Goal: Ask a question: Seek information or help from site administrators or community

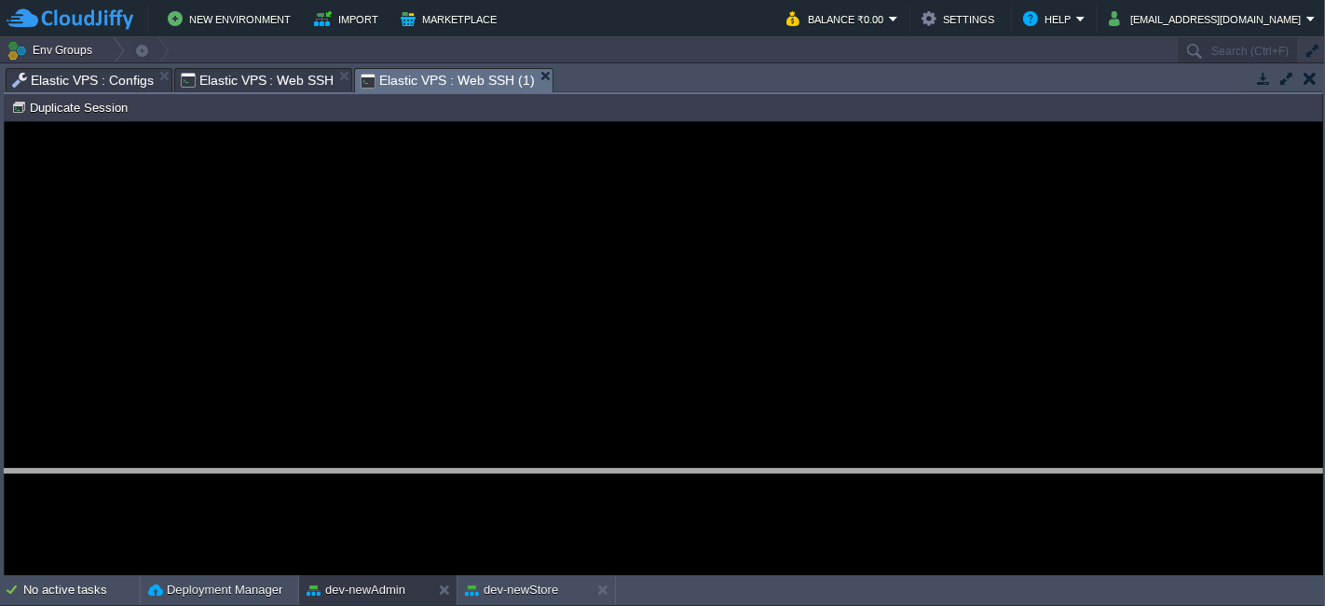
drag, startPoint x: 634, startPoint y: 77, endPoint x: 620, endPoint y: 480, distance: 402.7
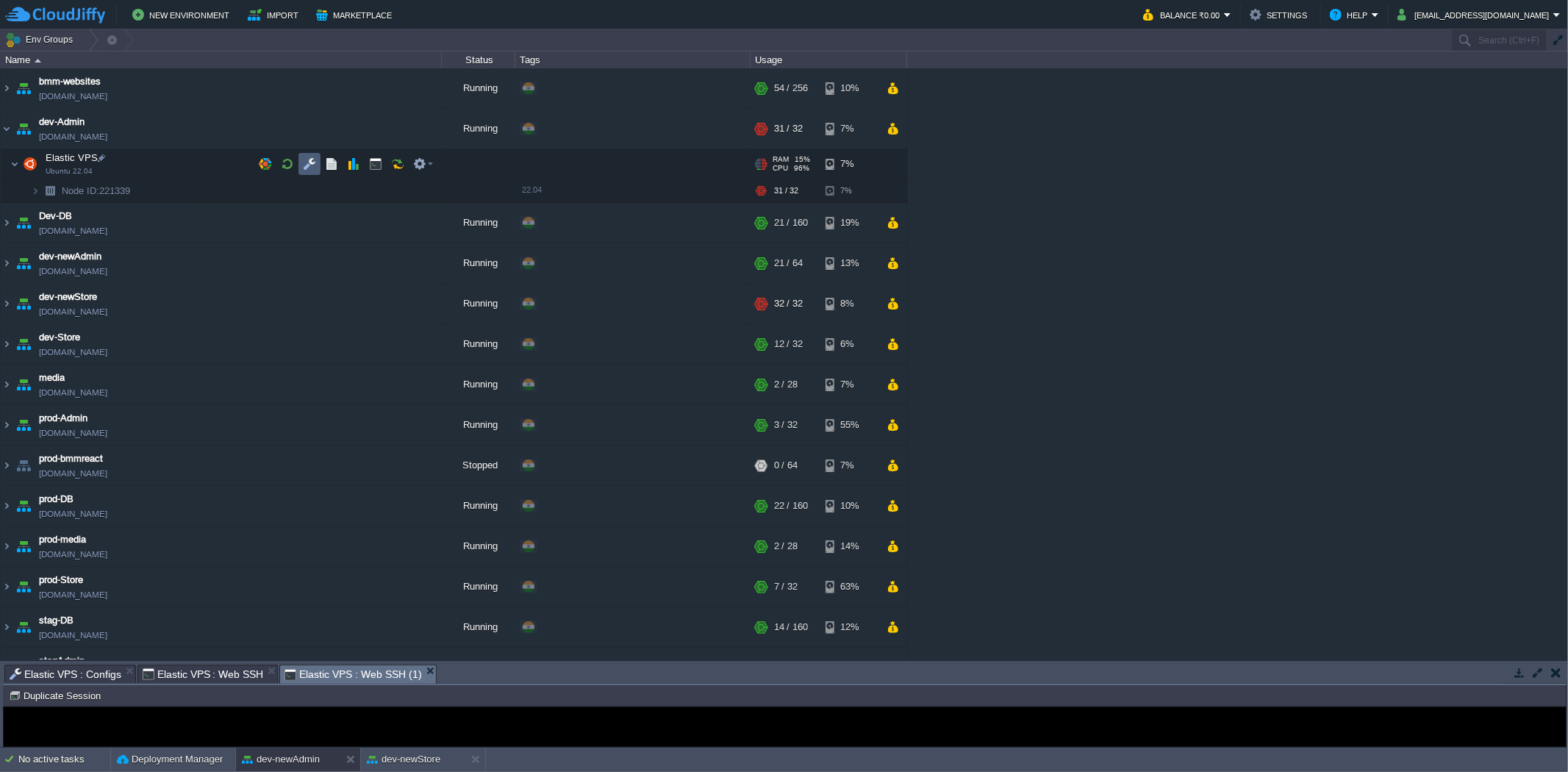
click at [306, 160] on button "button" at bounding box center [309, 163] width 13 height 13
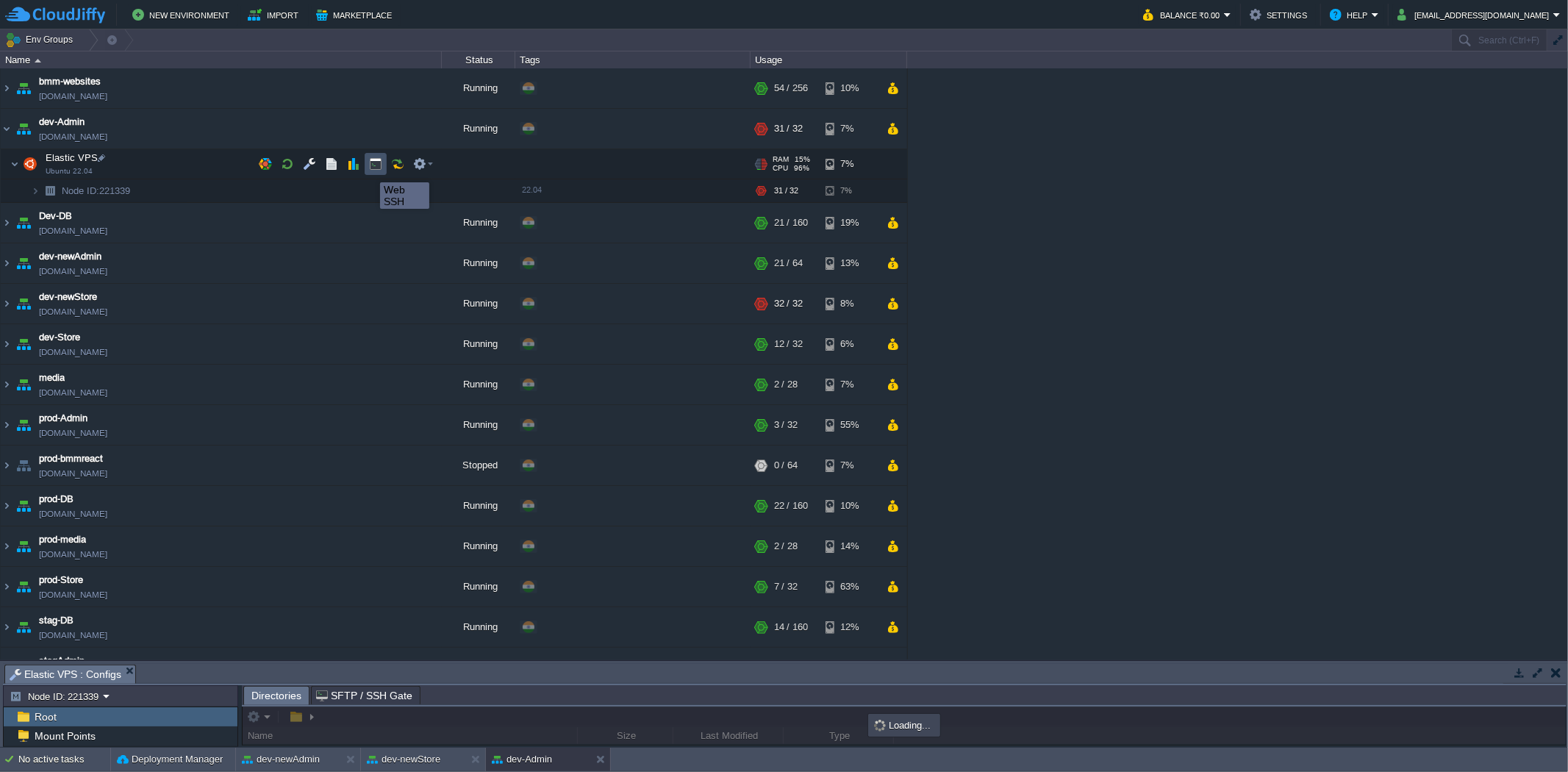
click at [379, 167] on button "button" at bounding box center [376, 163] width 13 height 13
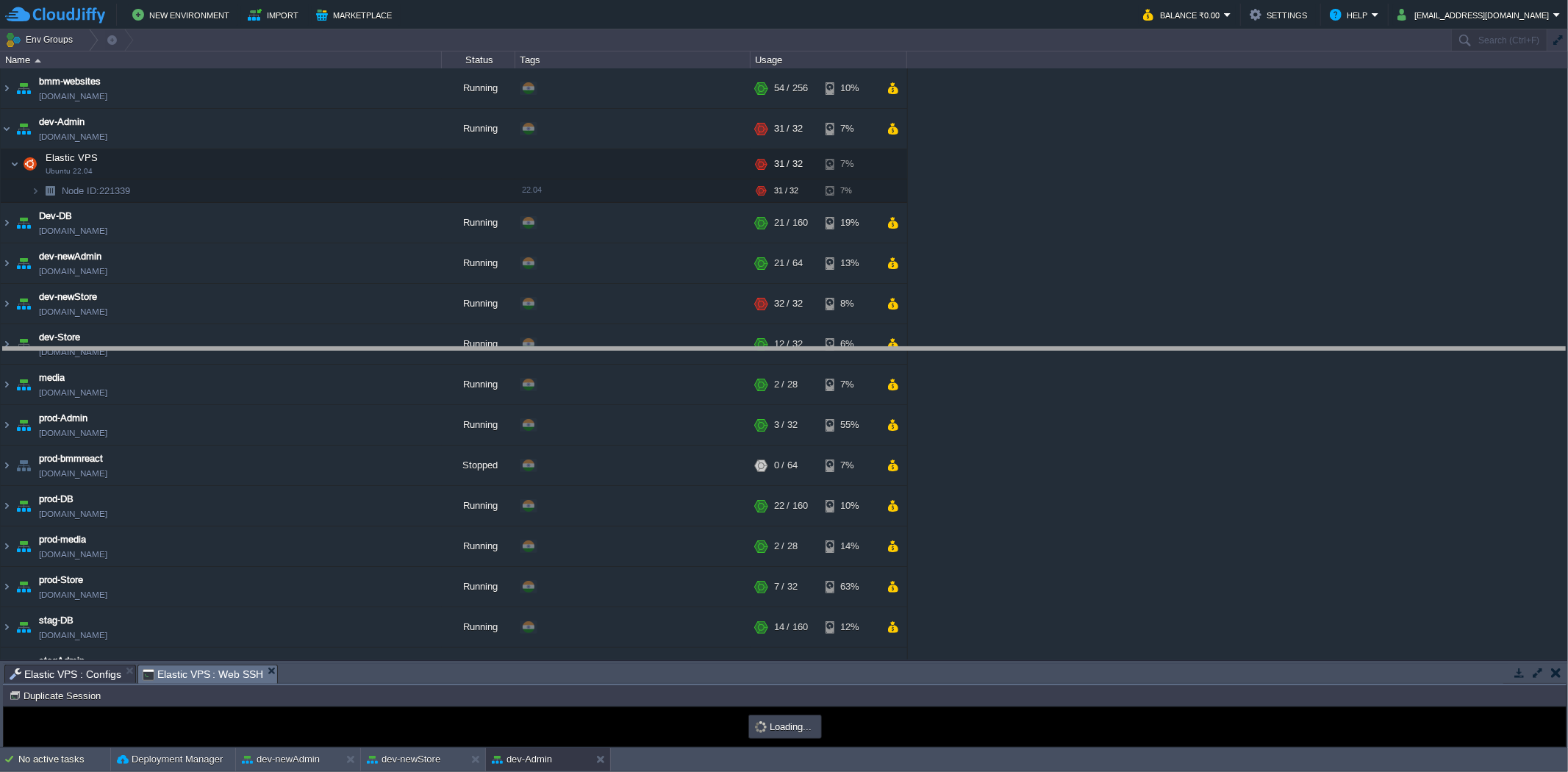
drag, startPoint x: 504, startPoint y: 665, endPoint x: 548, endPoint y: 313, distance: 354.7
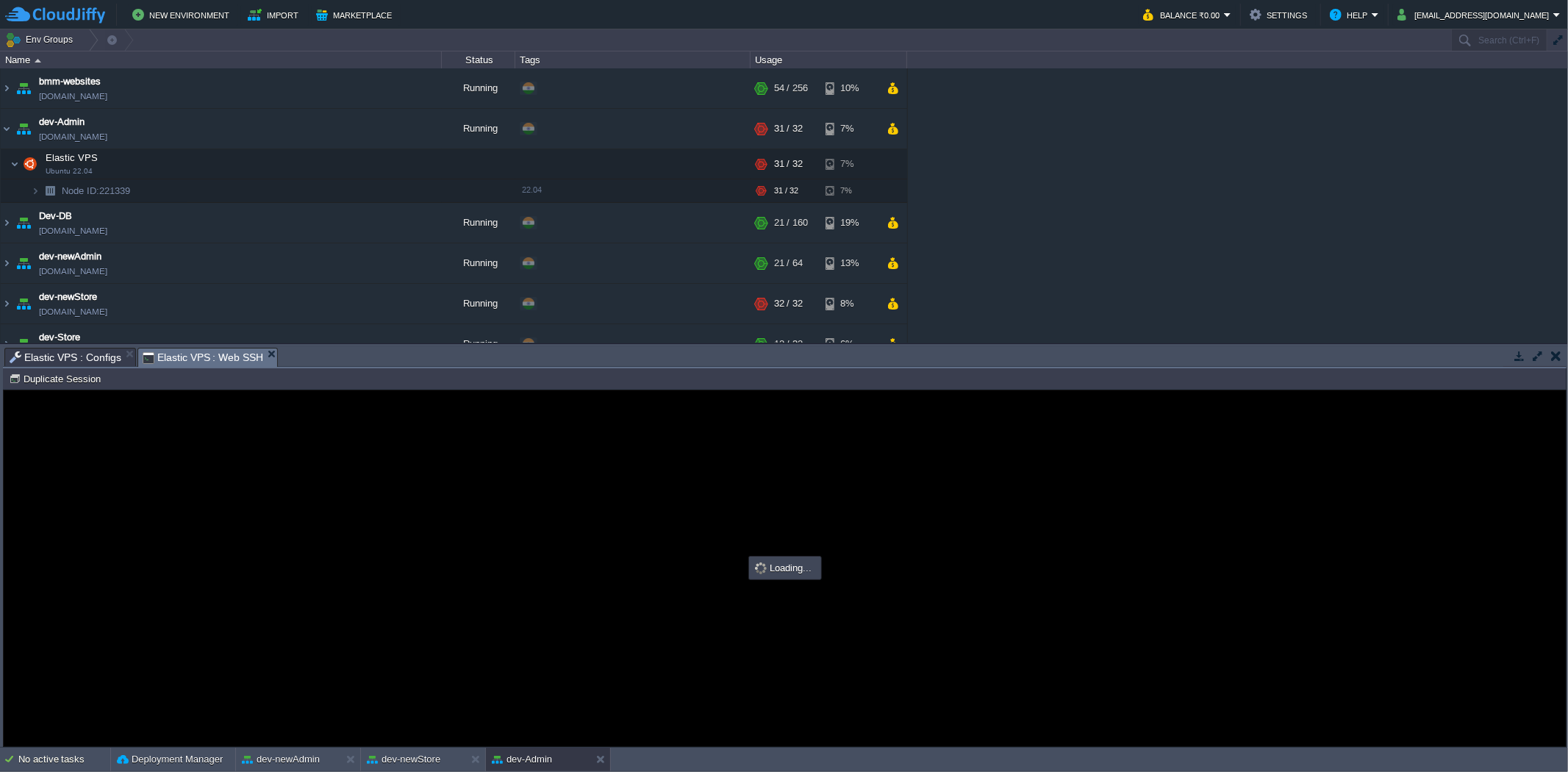
type input "#000000"
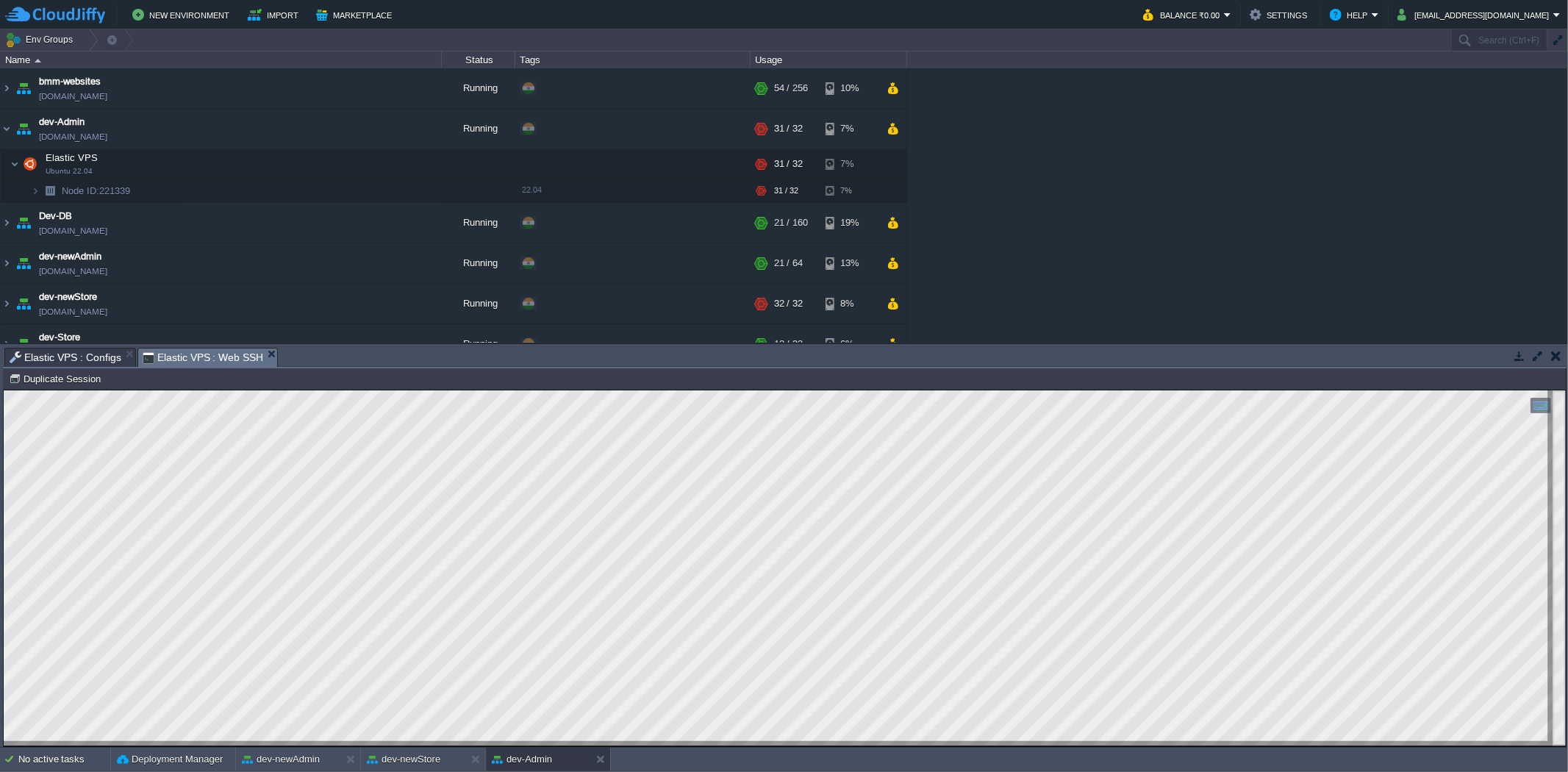
click at [4, 390] on html "Copy: Ctrl + Shift + C Paste: Ctrl + V Settings: Ctrl + Shift + Alt 0" at bounding box center [785, 390] width 1562 height 0
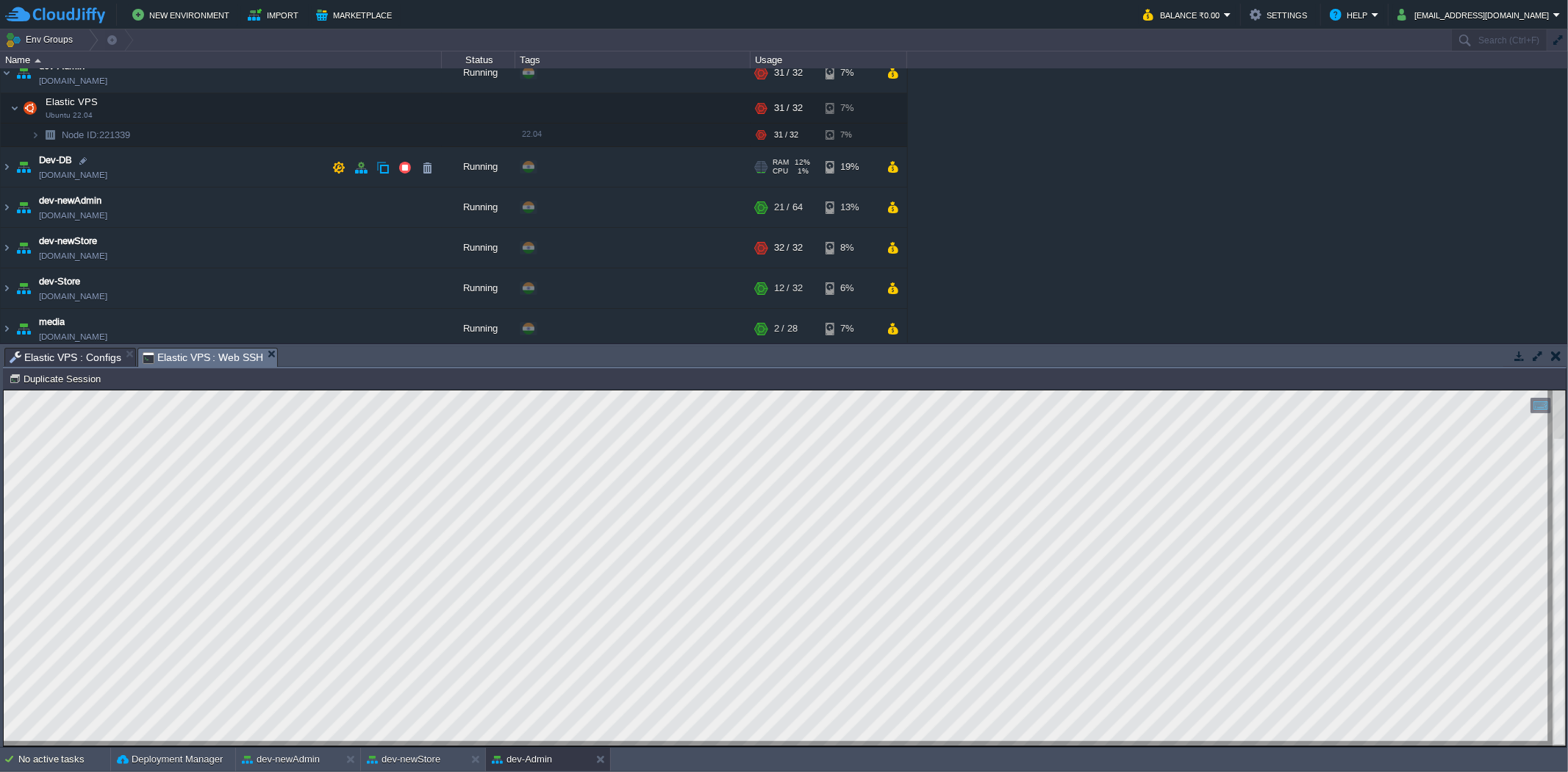
scroll to position [81, 0]
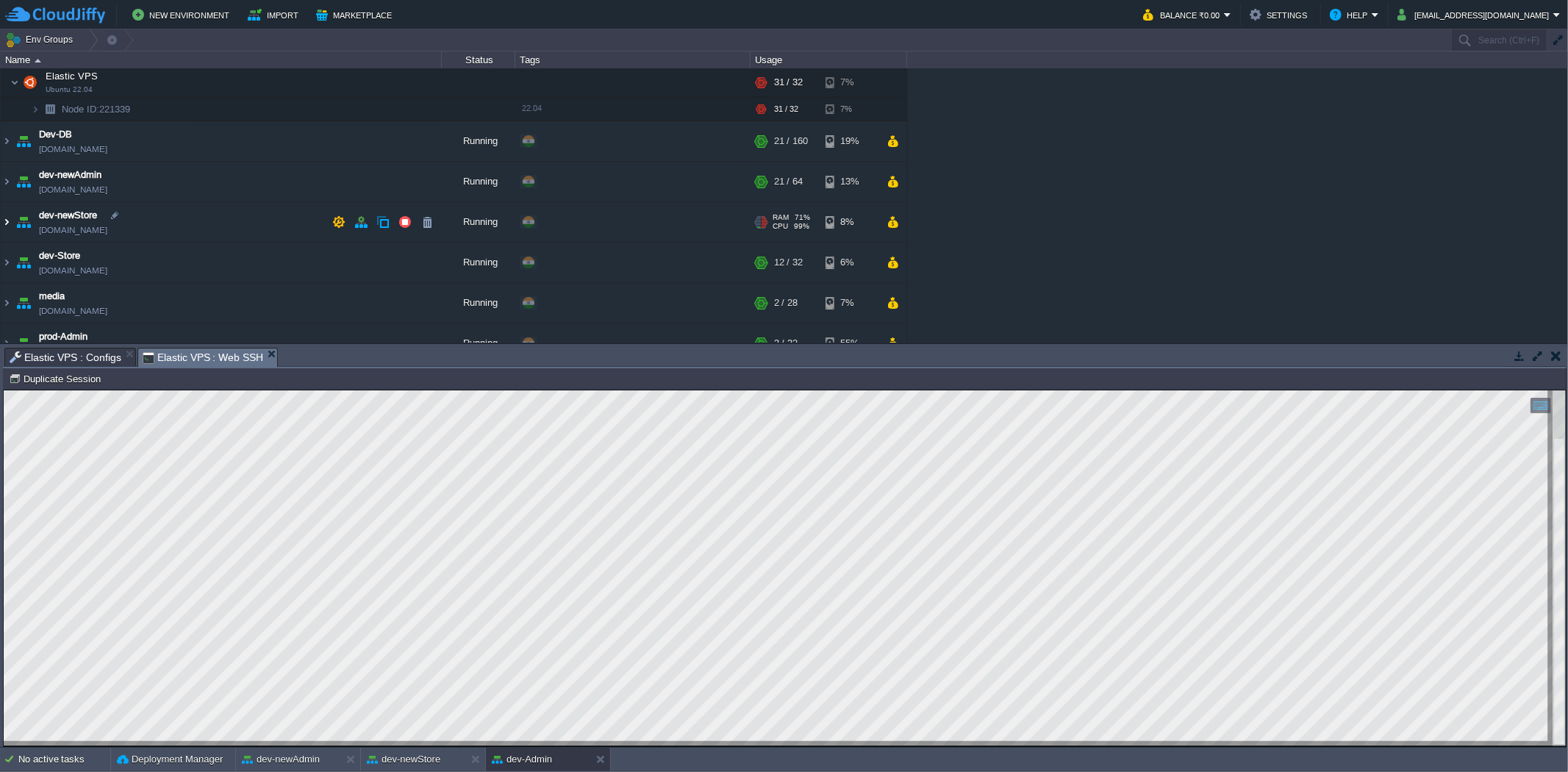
click at [10, 224] on img at bounding box center [6, 222] width 12 height 39
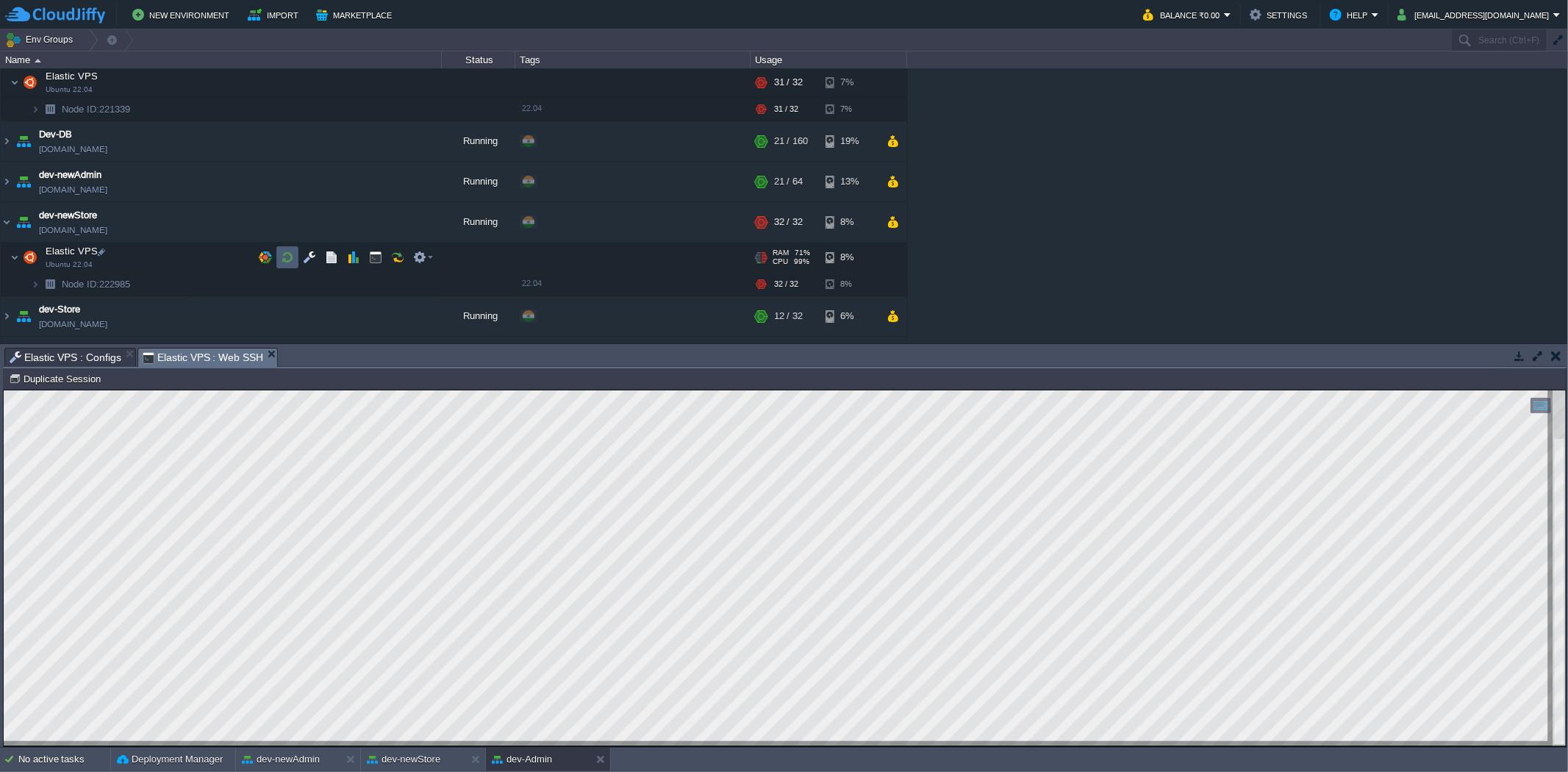
click at [296, 260] on td at bounding box center [287, 257] width 22 height 22
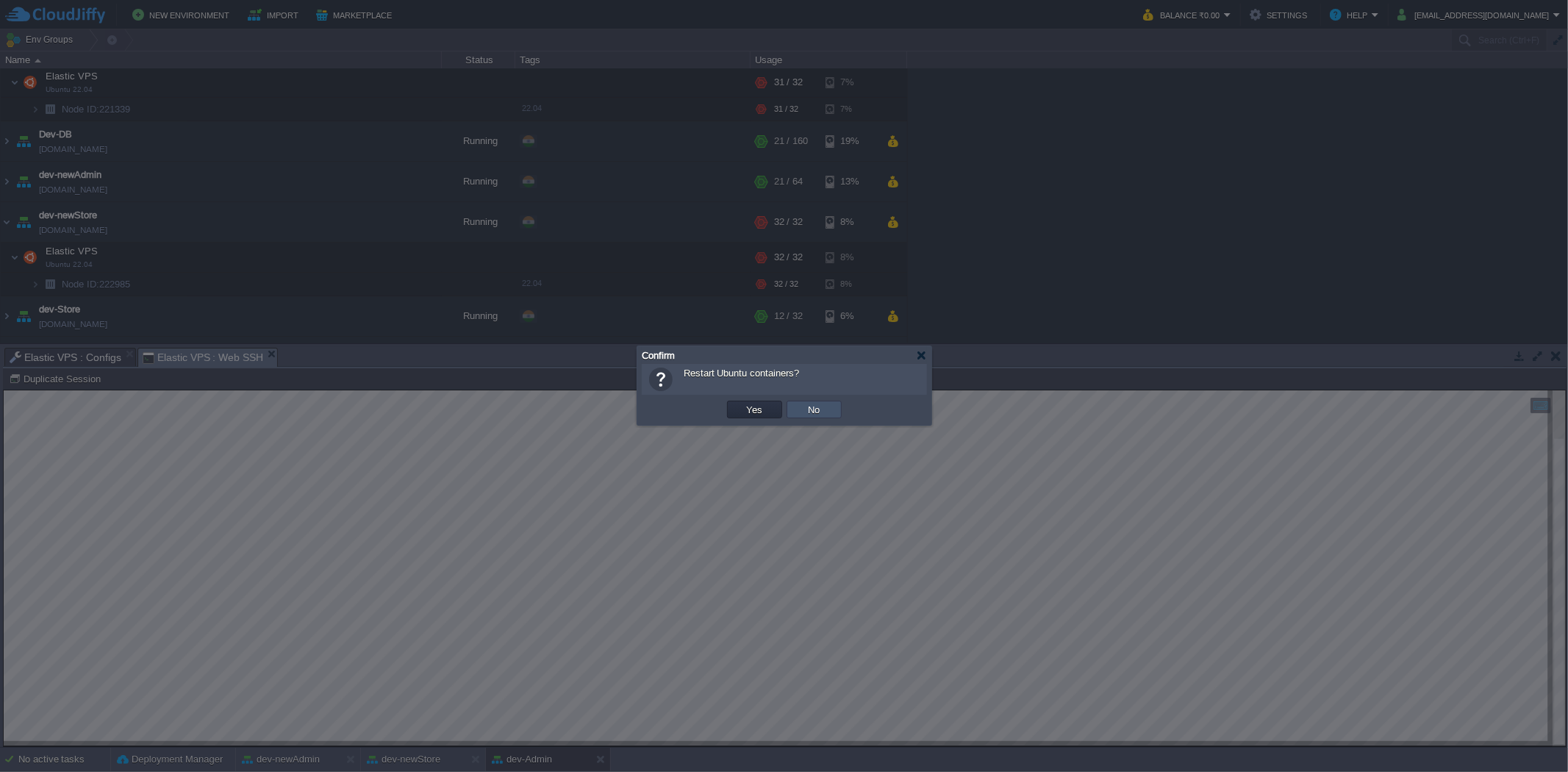
click at [819, 405] on button "No" at bounding box center [814, 410] width 21 height 13
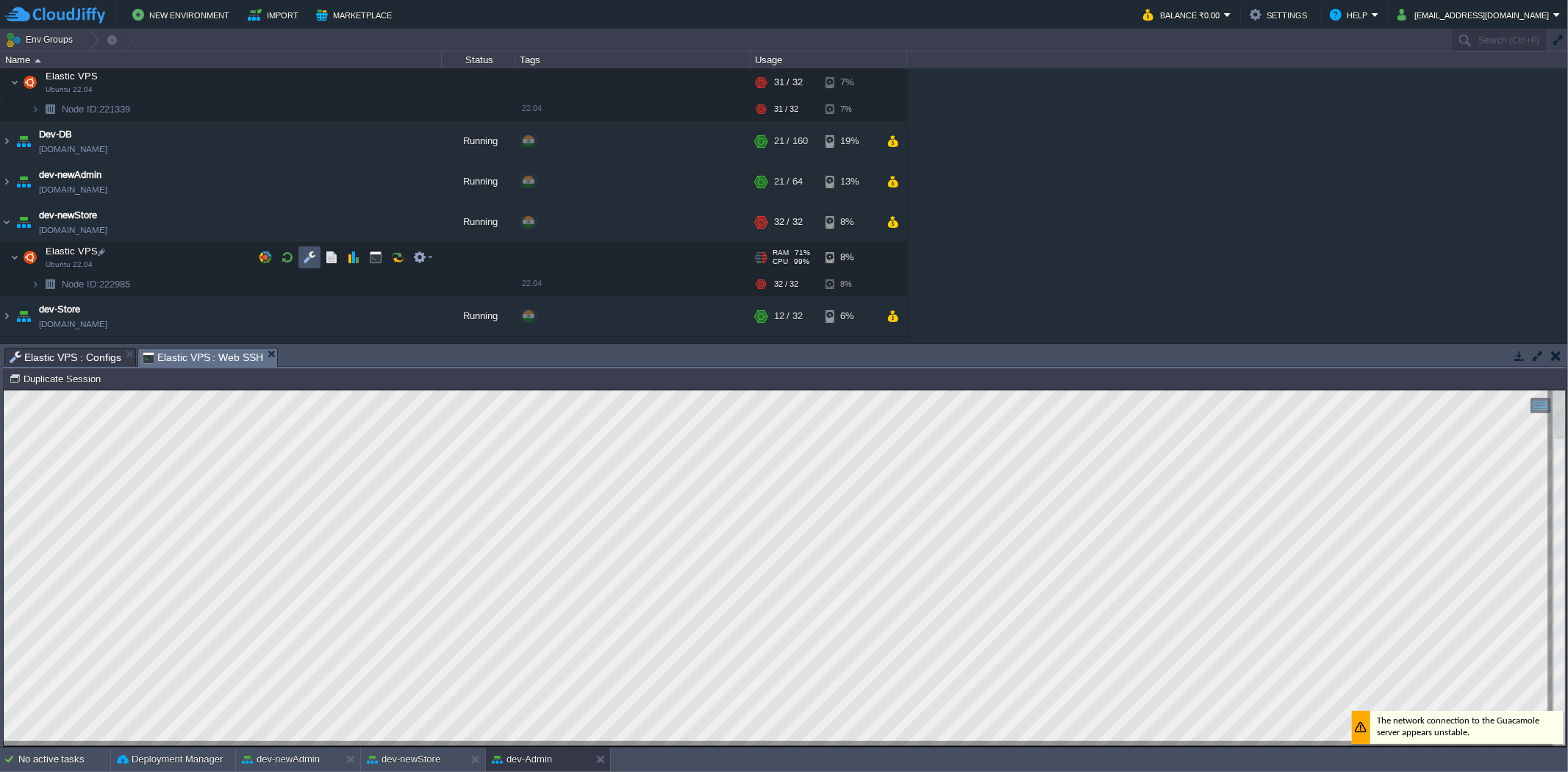
click at [307, 261] on button "button" at bounding box center [309, 257] width 13 height 13
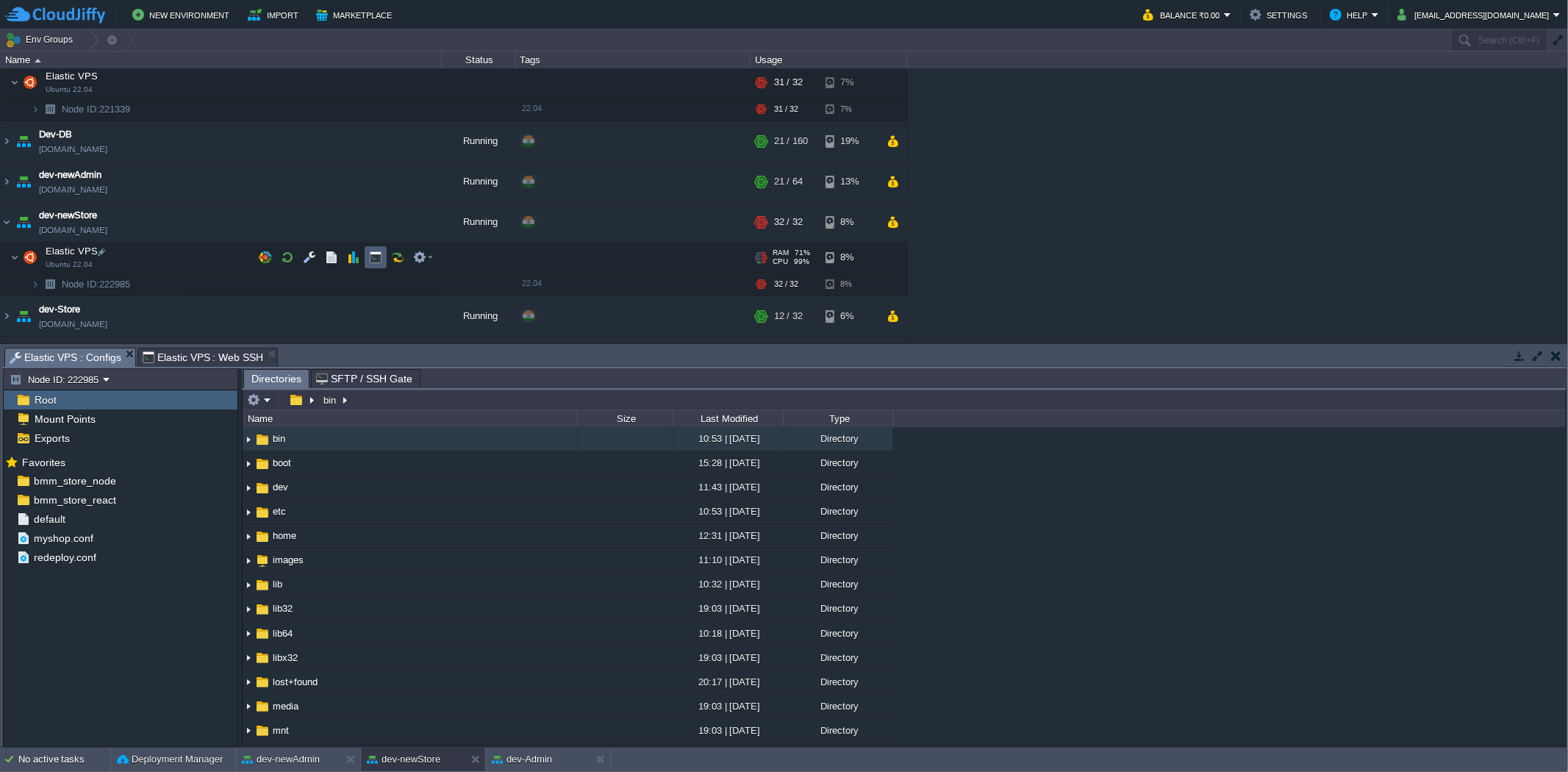
click at [371, 260] on button "button" at bounding box center [376, 257] width 13 height 13
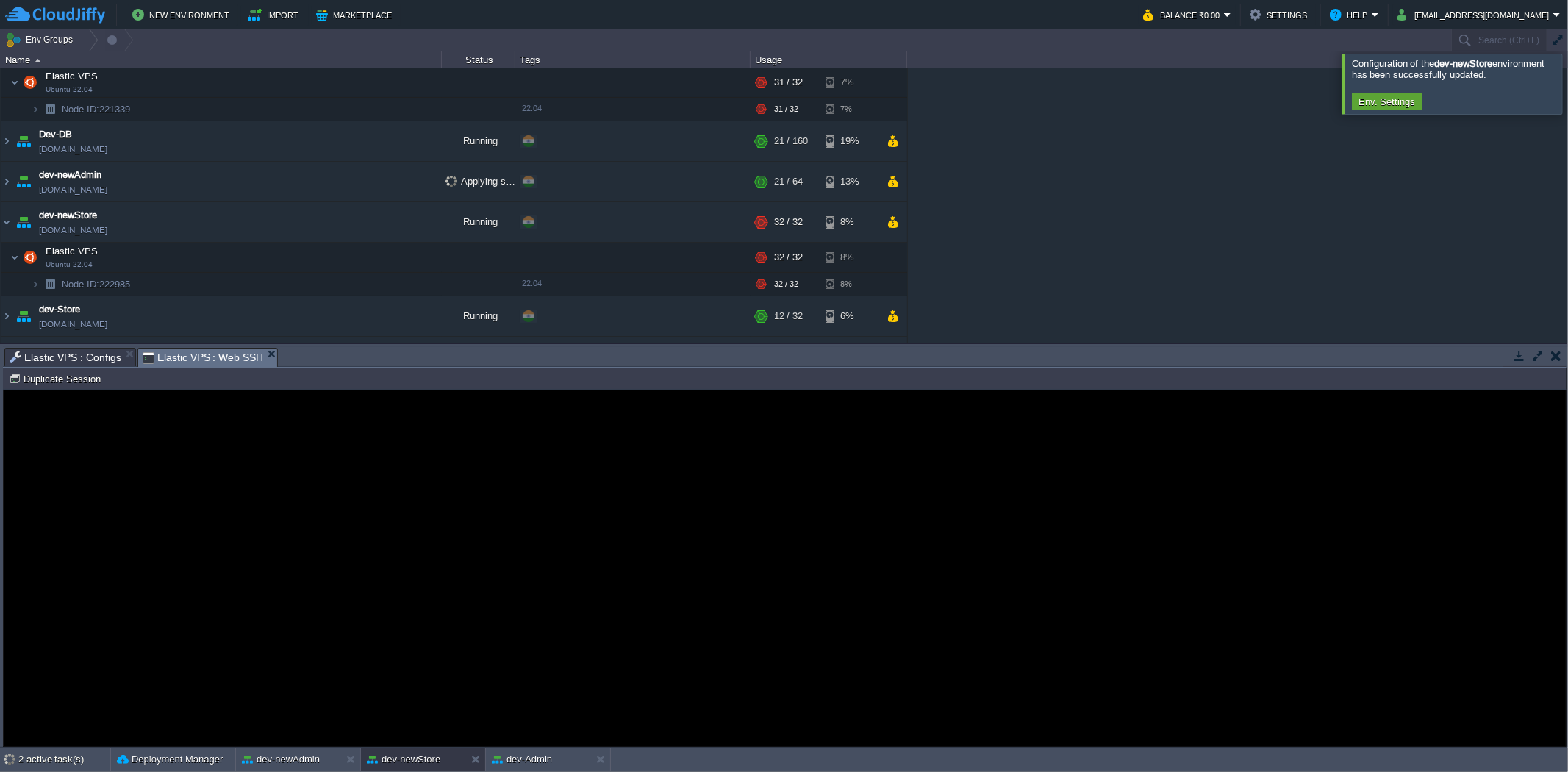
click at [208, 350] on span "Elastic VPS : Web SSH" at bounding box center [204, 358] width 122 height 18
click at [204, 355] on span "Elastic VPS : Web SSH" at bounding box center [204, 358] width 122 height 18
click at [413, 478] on button "dev-newStore" at bounding box center [403, 759] width 73 height 15
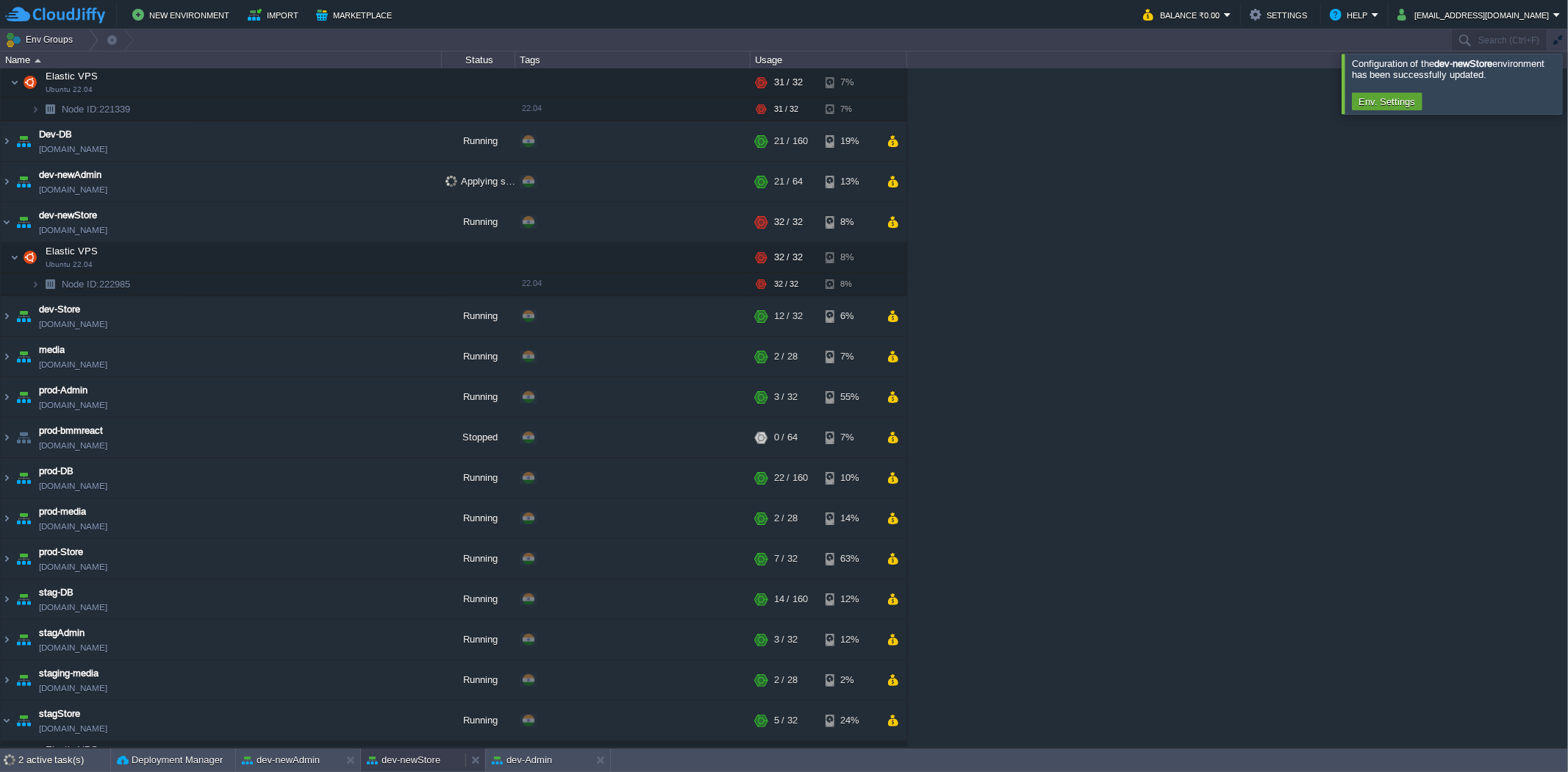
click at [413, 478] on button "dev-newStore" at bounding box center [403, 760] width 73 height 15
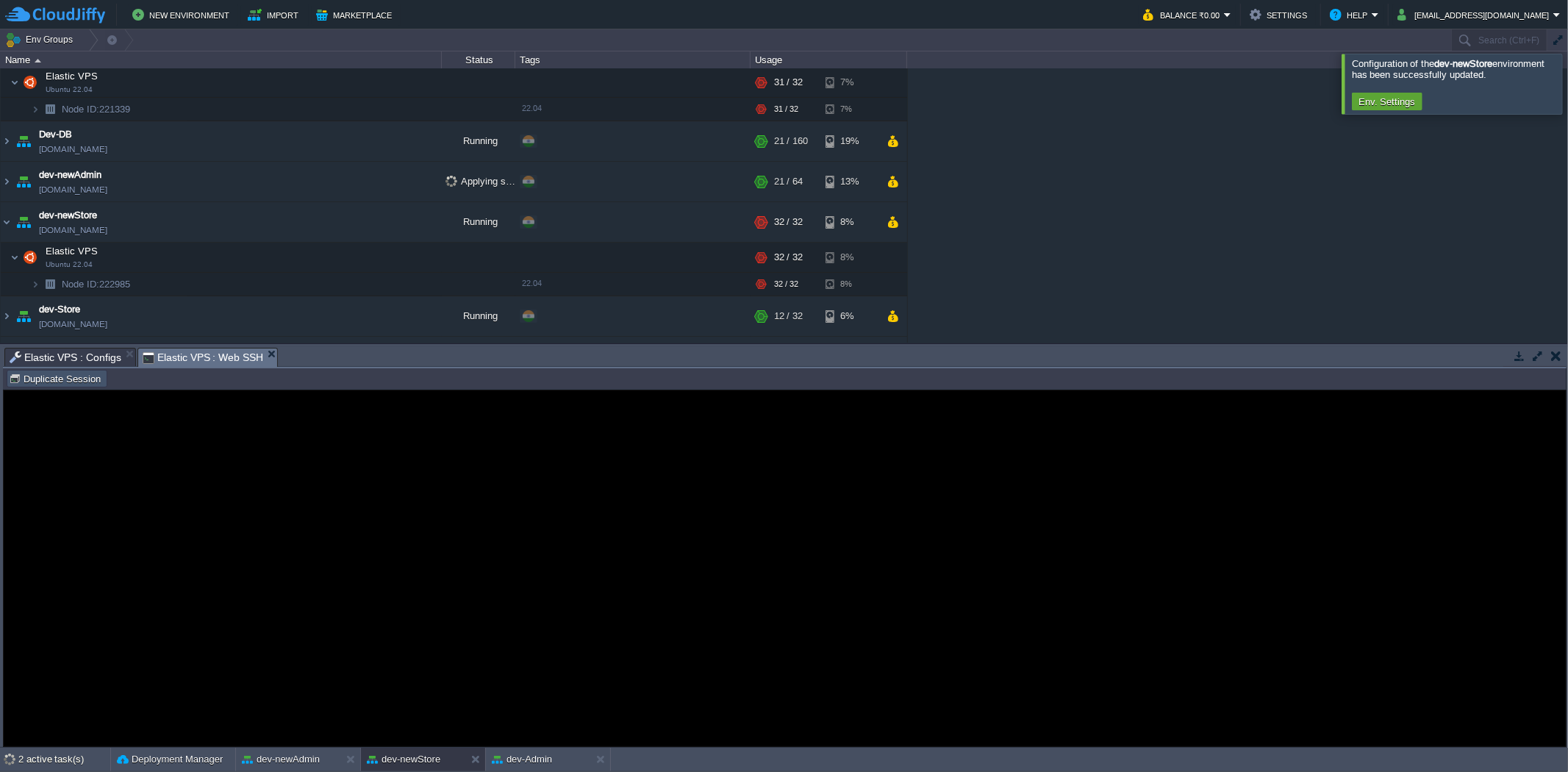
click at [69, 380] on button "Duplicate Session" at bounding box center [57, 378] width 96 height 13
type input "#000000"
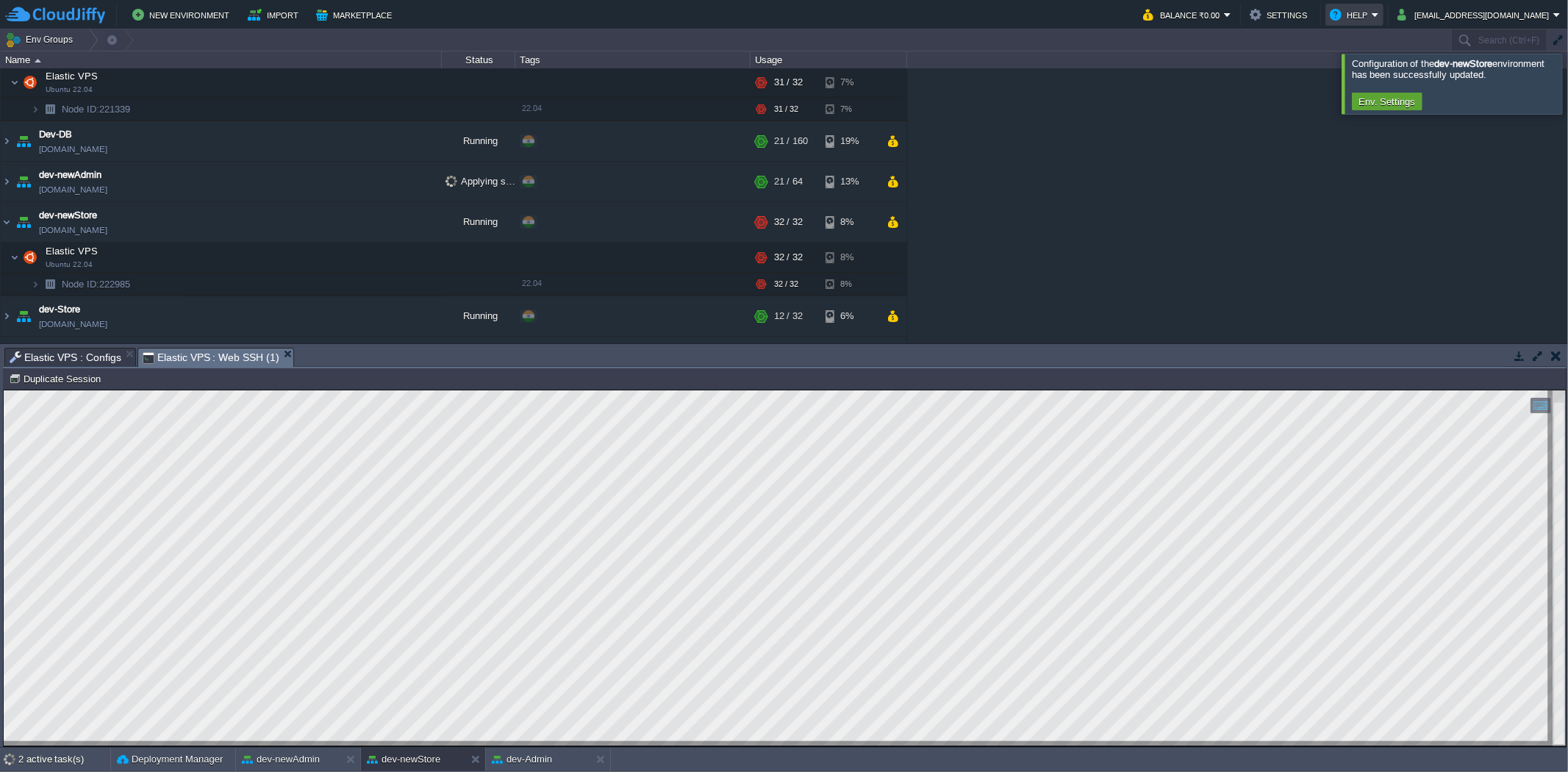
click at [1045, 19] on button "Help" at bounding box center [1350, 14] width 42 height 17
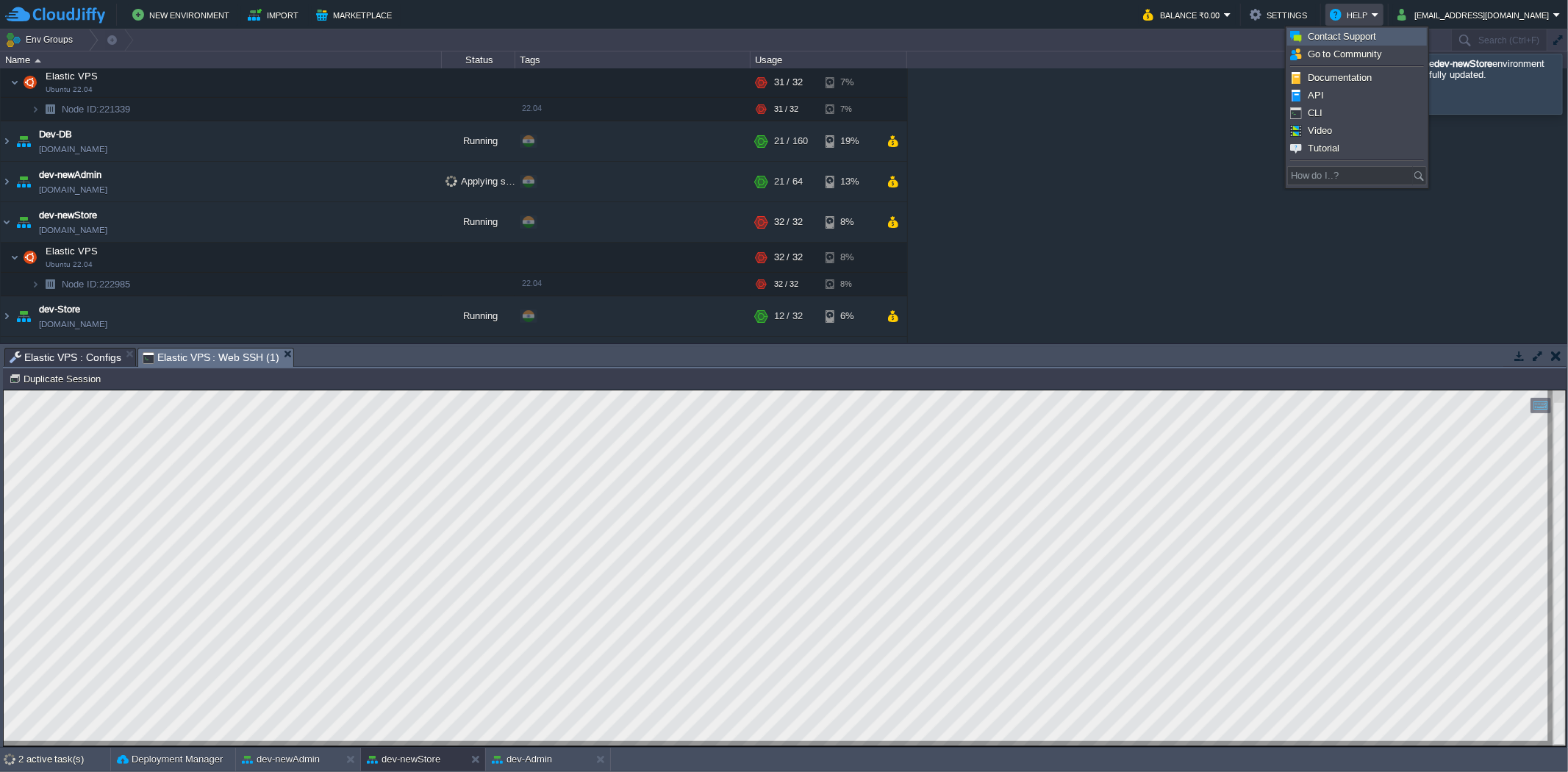
click at [1045, 38] on span "Contact Support" at bounding box center [1342, 36] width 69 height 11
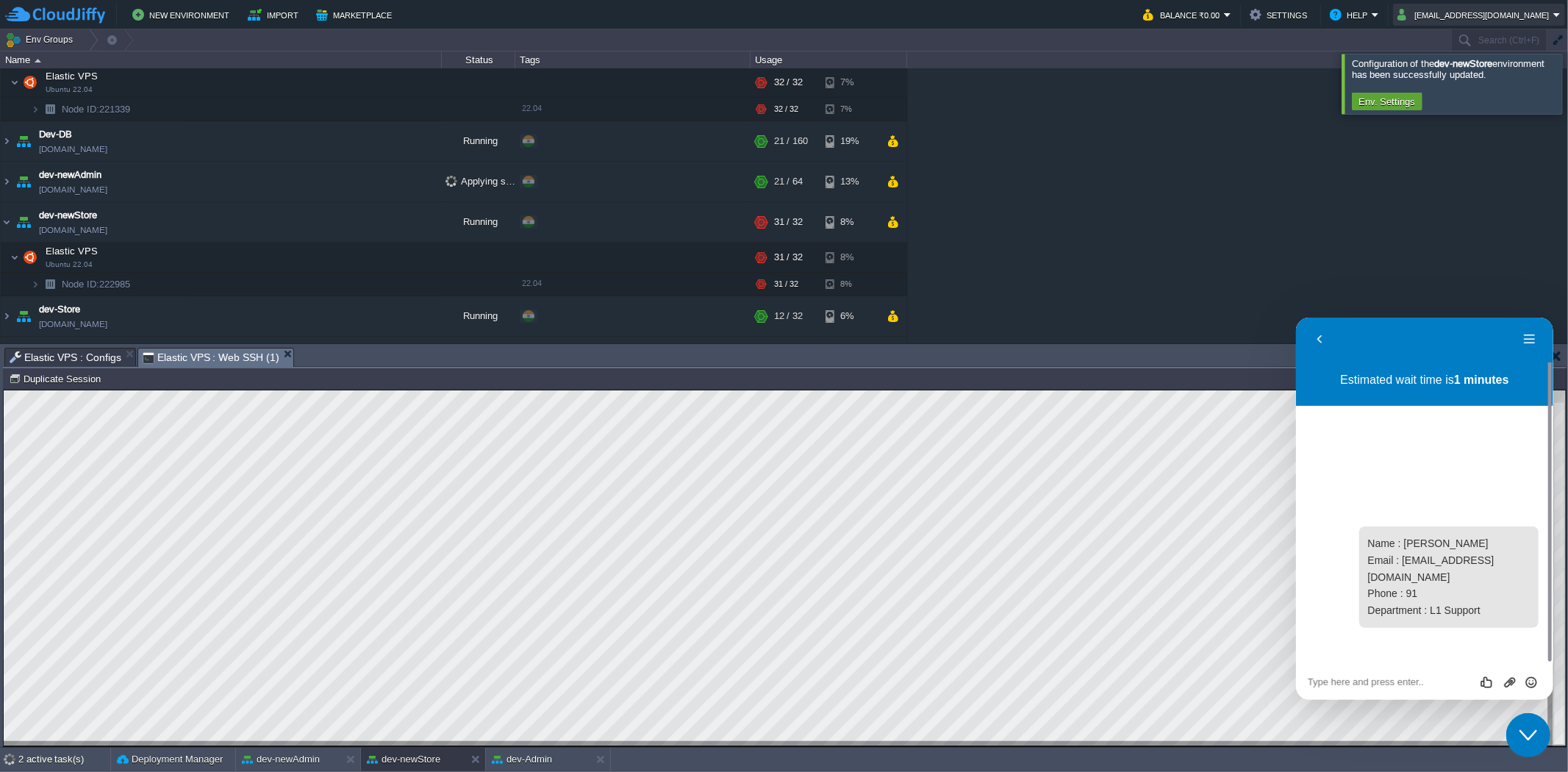
click at [1045, 21] on button "[EMAIL_ADDRESS][DOMAIN_NAME]" at bounding box center [1476, 14] width 156 height 17
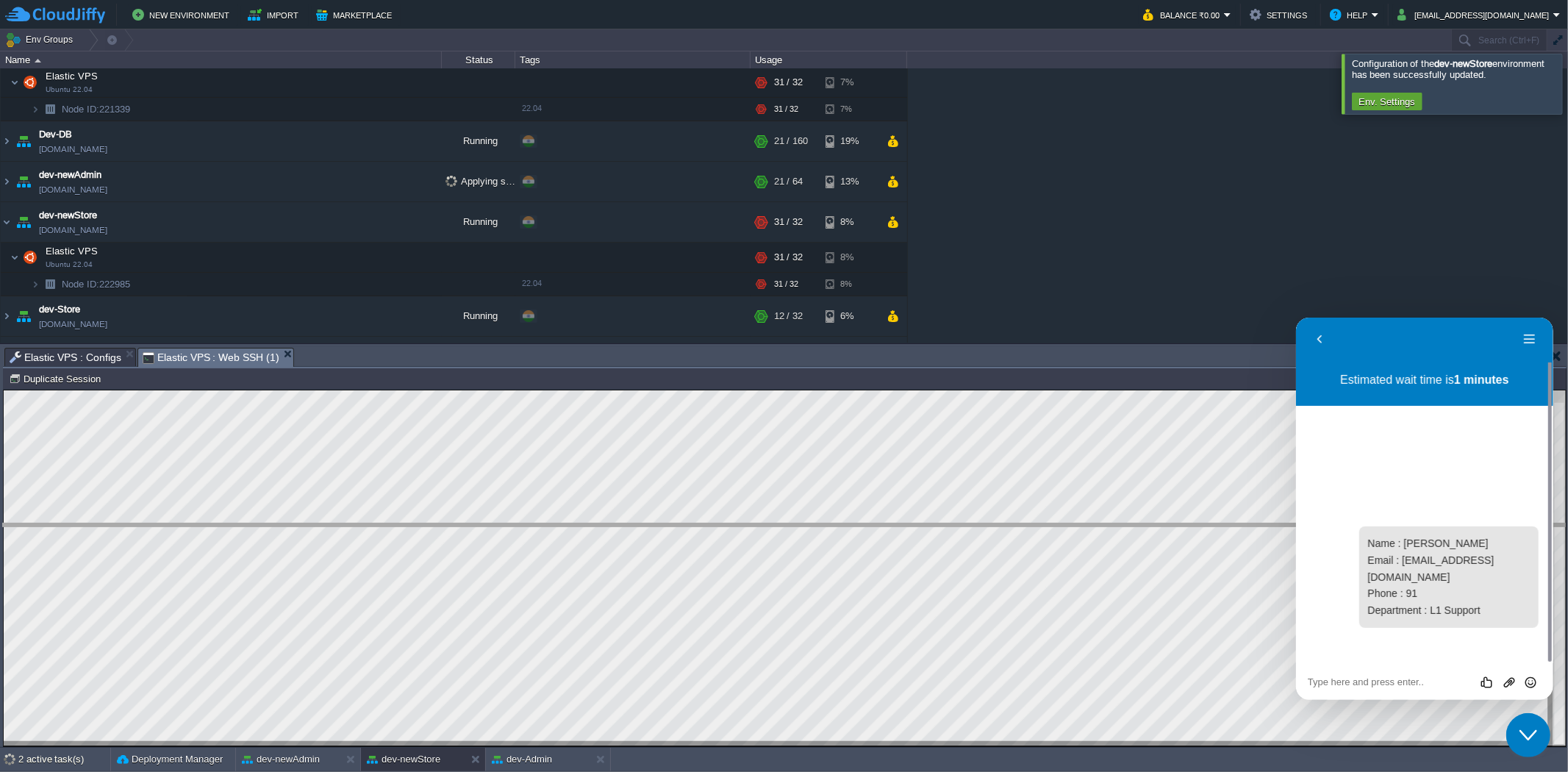
drag, startPoint x: 395, startPoint y: 363, endPoint x: 414, endPoint y: 540, distance: 178.0
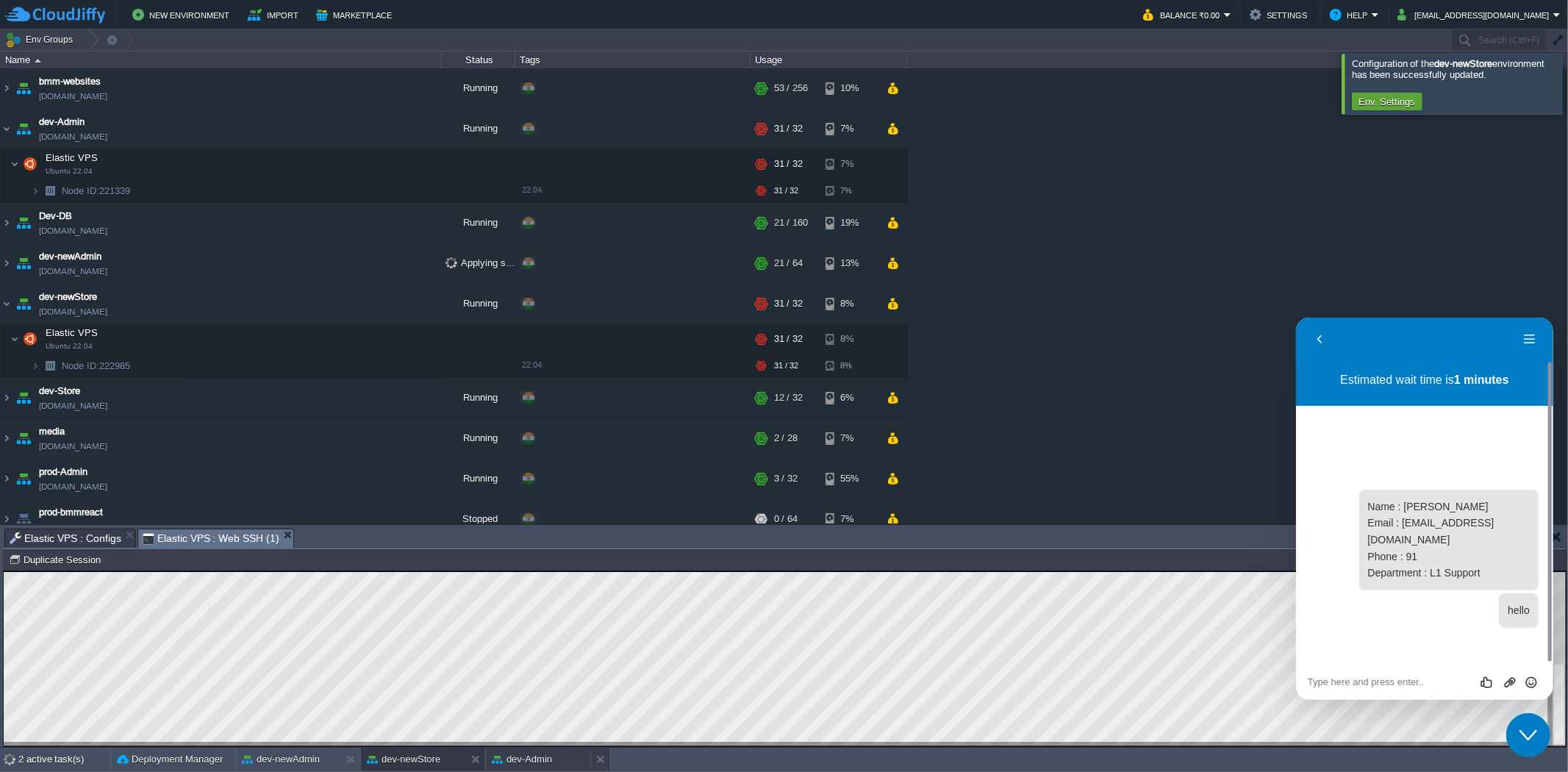
click at [545, 478] on button "dev-Admin" at bounding box center [522, 759] width 60 height 15
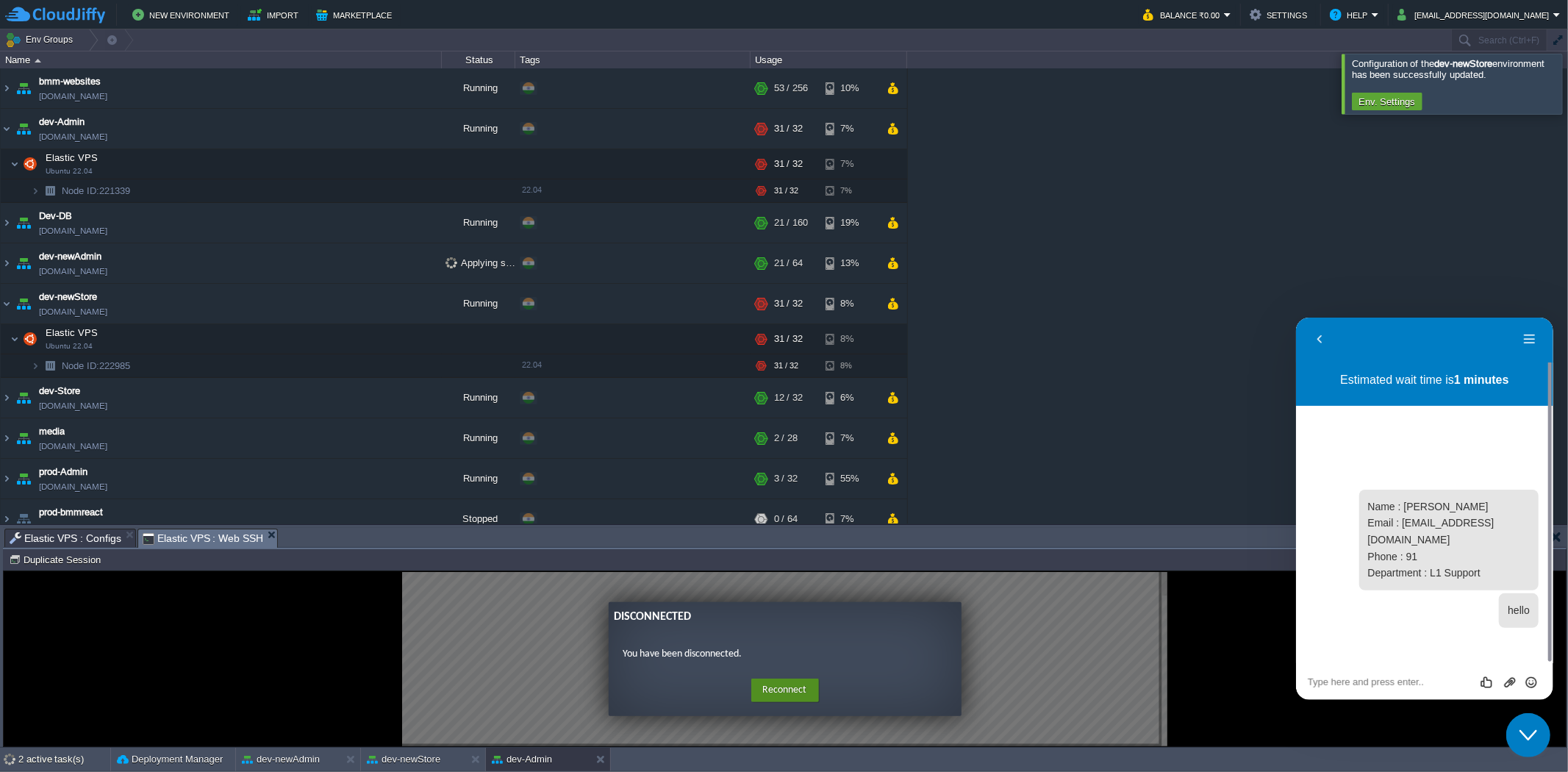
click at [784, 478] on button "Reconnect" at bounding box center [785, 690] width 68 height 24
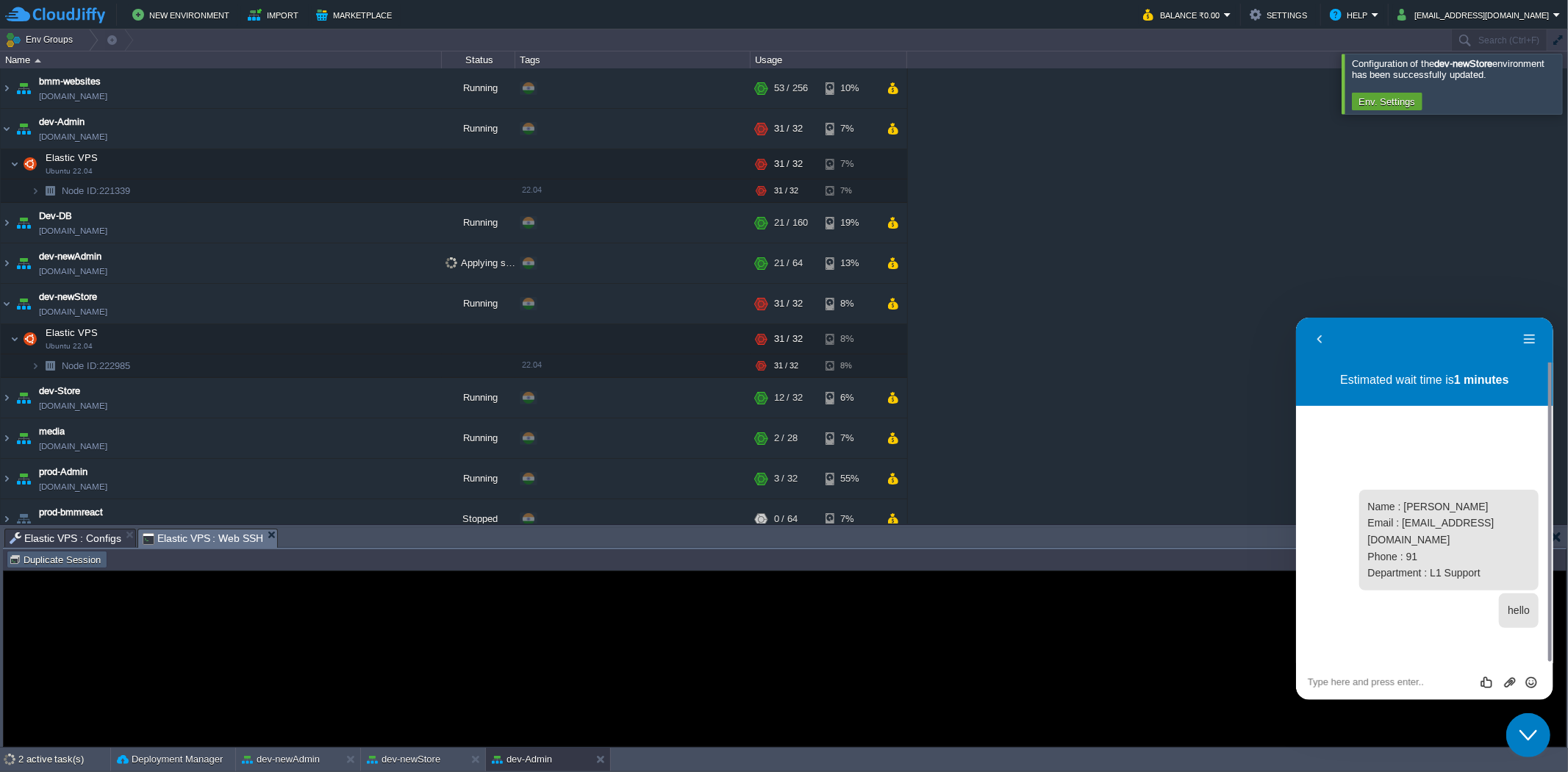
click at [46, 478] on td "Duplicate Session" at bounding box center [57, 560] width 101 height 17
type input "#000000"
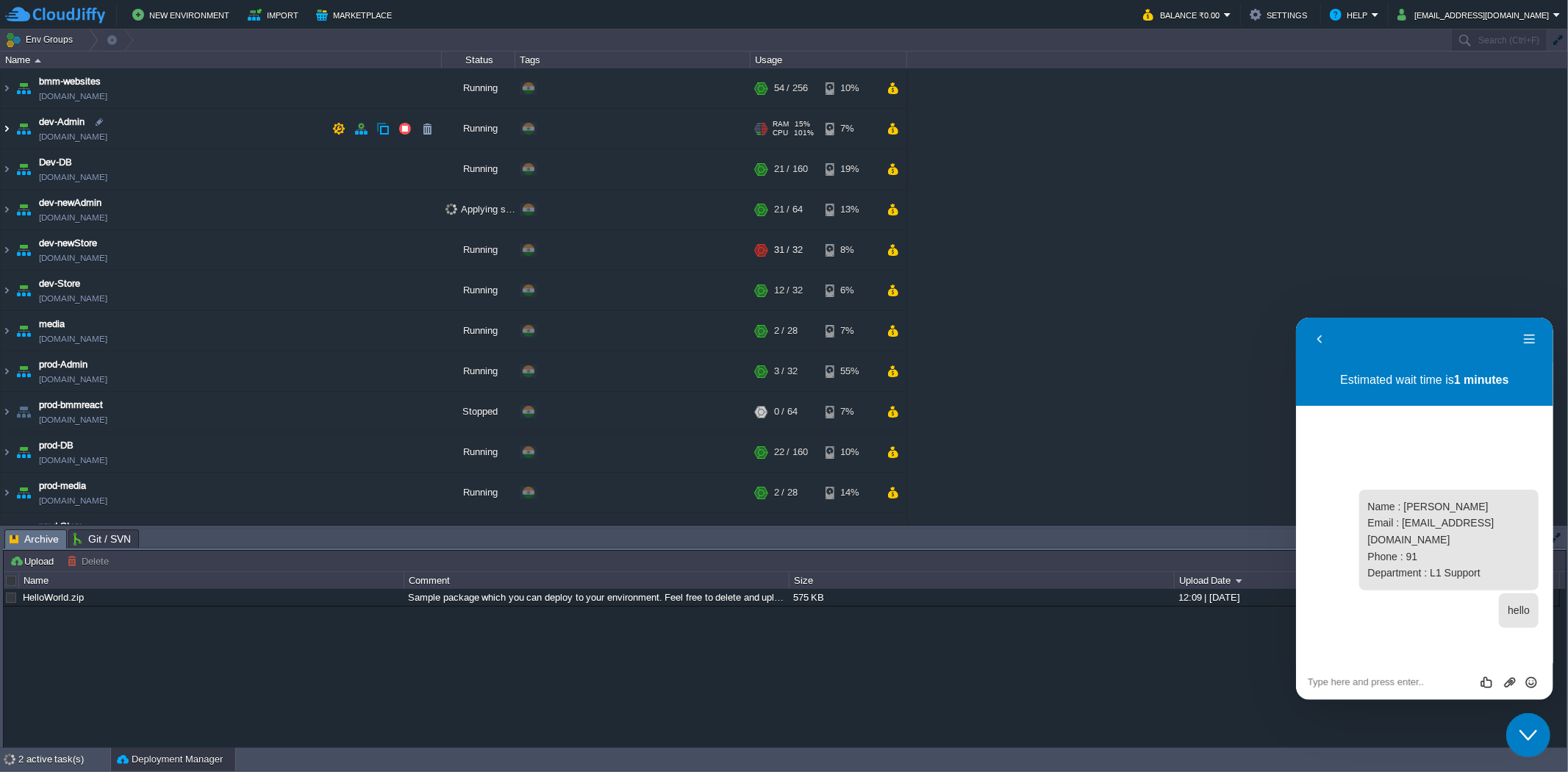
click at [9, 129] on img at bounding box center [6, 129] width 12 height 39
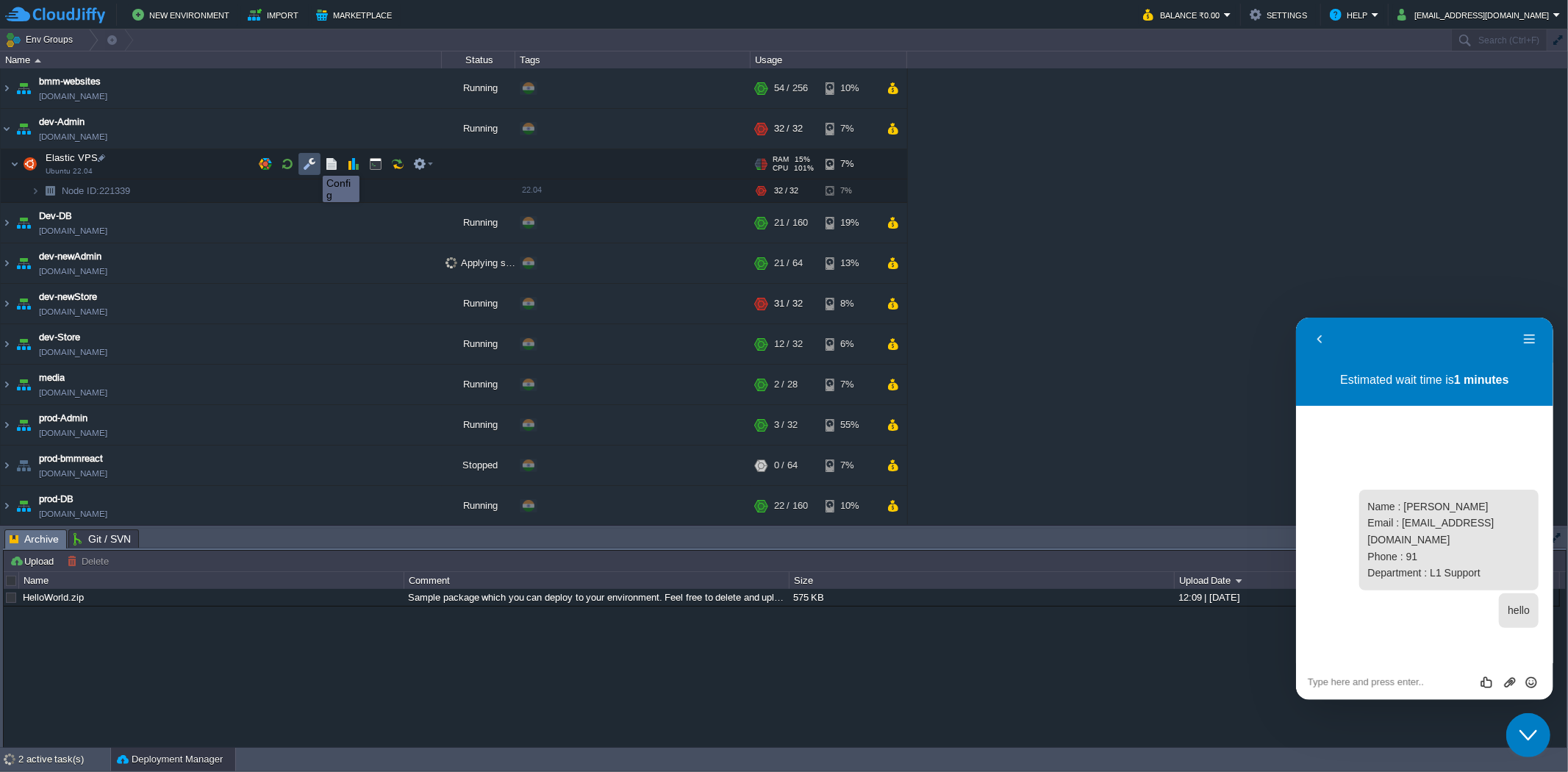
click at [312, 163] on button "button" at bounding box center [309, 163] width 13 height 13
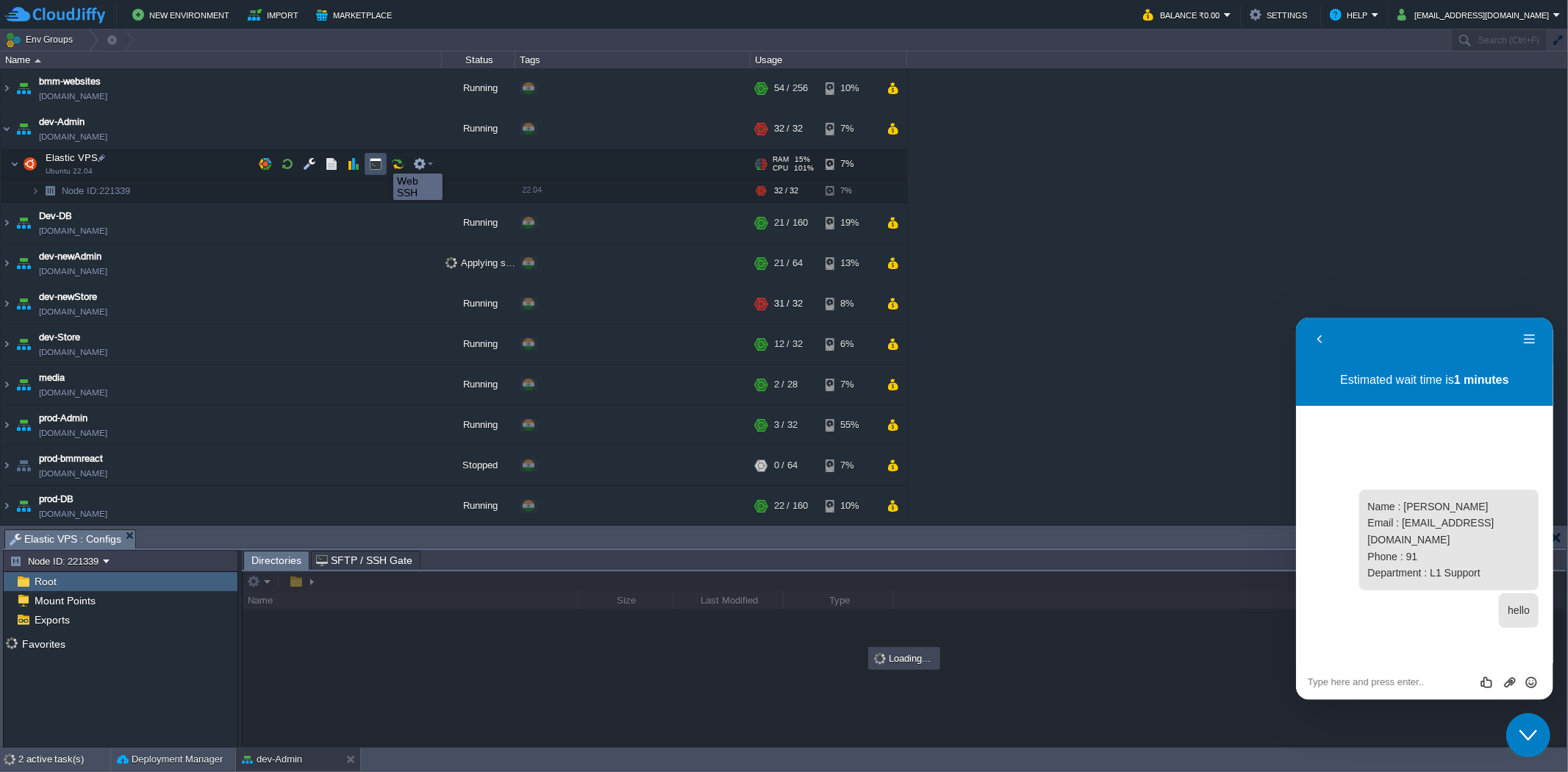
click at [380, 160] on button "button" at bounding box center [376, 163] width 13 height 13
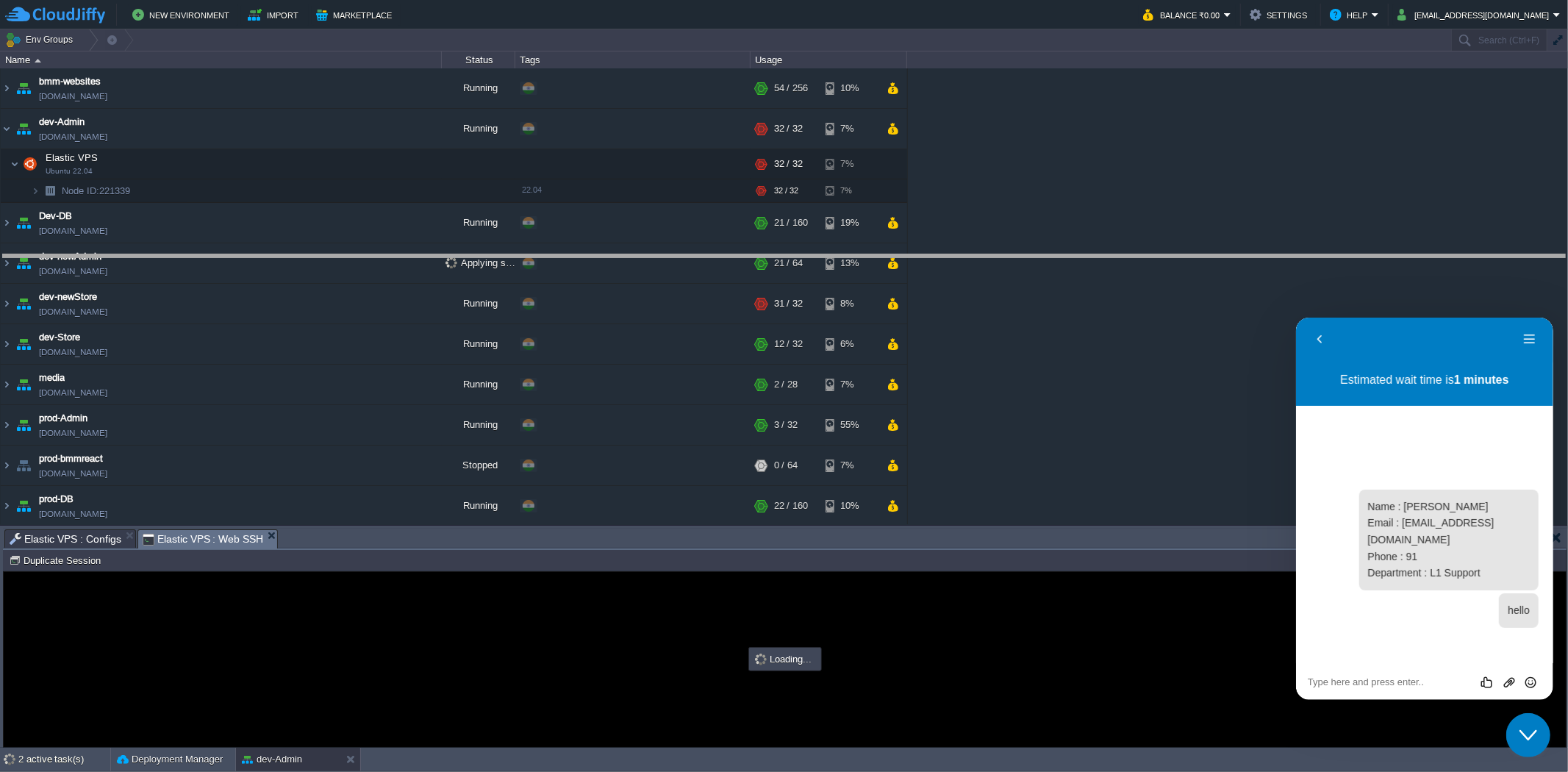
drag, startPoint x: 437, startPoint y: 541, endPoint x: 444, endPoint y: 265, distance: 276.1
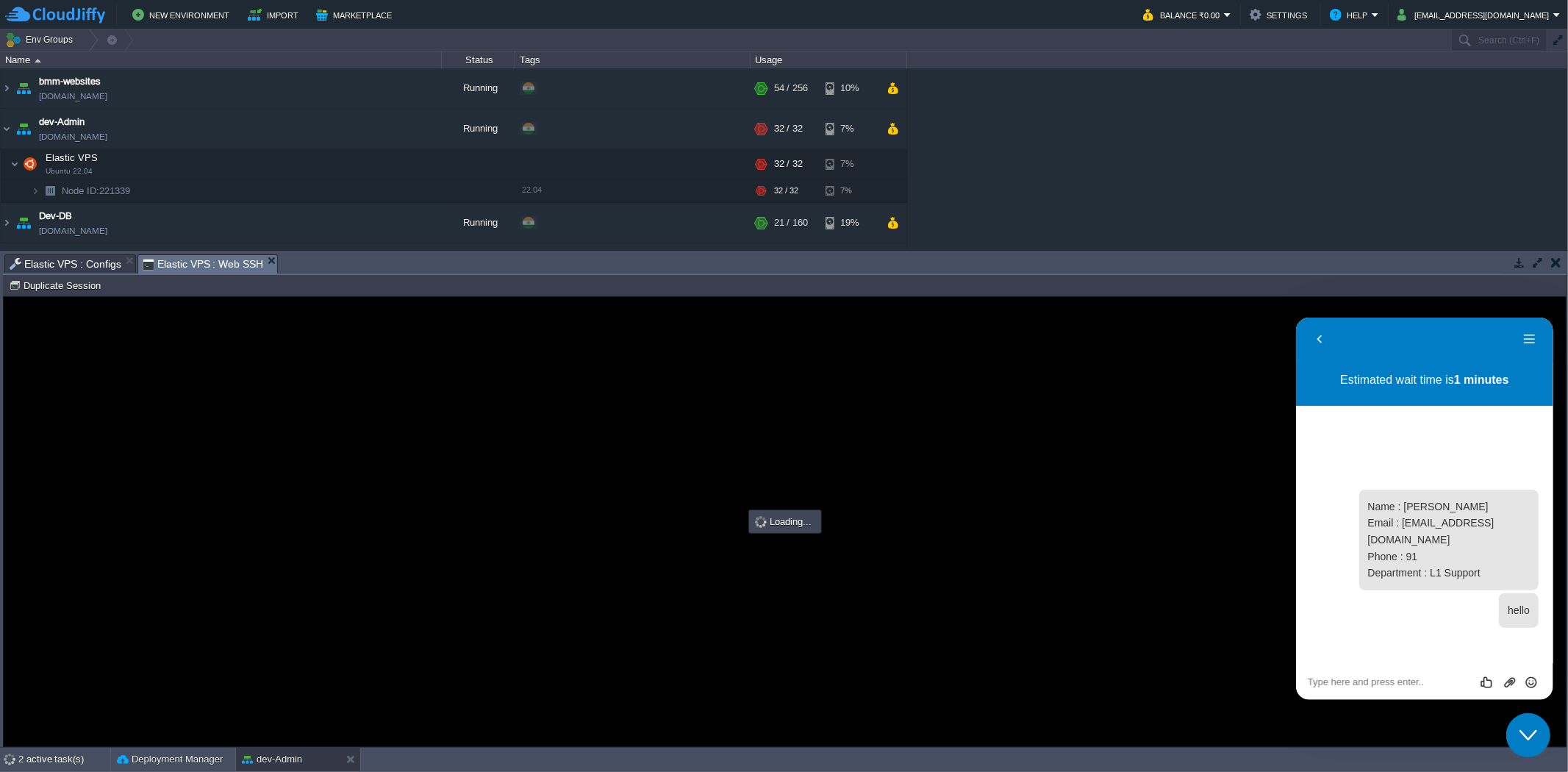
type input "#000000"
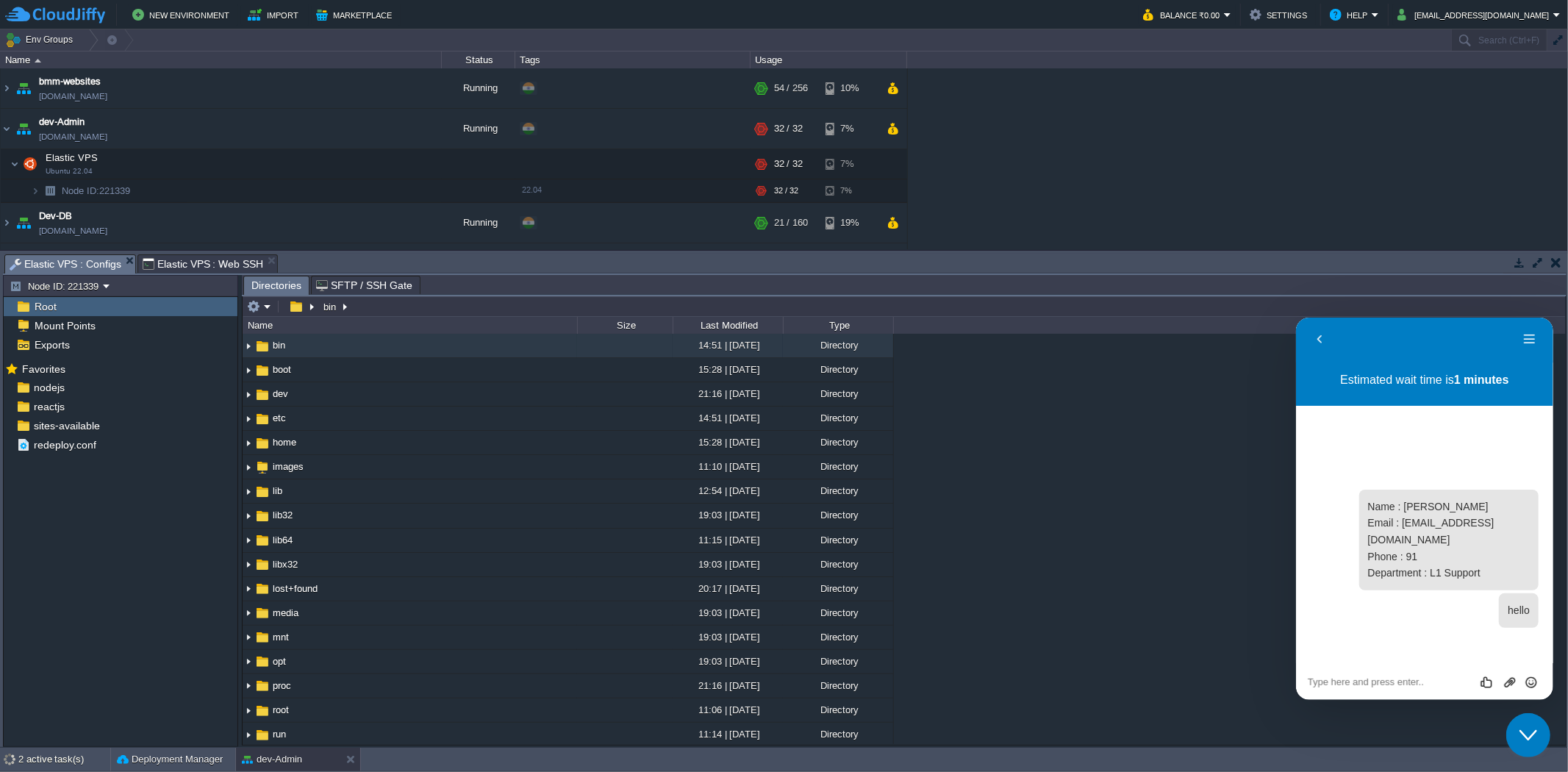
click at [81, 267] on span "Elastic VPS : Configs" at bounding box center [65, 264] width 112 height 18
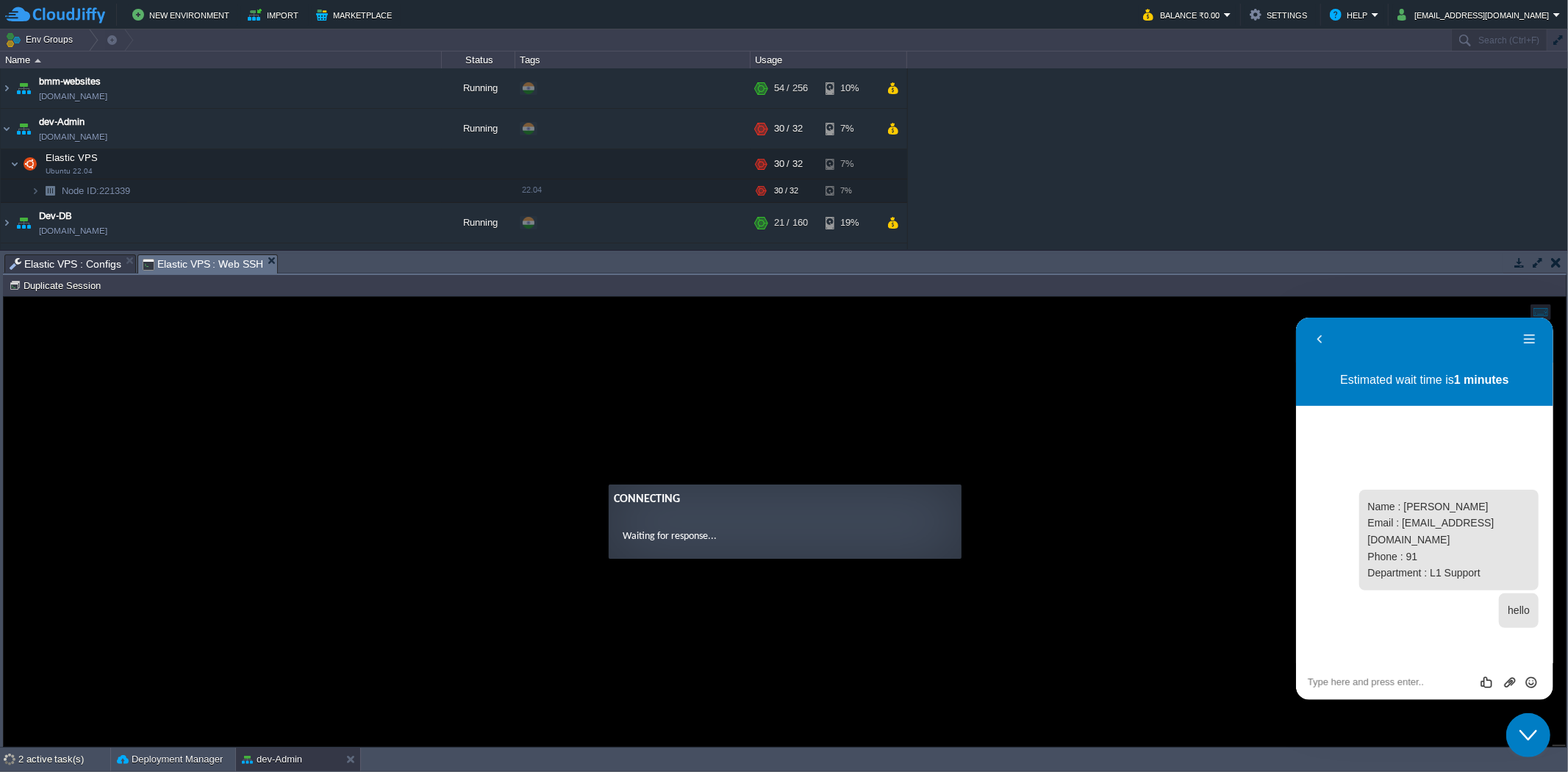
click at [170, 260] on span "Elastic VPS : Web SSH" at bounding box center [204, 264] width 122 height 18
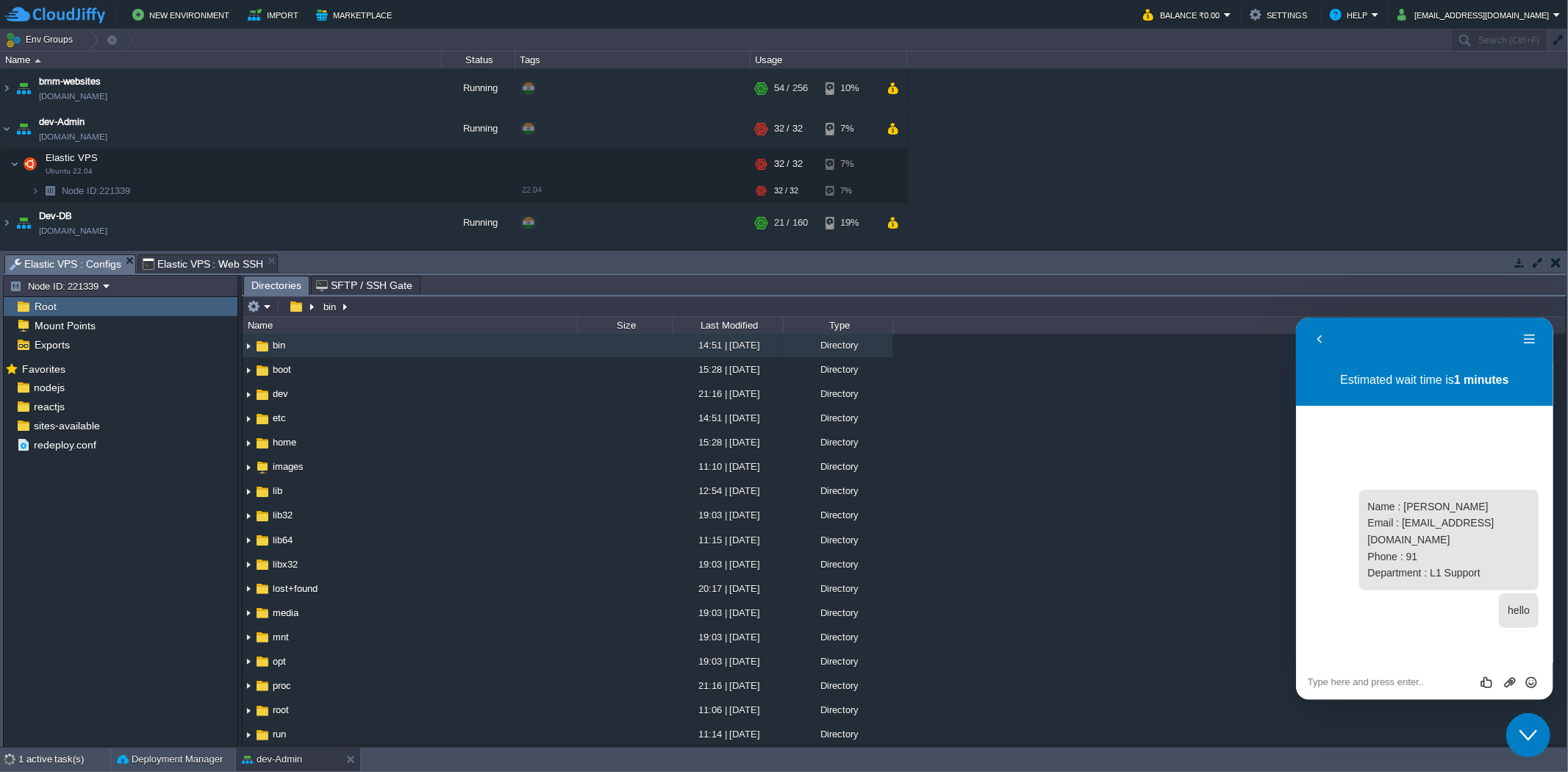
click at [43, 257] on span "Elastic VPS : Configs" at bounding box center [65, 264] width 112 height 18
click at [86, 428] on span "sites-available" at bounding box center [66, 425] width 71 height 13
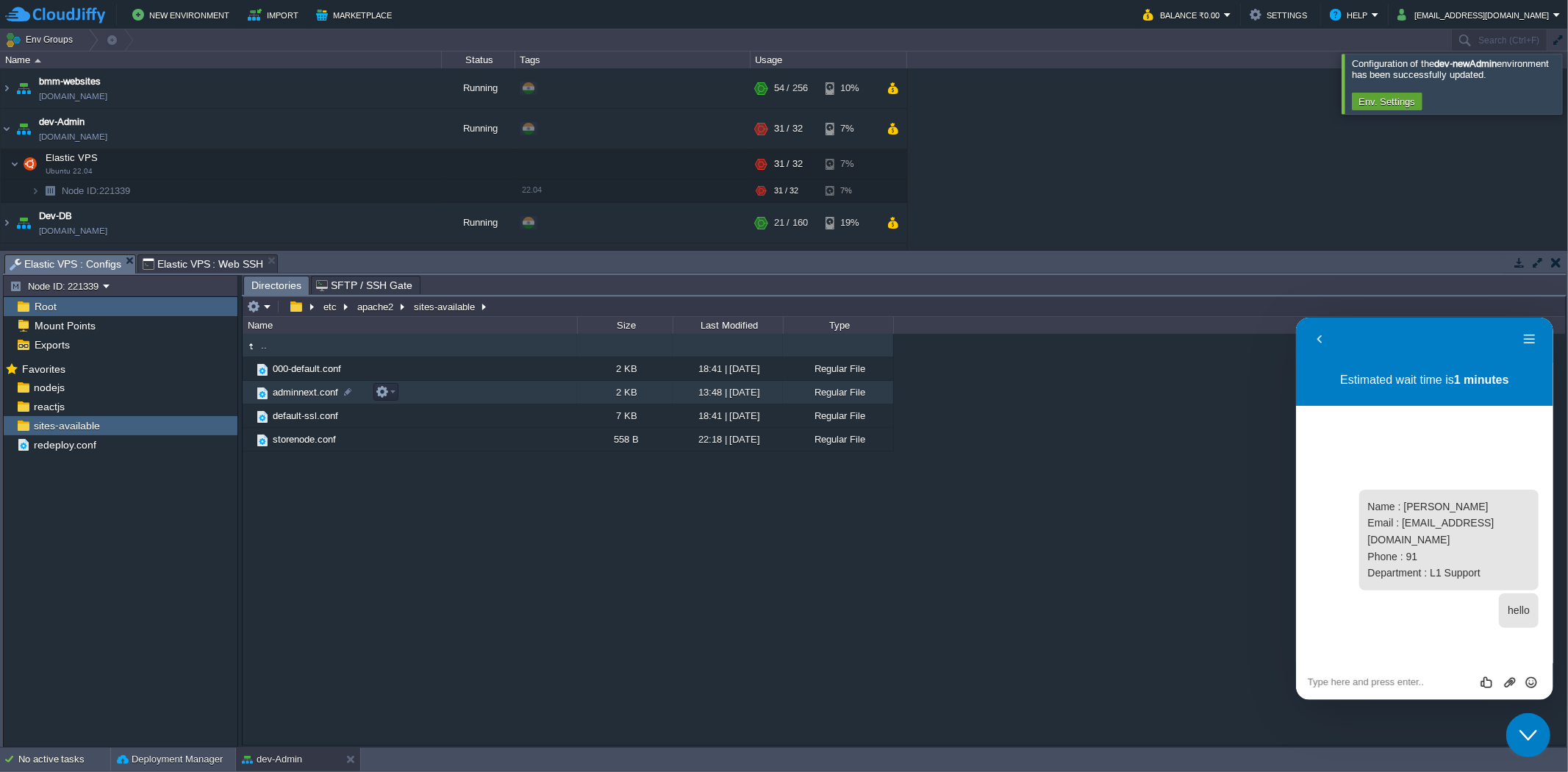
click at [312, 391] on span "adminnext.conf" at bounding box center [305, 392] width 70 height 13
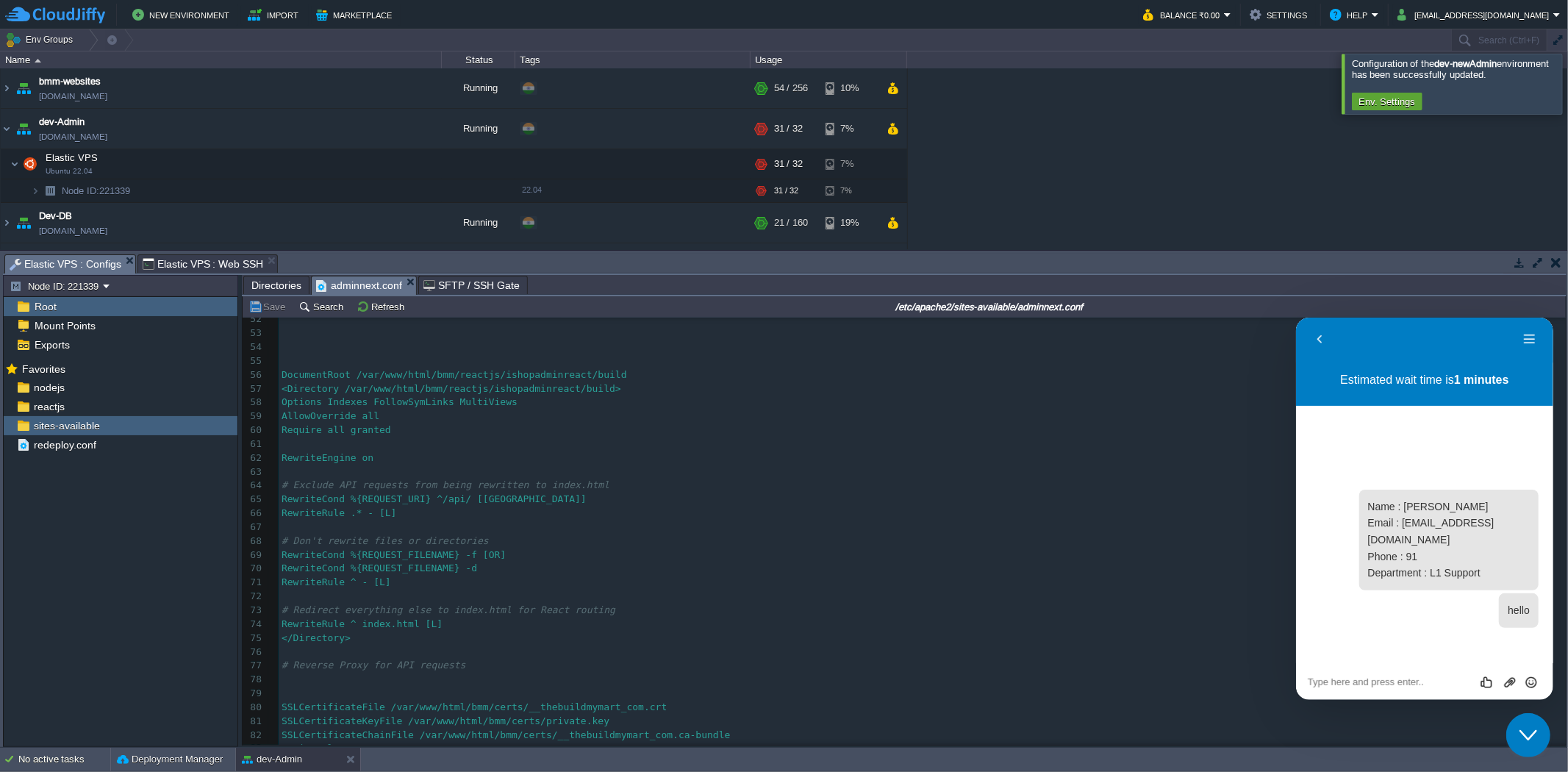
scroll to position [729, 0]
click at [181, 255] on span "Elastic VPS : Web SSH" at bounding box center [204, 264] width 122 height 17
click at [80, 260] on span "Elastic VPS : Configs" at bounding box center [65, 264] width 112 height 18
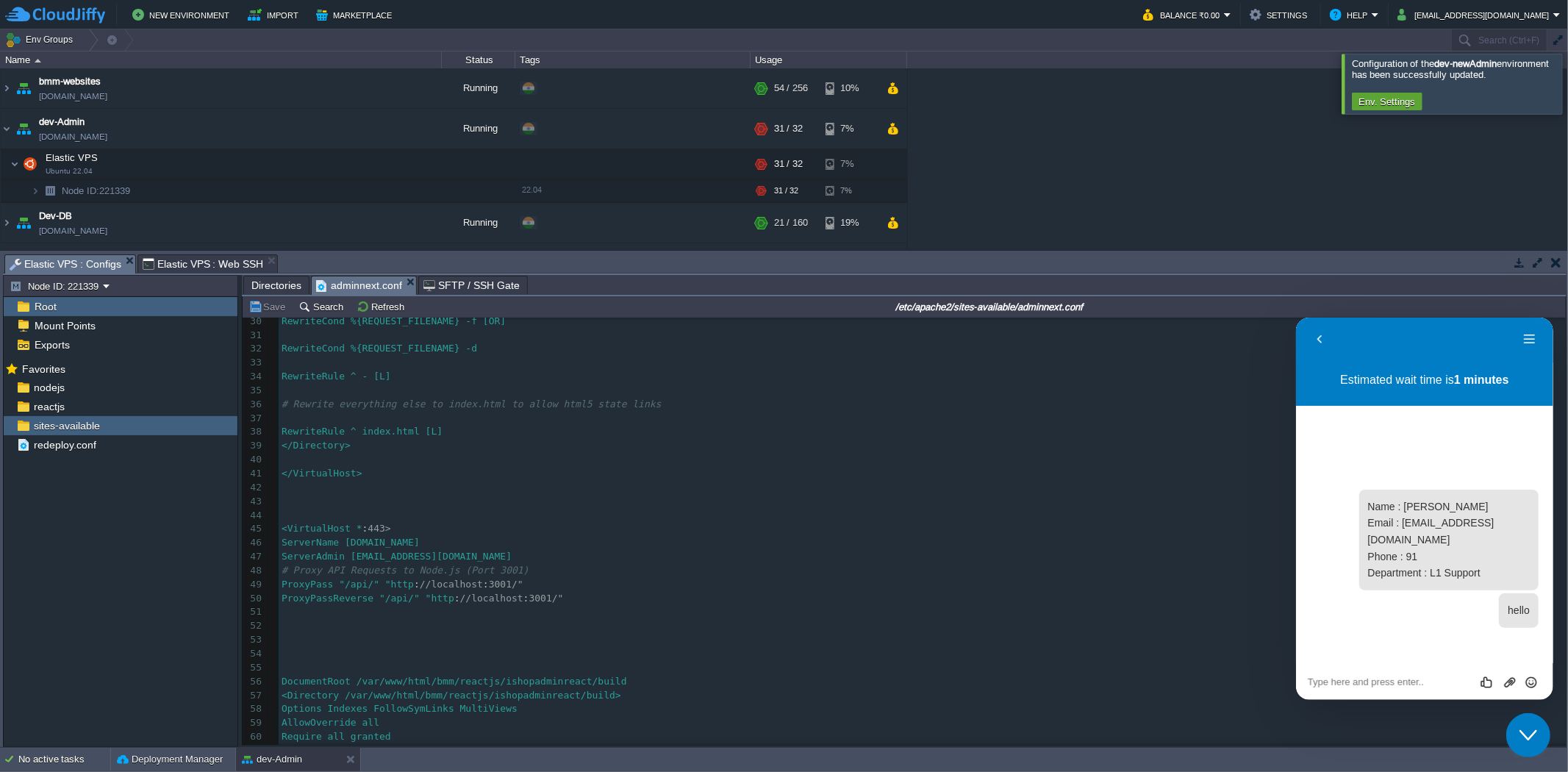
scroll to position [402, 0]
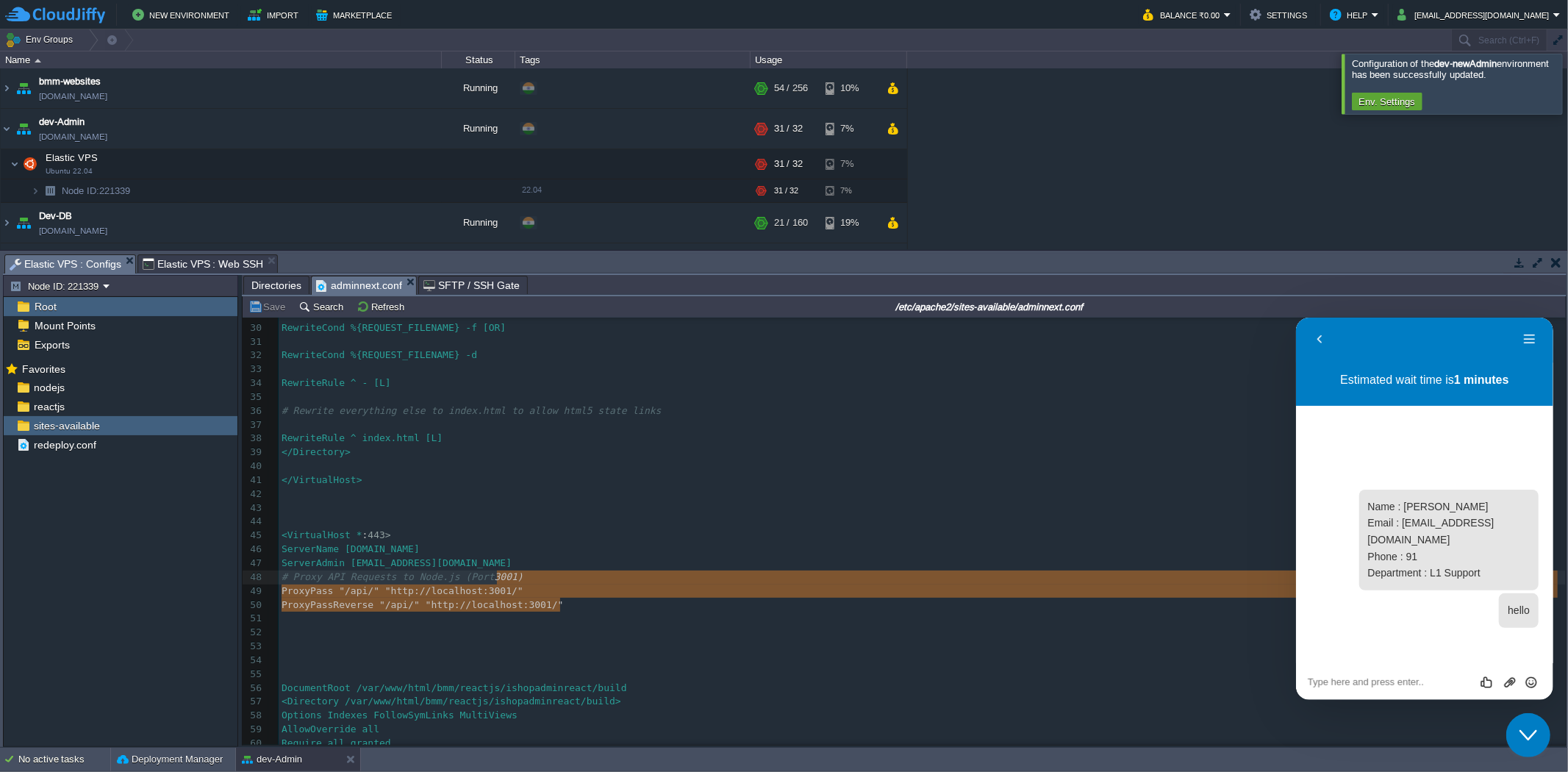
type textarea "<VirtualHost *:443> ServerName app.thebuildmymart.com ServerAdmin webmaster@sun…"
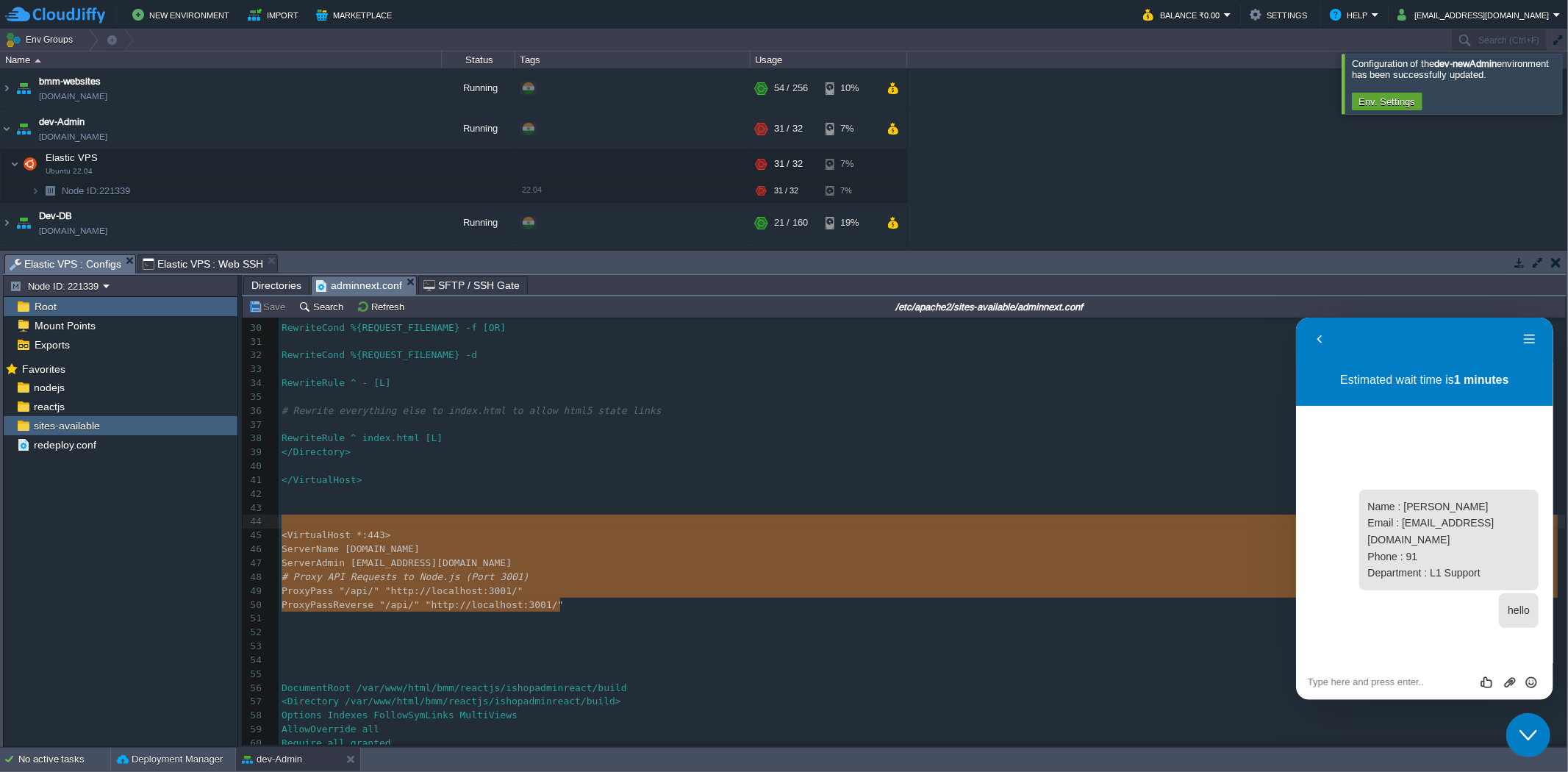
drag, startPoint x: 578, startPoint y: 608, endPoint x: 283, endPoint y: 524, distance: 306.7
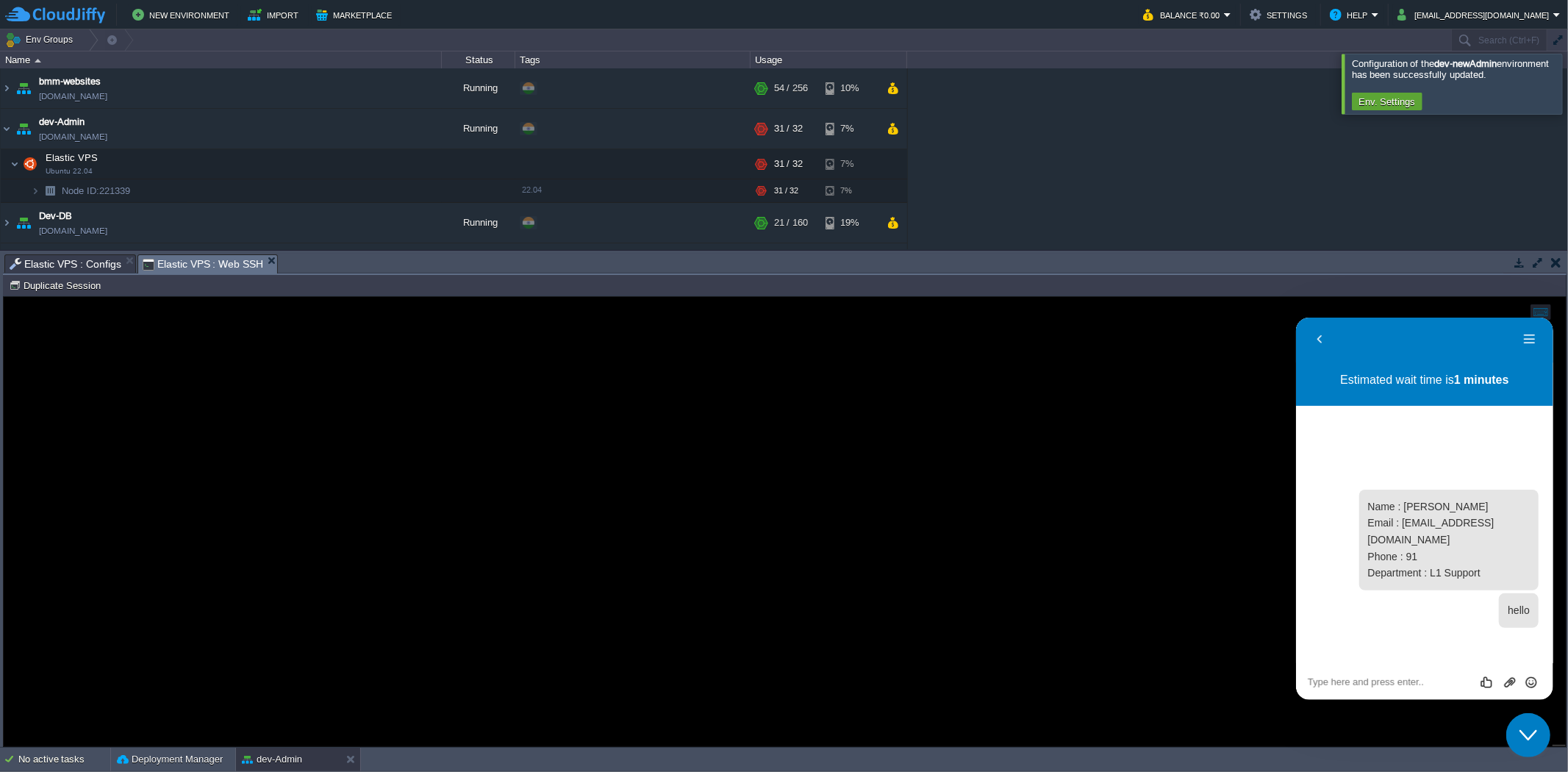
click at [222, 258] on span "Elastic VPS : Web SSH" at bounding box center [204, 264] width 122 height 18
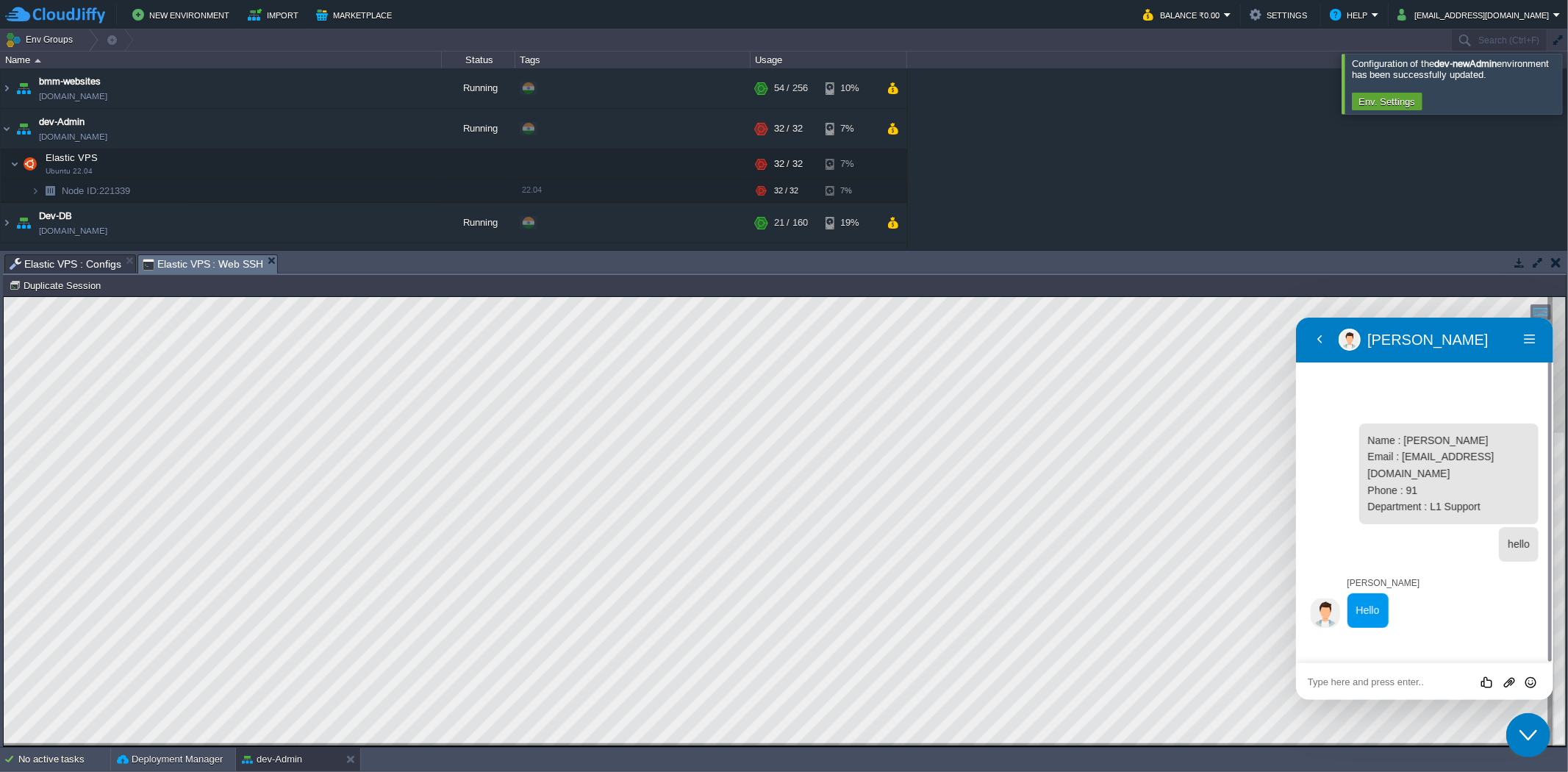
click at [1350, 679] on textarea at bounding box center [1424, 681] width 234 height 12
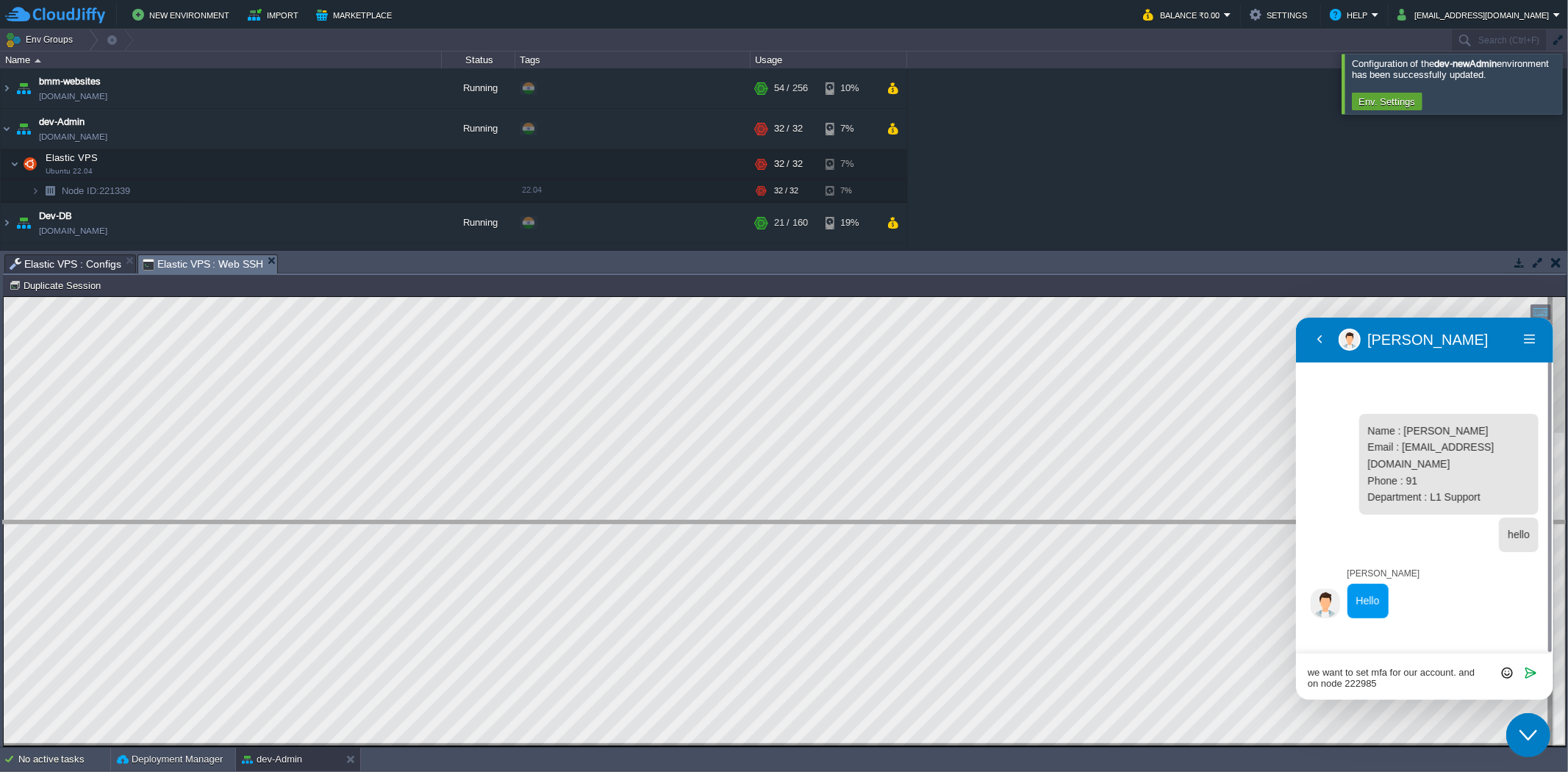
drag, startPoint x: 485, startPoint y: 264, endPoint x: 496, endPoint y: 538, distance: 274.2
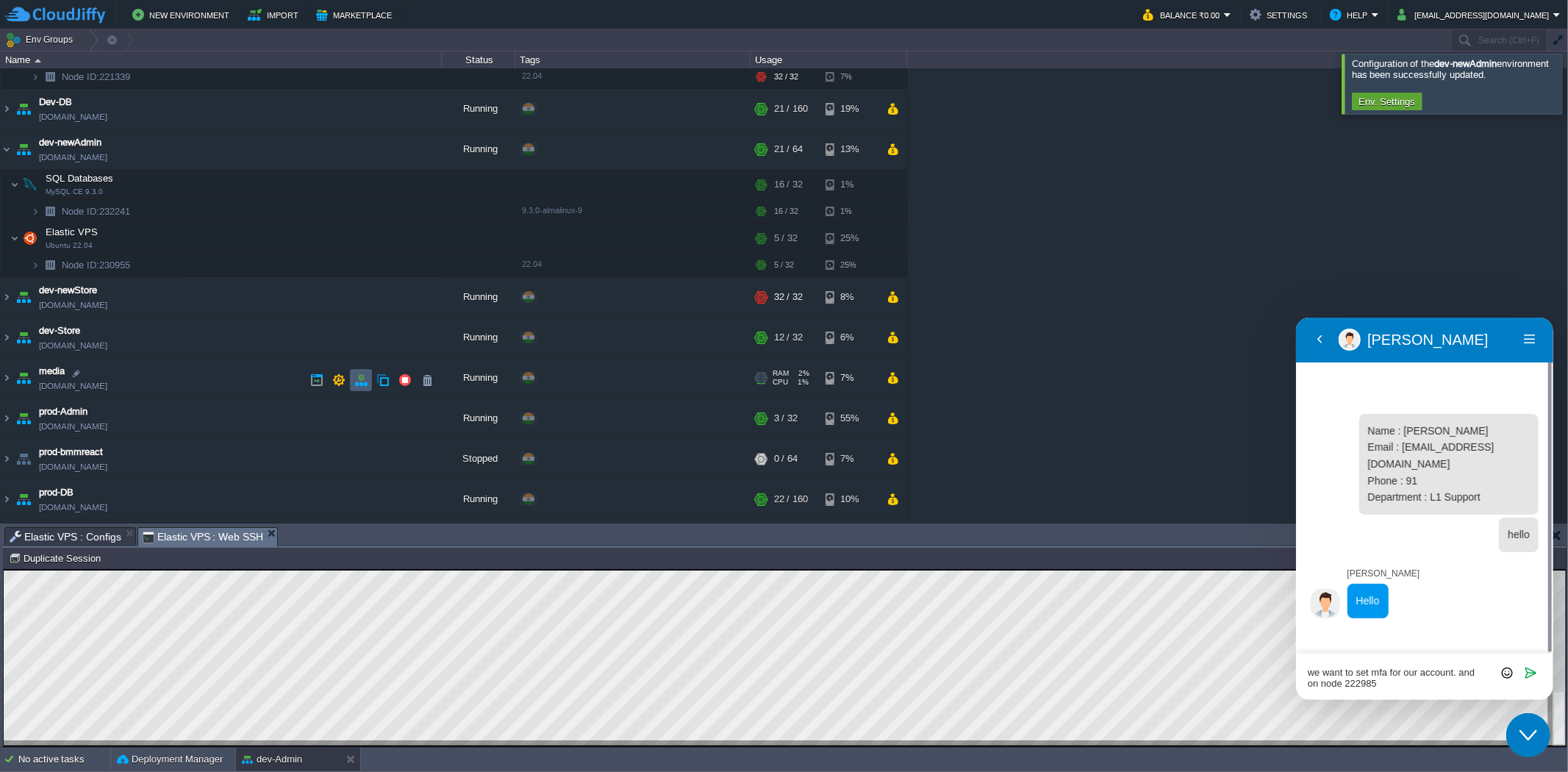
scroll to position [111, 0]
click at [11, 302] on img at bounding box center [6, 300] width 12 height 39
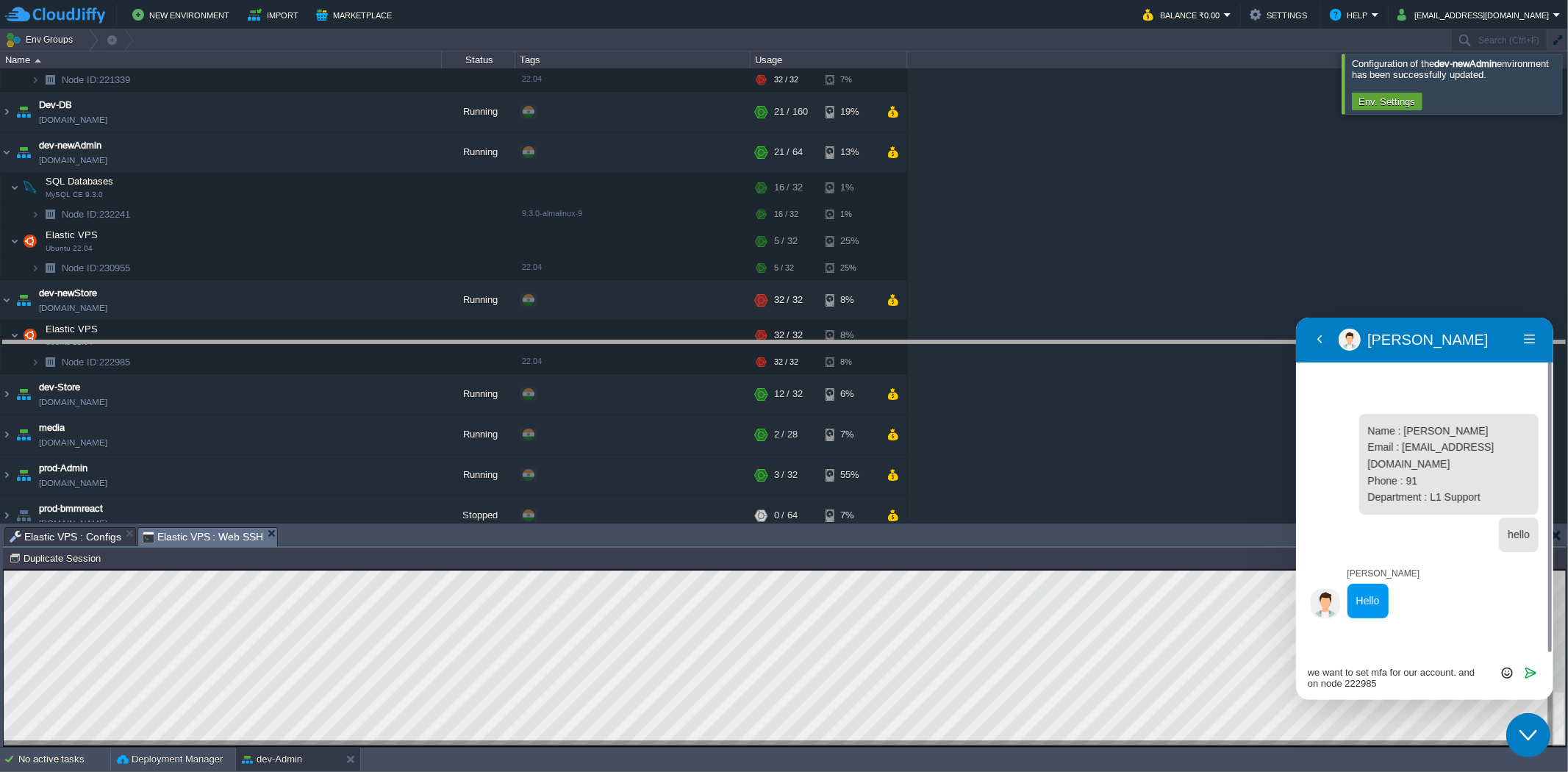
drag, startPoint x: 427, startPoint y: 535, endPoint x: 488, endPoint y: 350, distance: 194.8
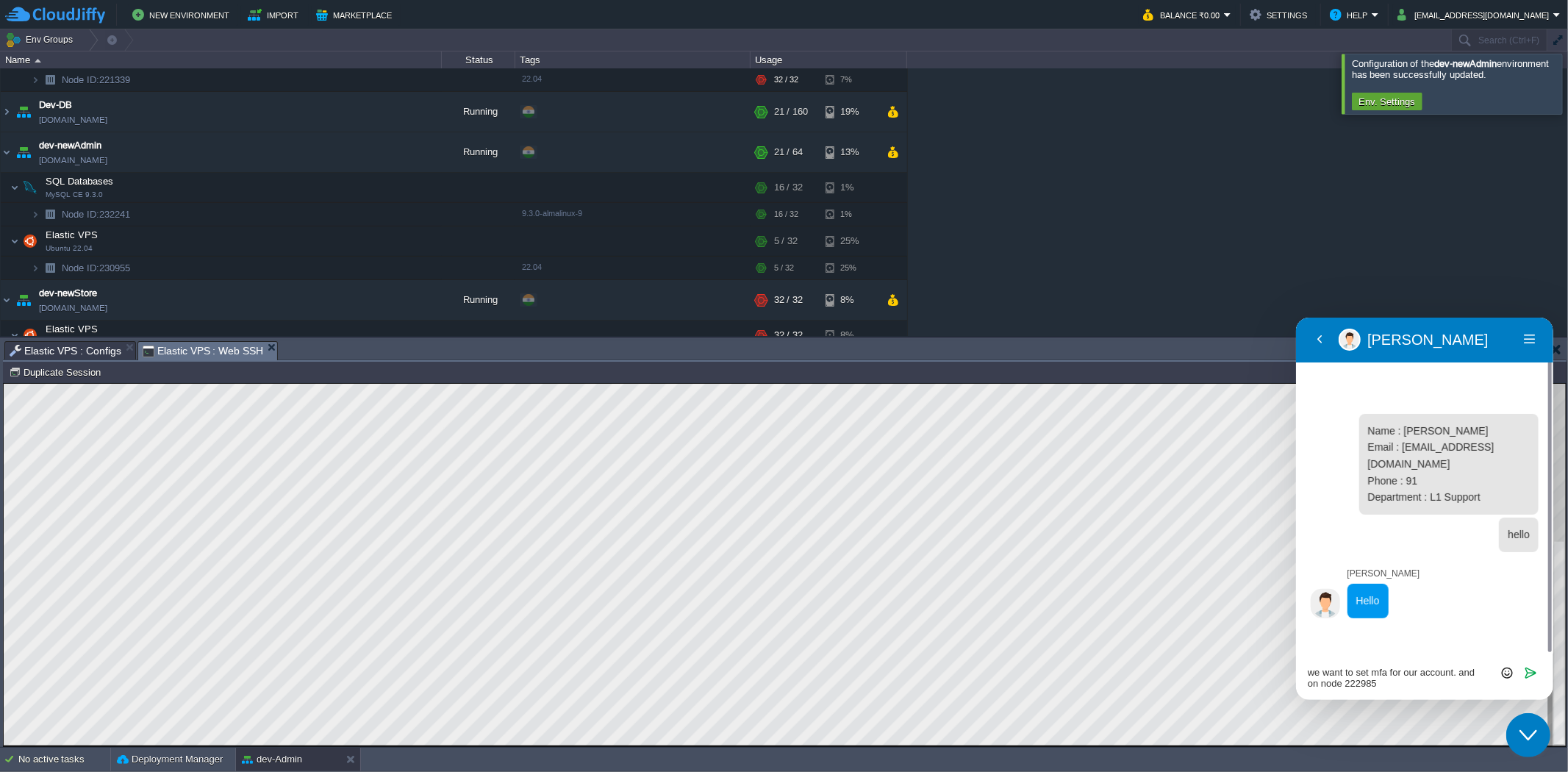
click at [1406, 685] on textarea "we want to set mfa for our account. and on node 222985" at bounding box center [1424, 676] width 234 height 21
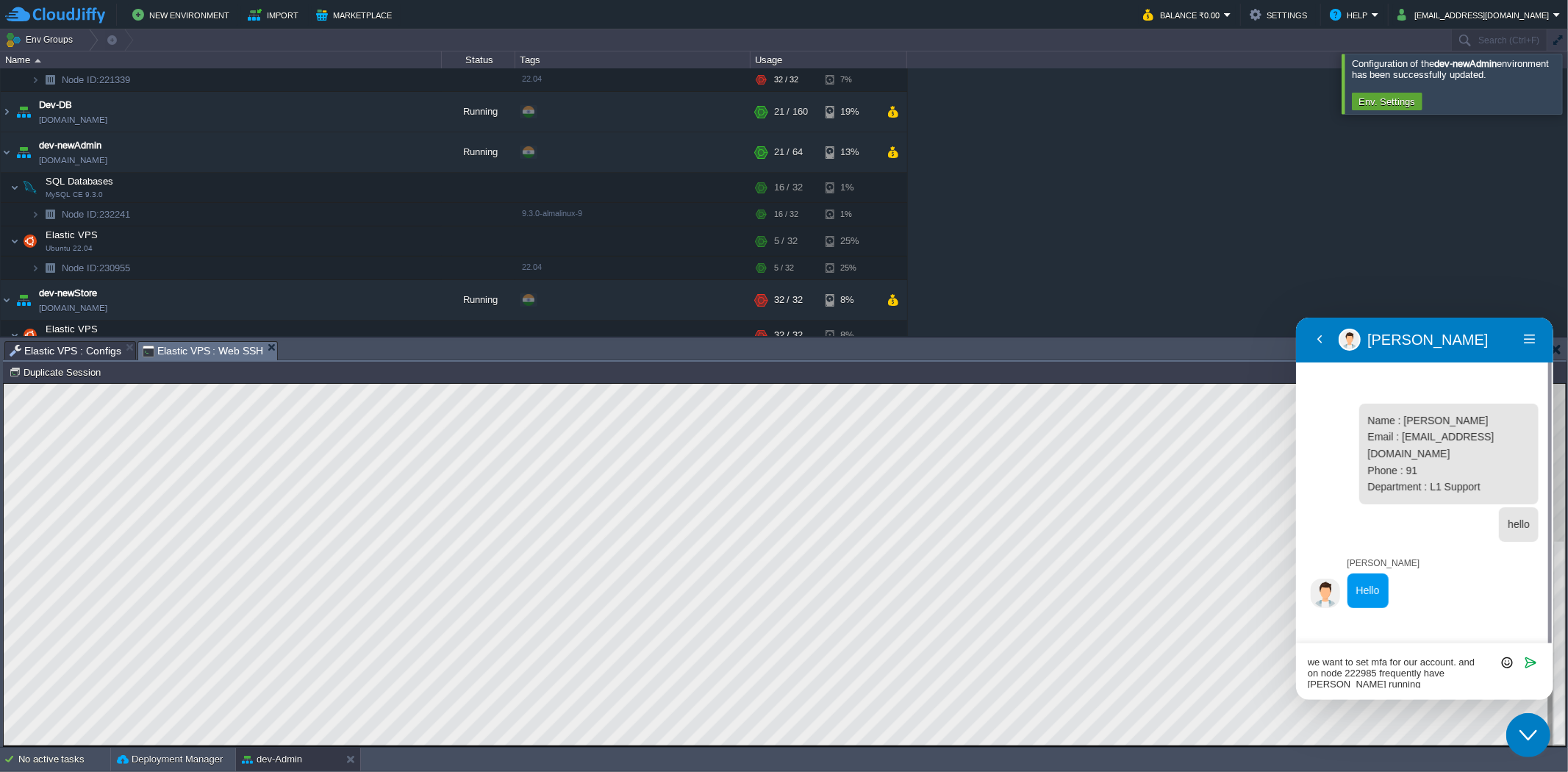
scroll to position [9, 0]
drag, startPoint x: 1445, startPoint y: 673, endPoint x: 1429, endPoint y: 673, distance: 16.0
click at [1429, 673] on textarea "we want to set mfa for our account. and on node 222985 frequently have dhpcd ru…" at bounding box center [1424, 672] width 234 height 32
click at [1476, 673] on textarea "we want to set mfa for our account. and on node 222985 frequently have dhpcd ru…" at bounding box center [1424, 672] width 234 height 32
click at [1379, 684] on textarea "we want to set mfa for our account. and on node 222985 frequently have dhpcd pr…" at bounding box center [1424, 672] width 234 height 32
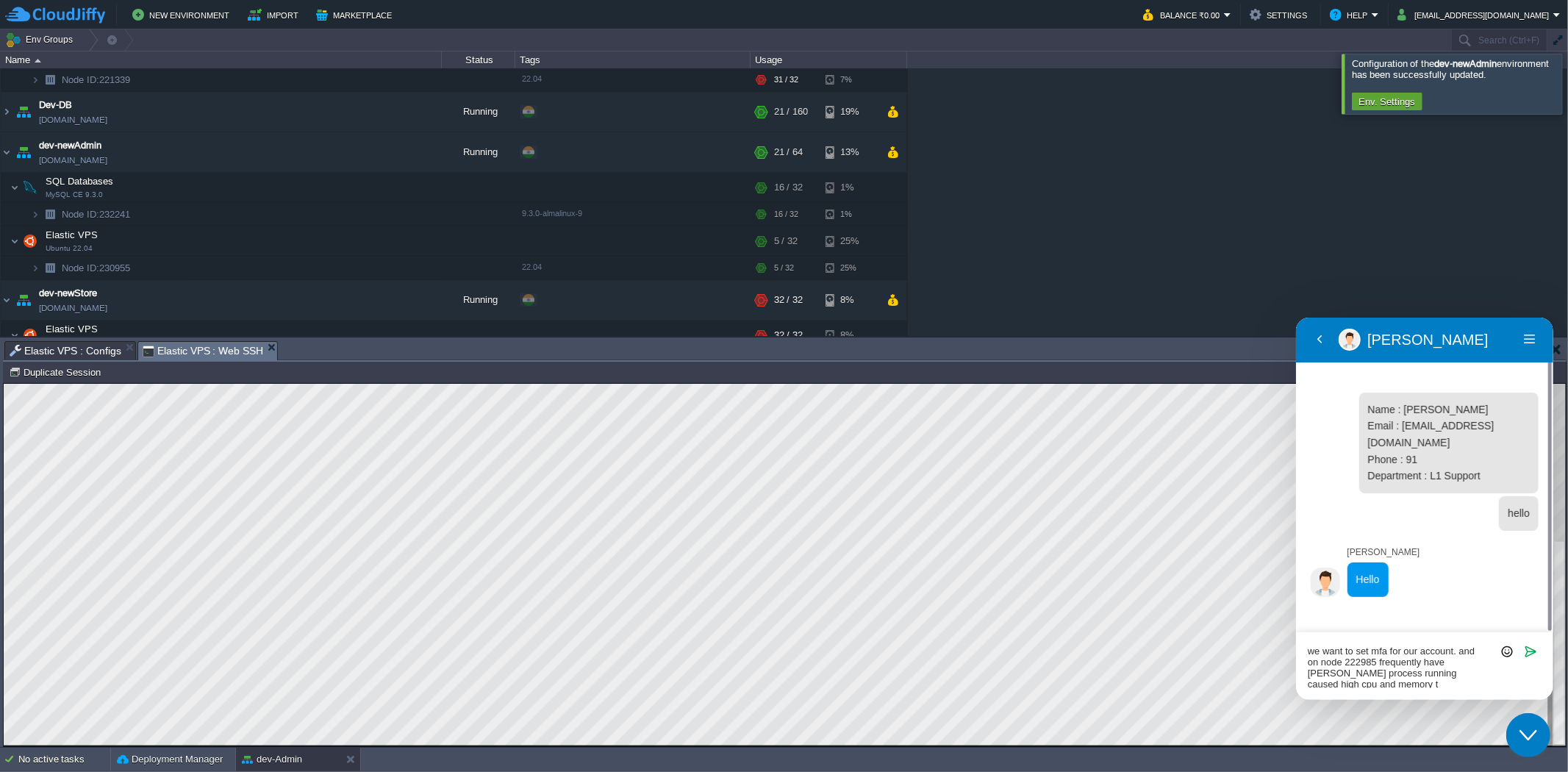
scroll to position [0, 0]
type textarea "we want to set mfa for our account. and on node 222985 frequently have dhpcd pr…"
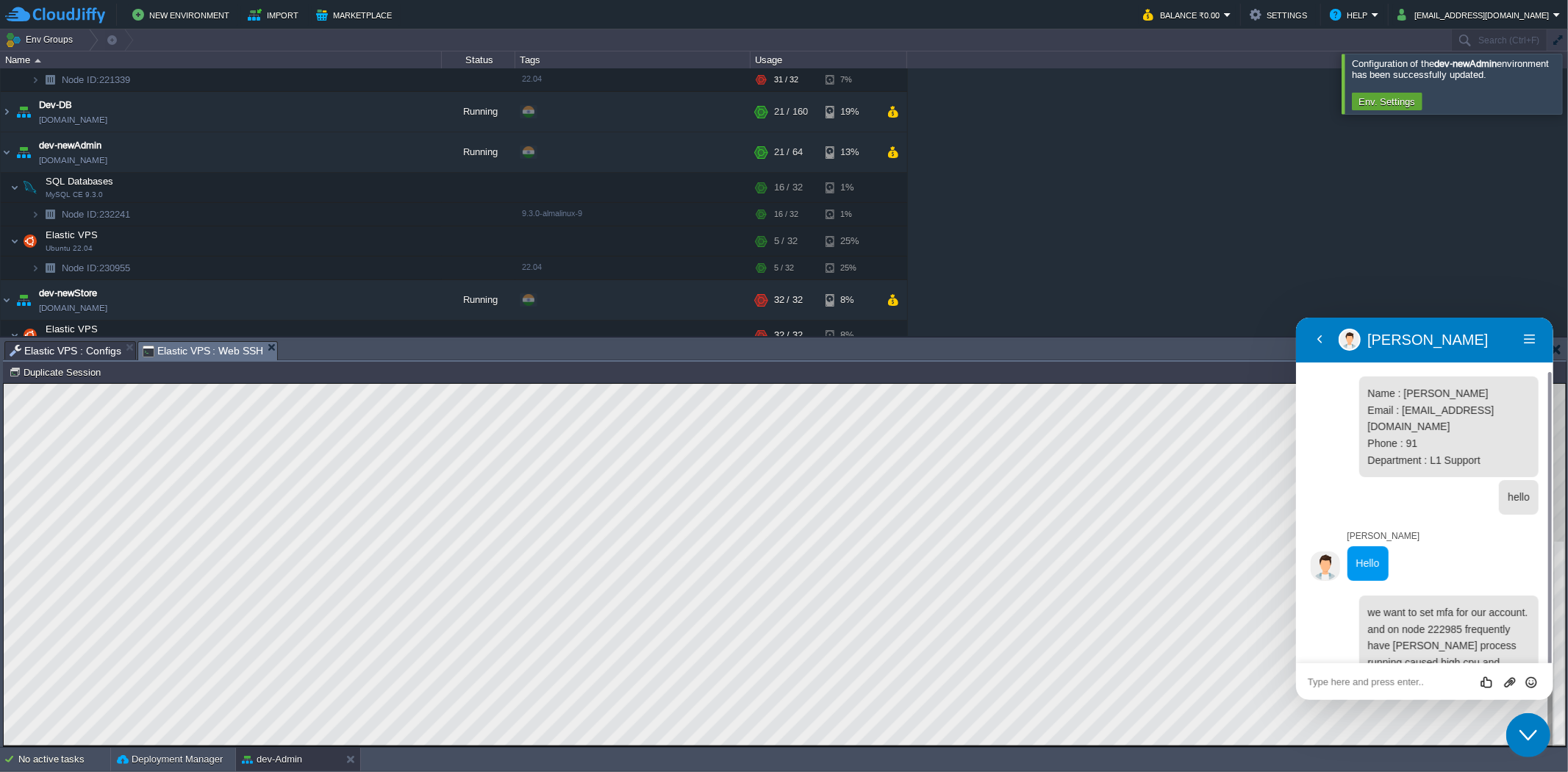
scroll to position [28, 0]
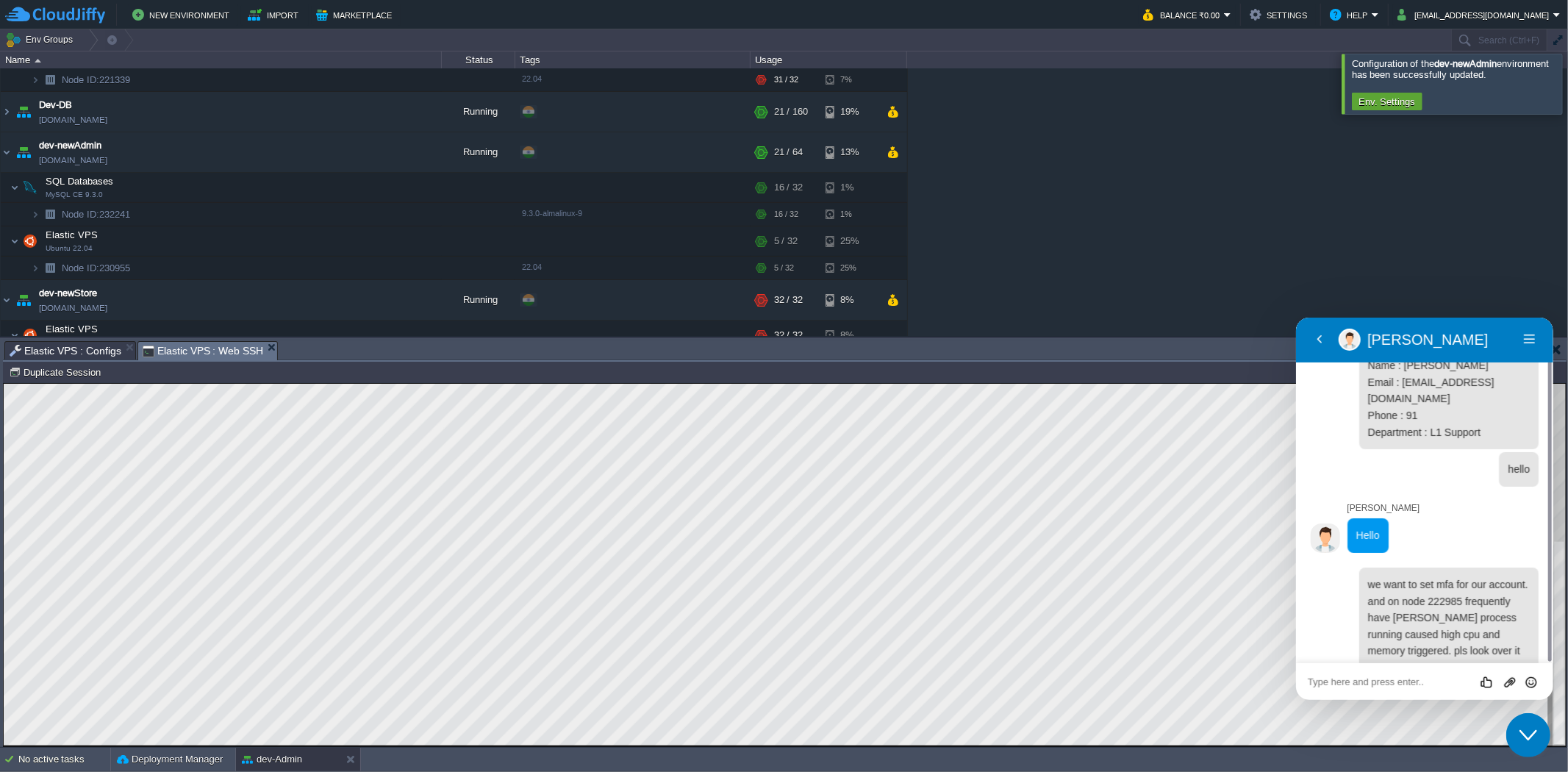
click at [1379, 681] on textarea at bounding box center [1424, 681] width 234 height 12
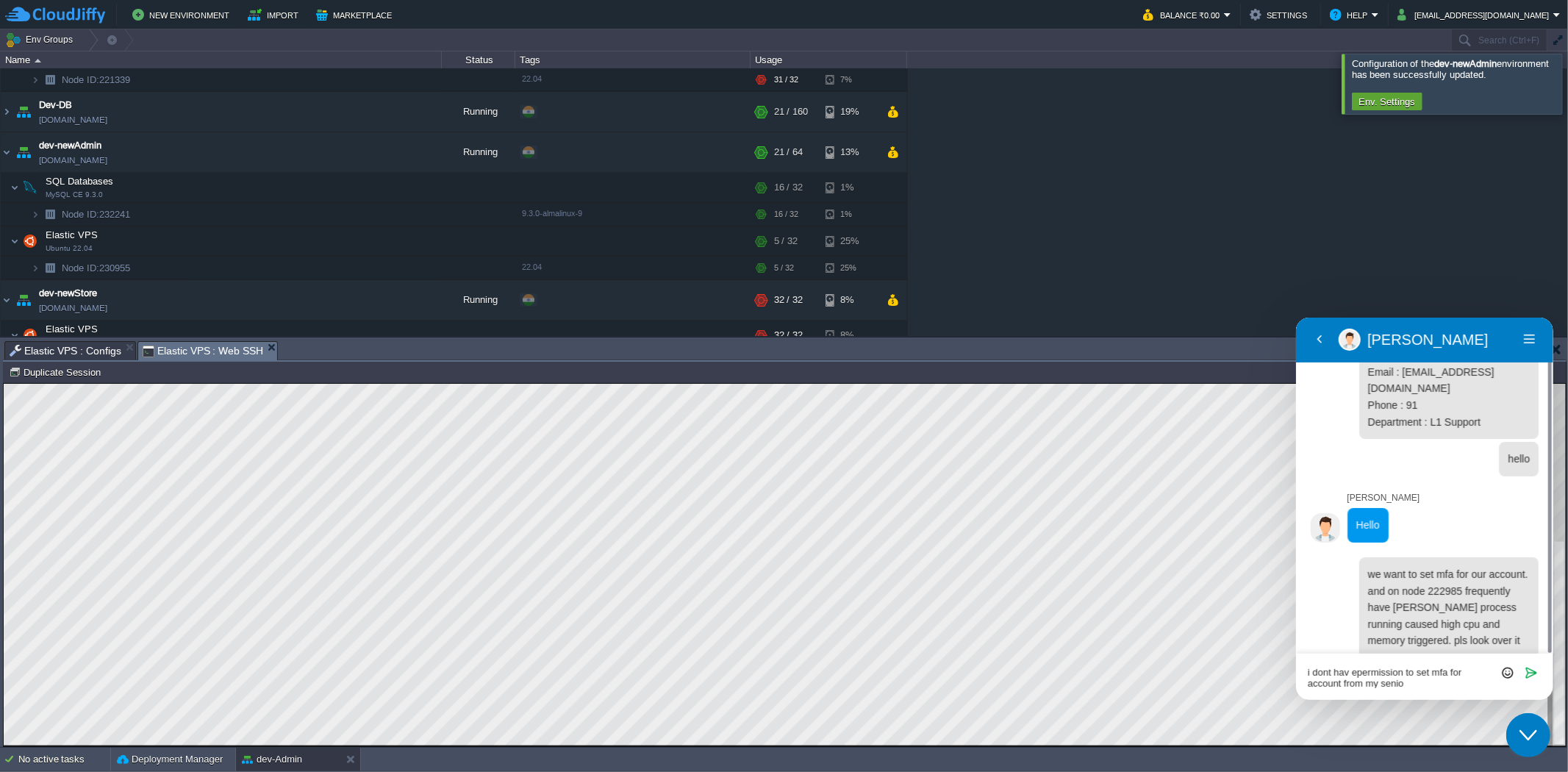
type textarea "i dont hav epermission to set mfa for account from my senior"
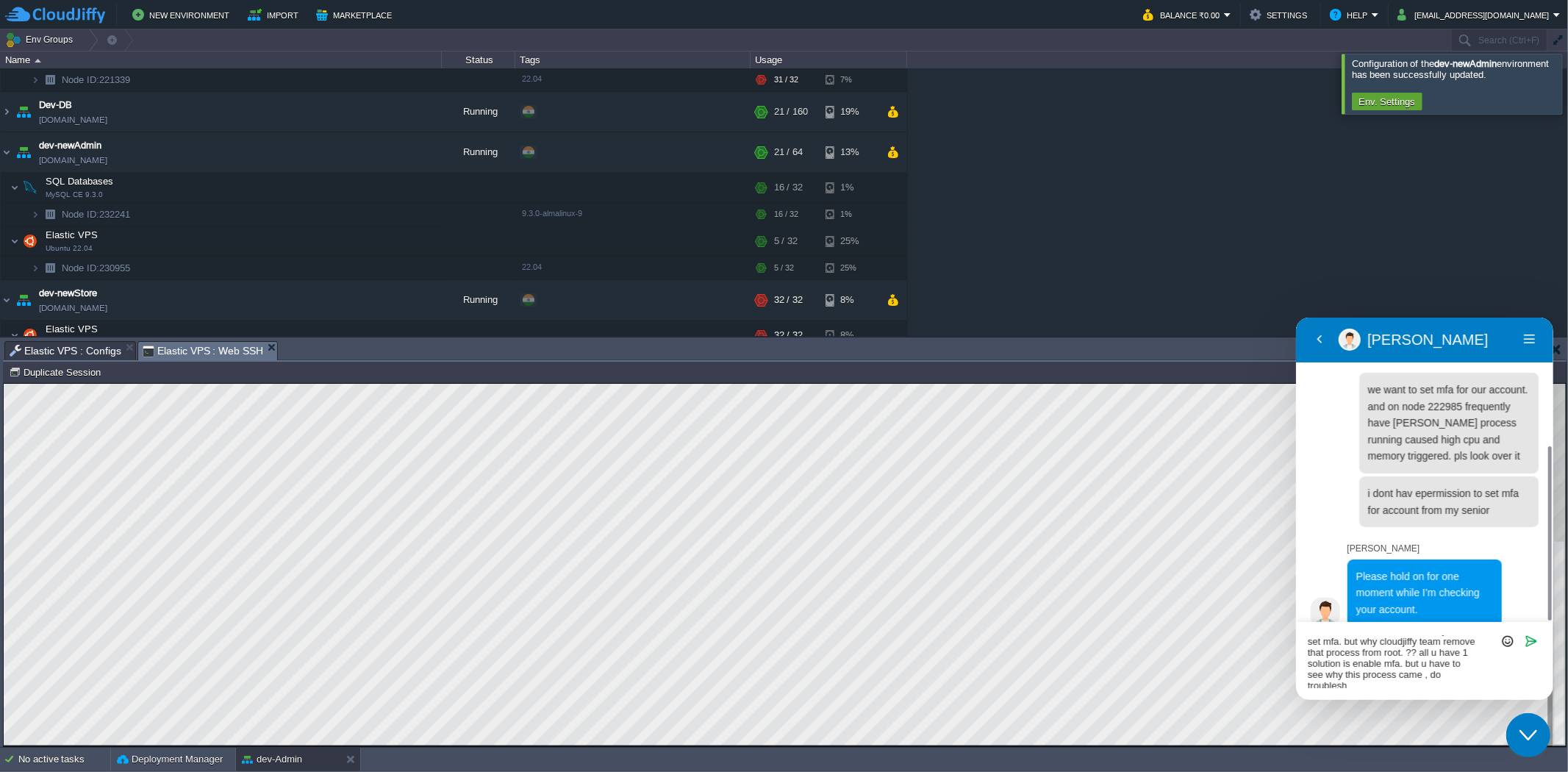
scroll to position [0, 0]
type textarea "and i also raised ticket for it. they said set mfa. but why cloudjiffy team rem…"
click at [1409, 678] on textarea "and i also raised ticket for it. they said set mfa. but why cloudjiffy team rem…" at bounding box center [1424, 655] width 234 height 64
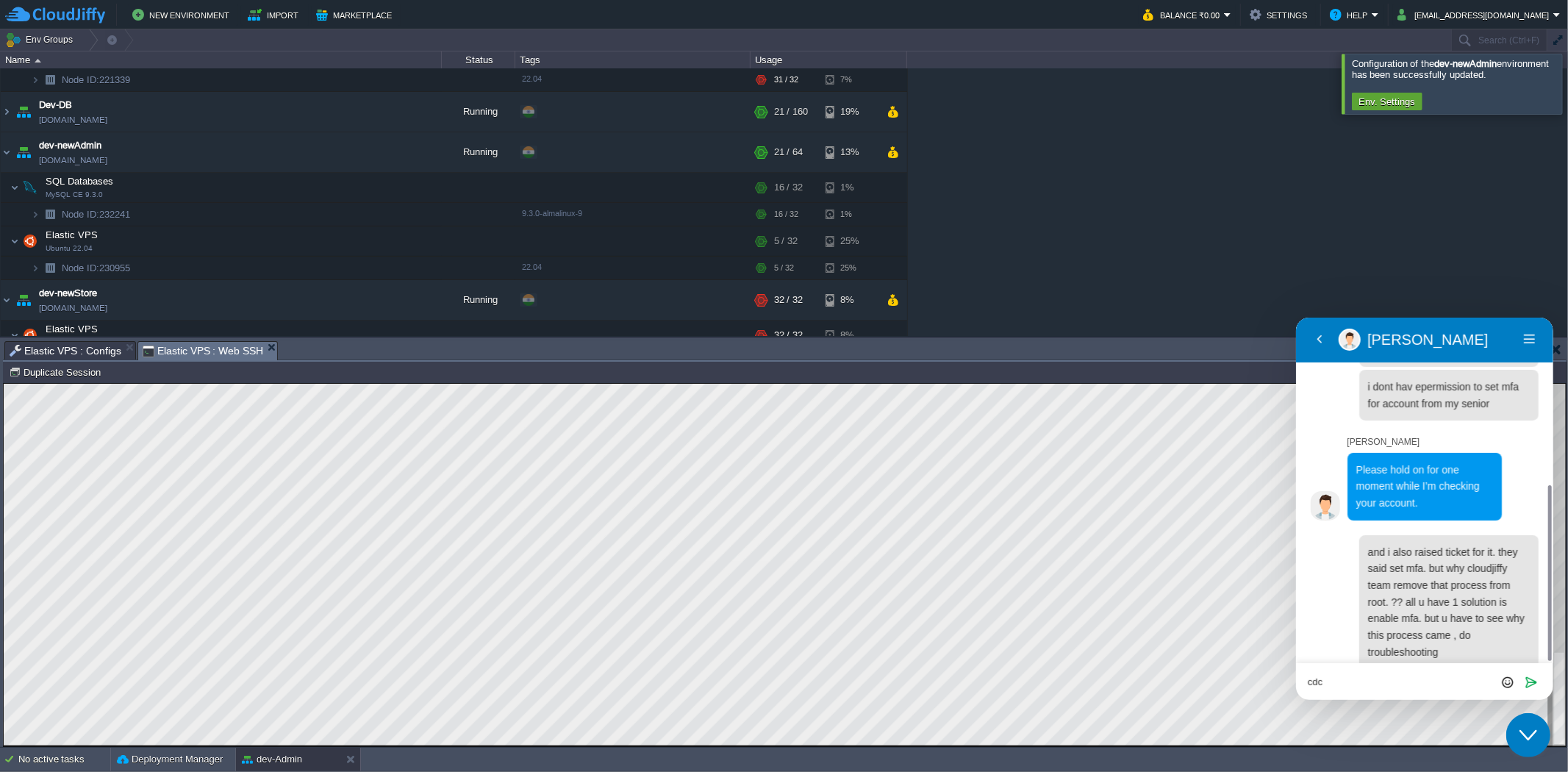
type textarea "cdcd"
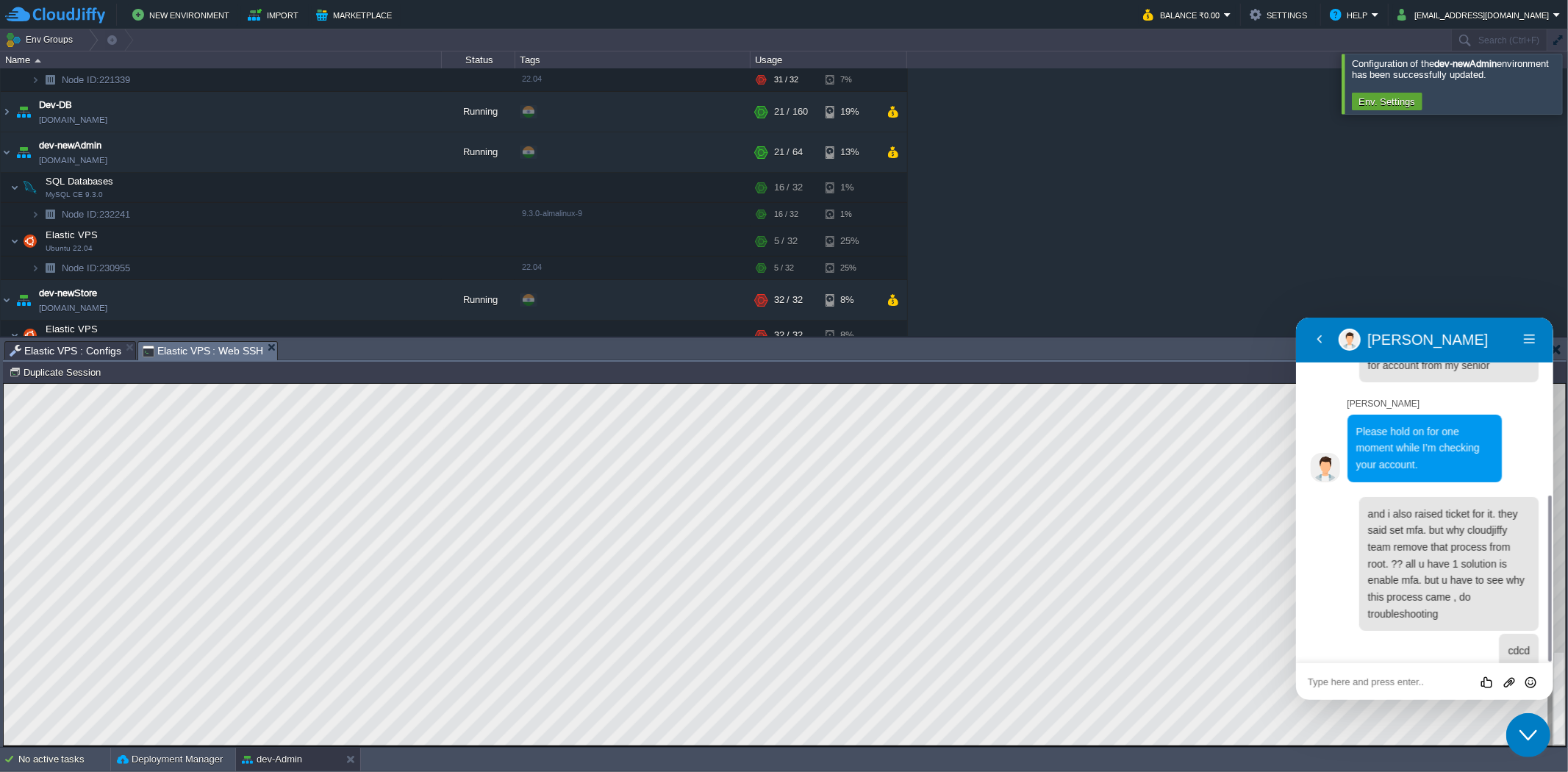
click at [1526, 724] on button "Close Chat This icon closes the chat window." at bounding box center [1528, 735] width 44 height 44
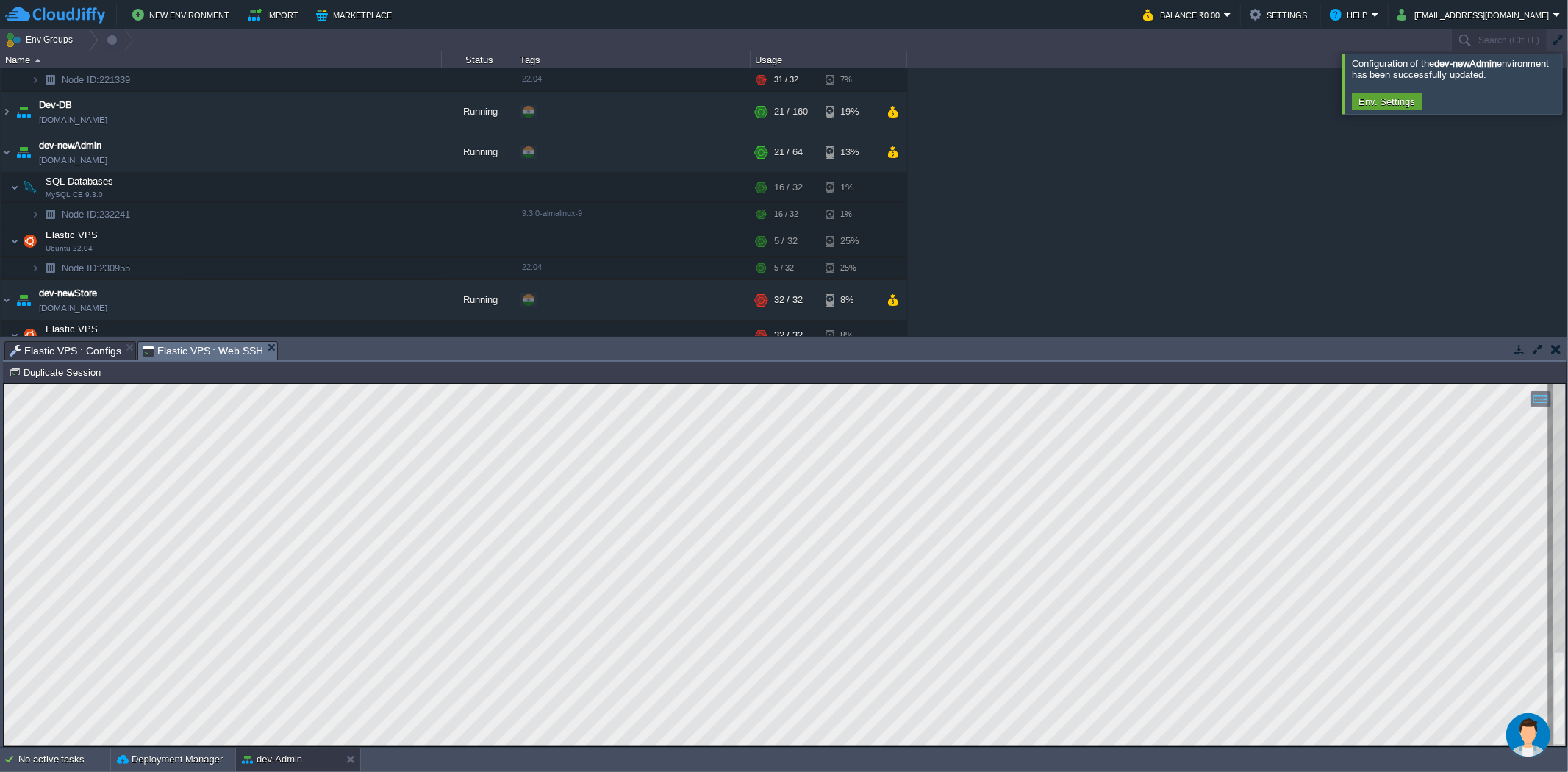
click at [1506, 713] on button "Chat widget" at bounding box center [1528, 735] width 44 height 44
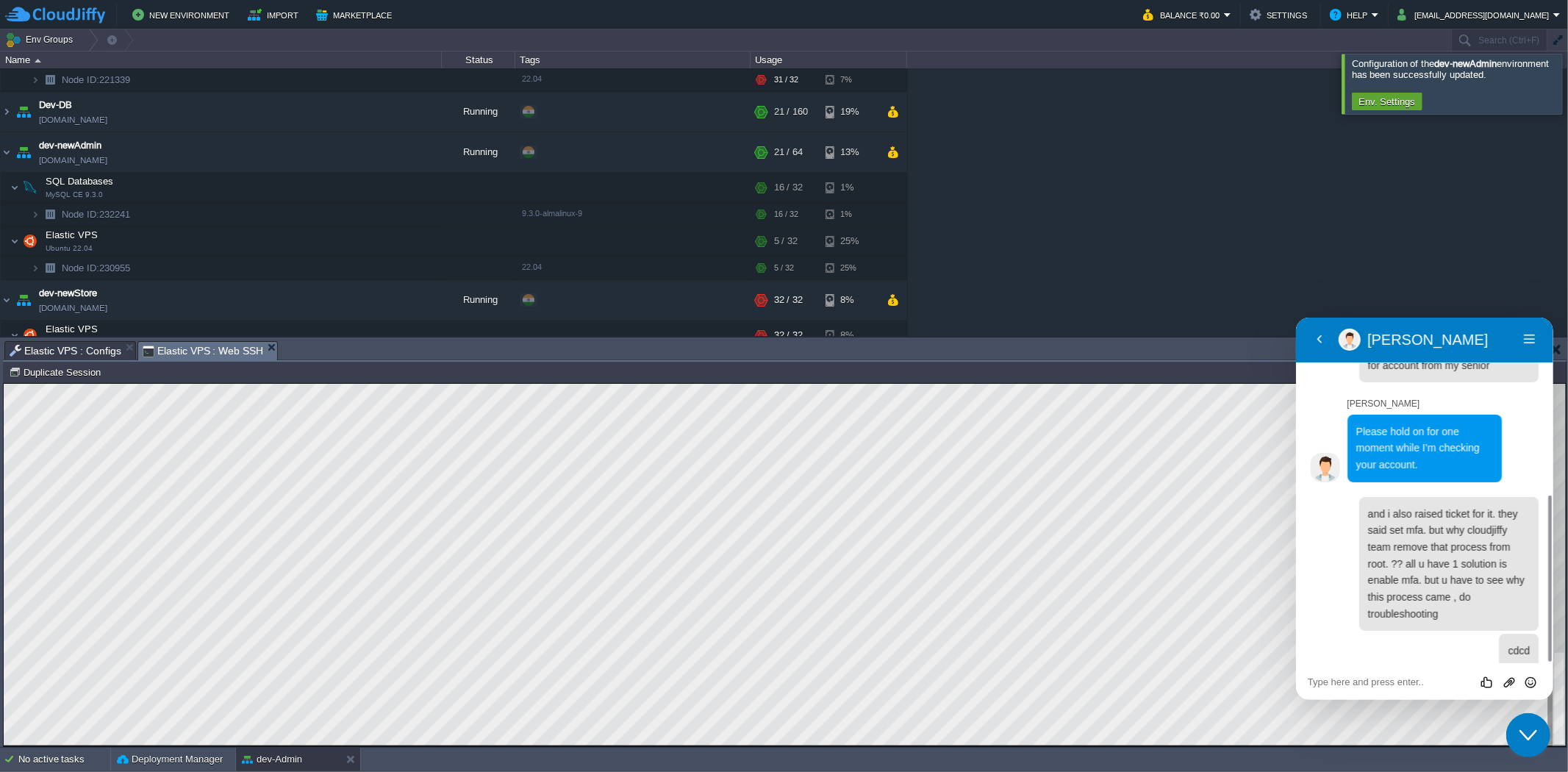
click at [1506, 713] on button "Close Chat This icon closes the chat window." at bounding box center [1528, 735] width 44 height 44
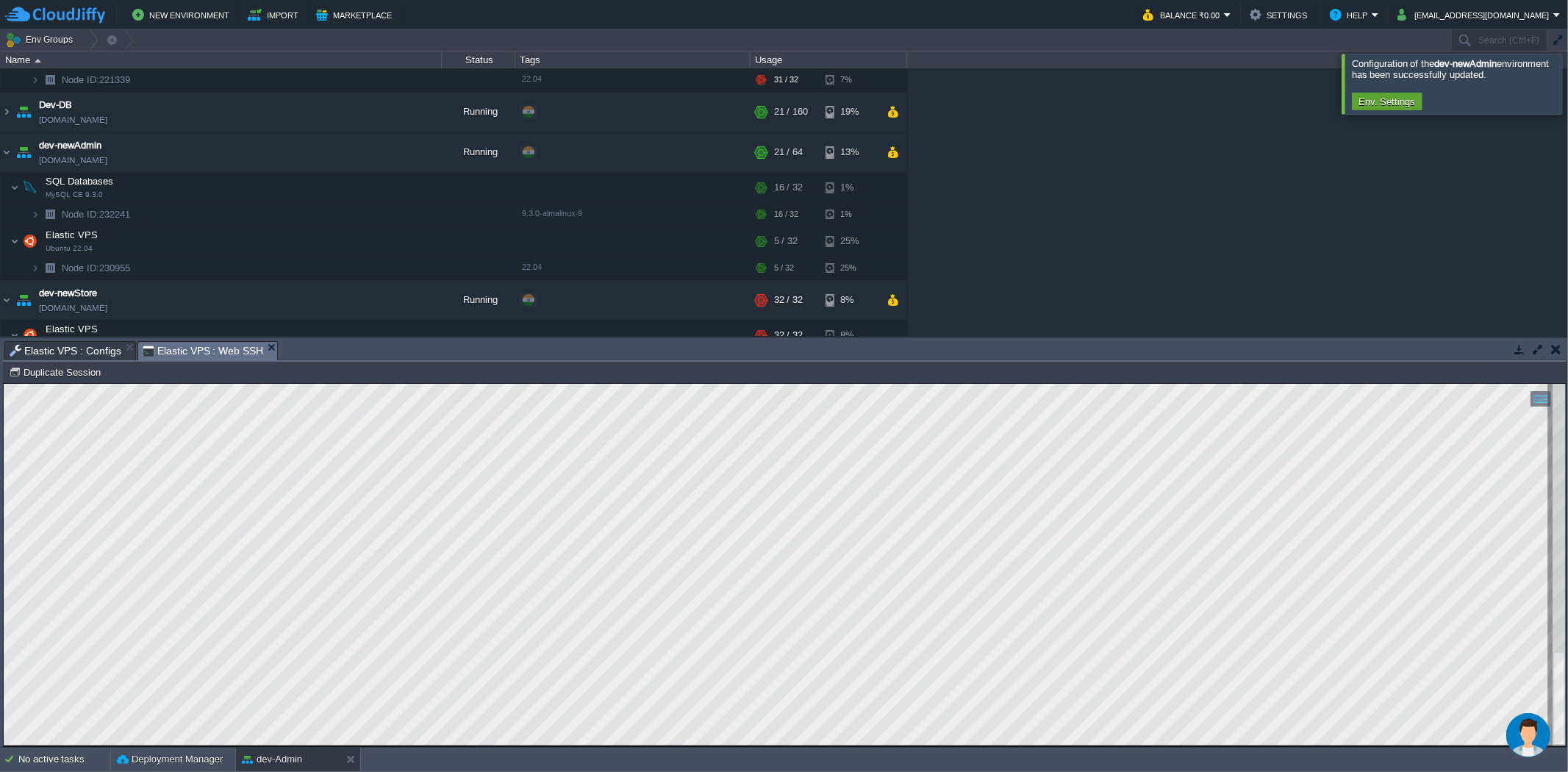
click at [1506, 713] on button "Chat widget" at bounding box center [1528, 735] width 44 height 44
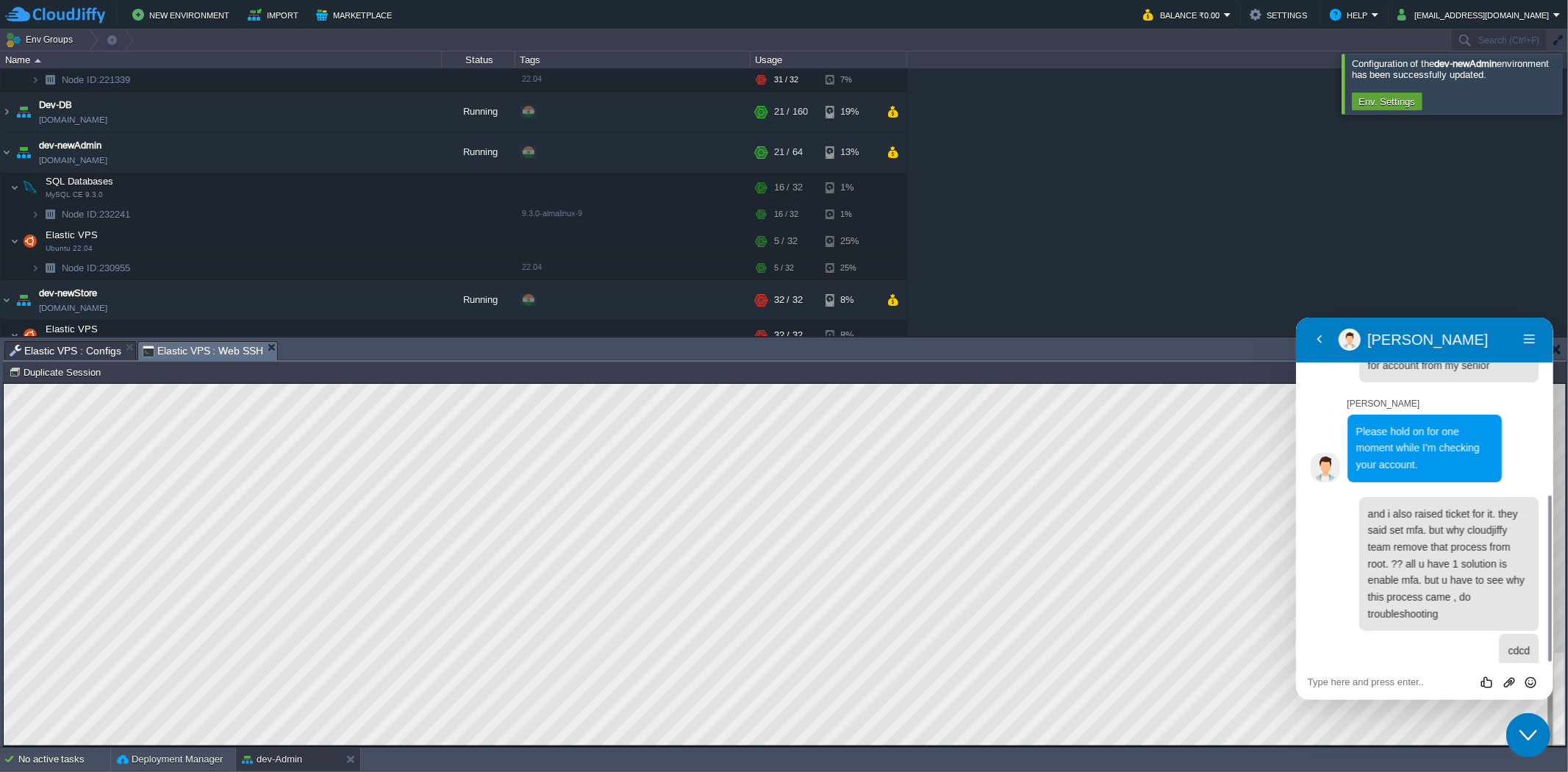
click at [1506, 713] on button "Close Chat This icon closes the chat window." at bounding box center [1528, 735] width 44 height 44
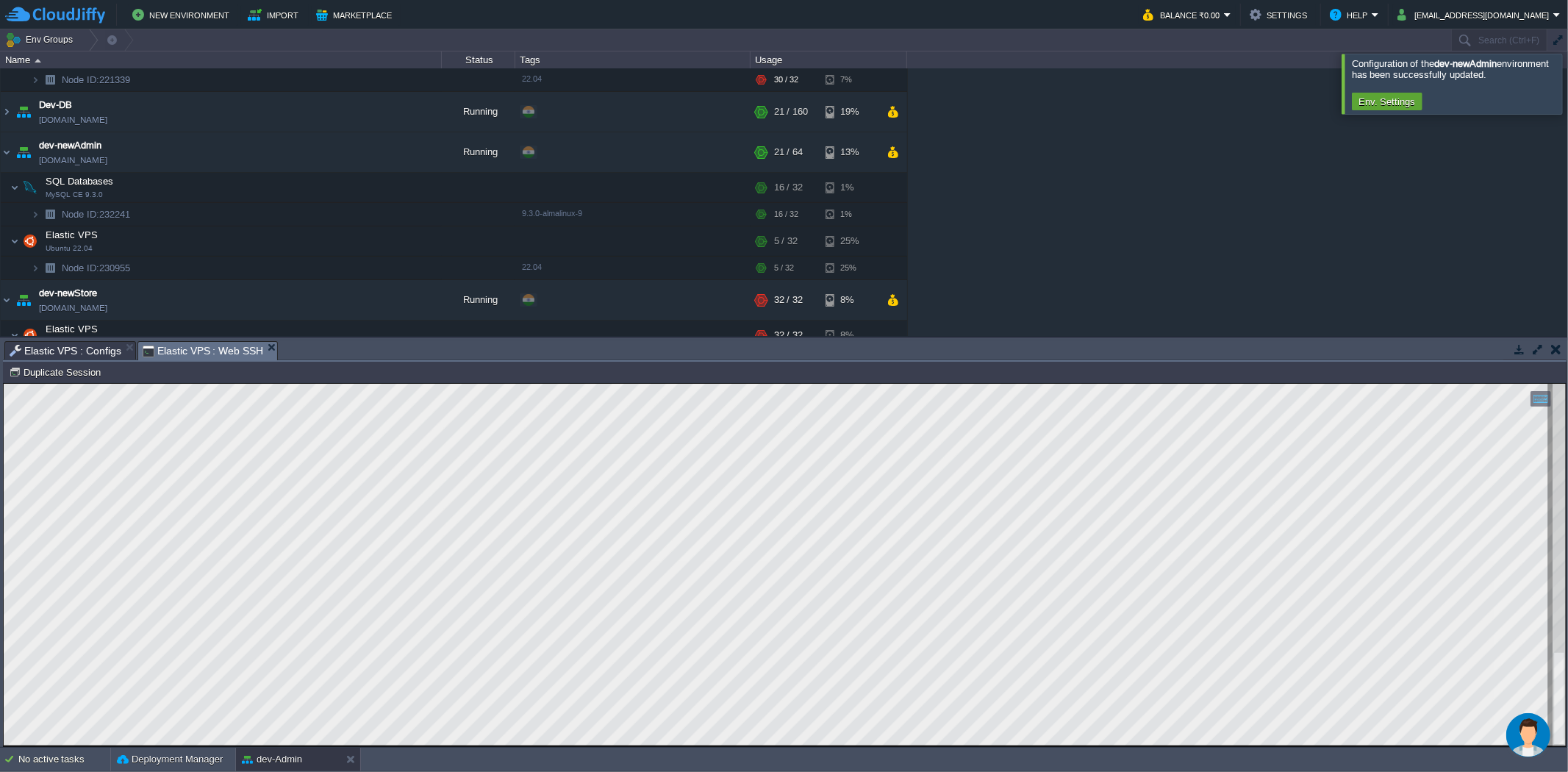
click at [1506, 713] on button "Chat widget" at bounding box center [1528, 735] width 44 height 44
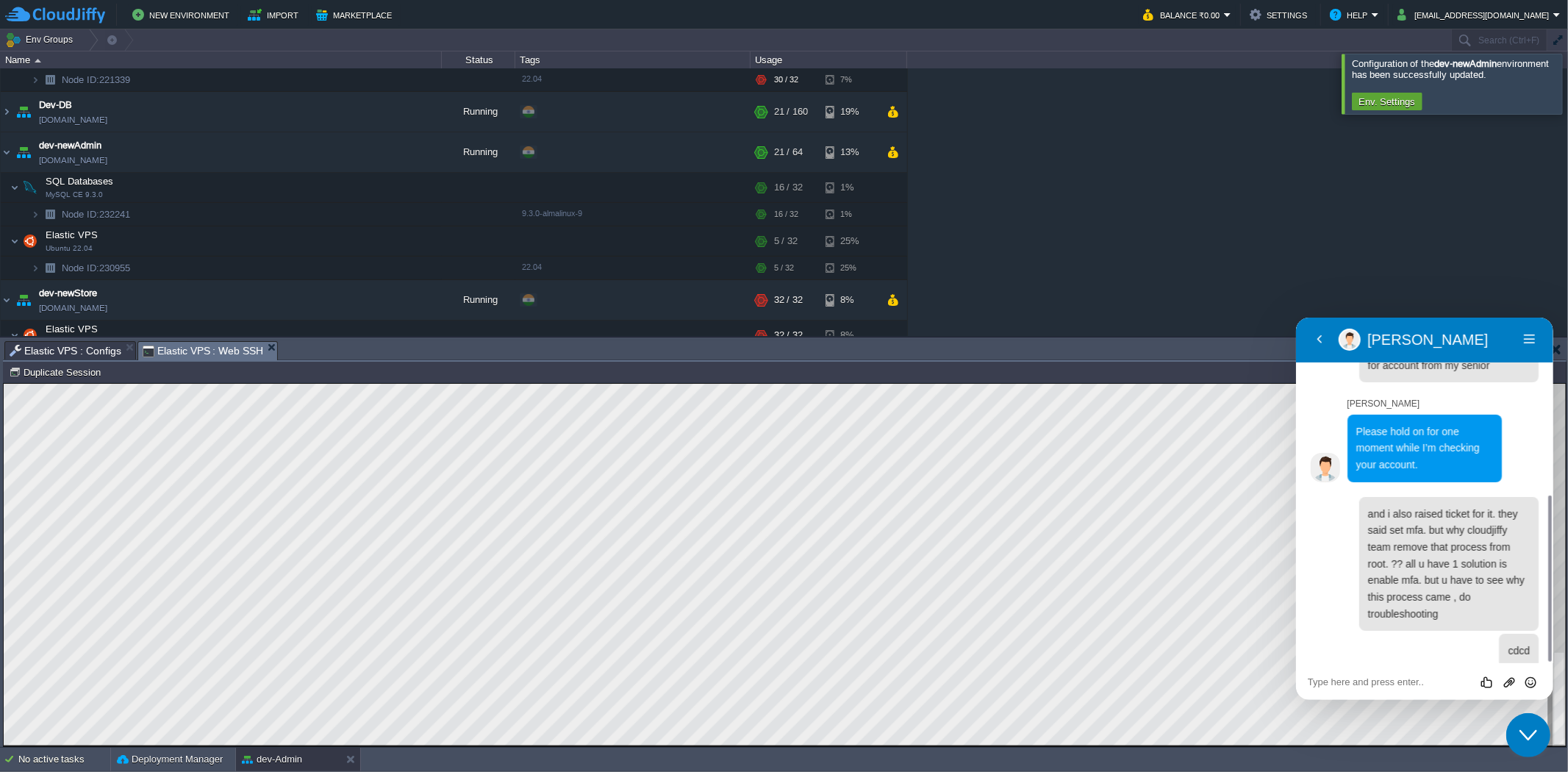
click at [1506, 713] on button "Close Chat This icon closes the chat window." at bounding box center [1528, 735] width 44 height 44
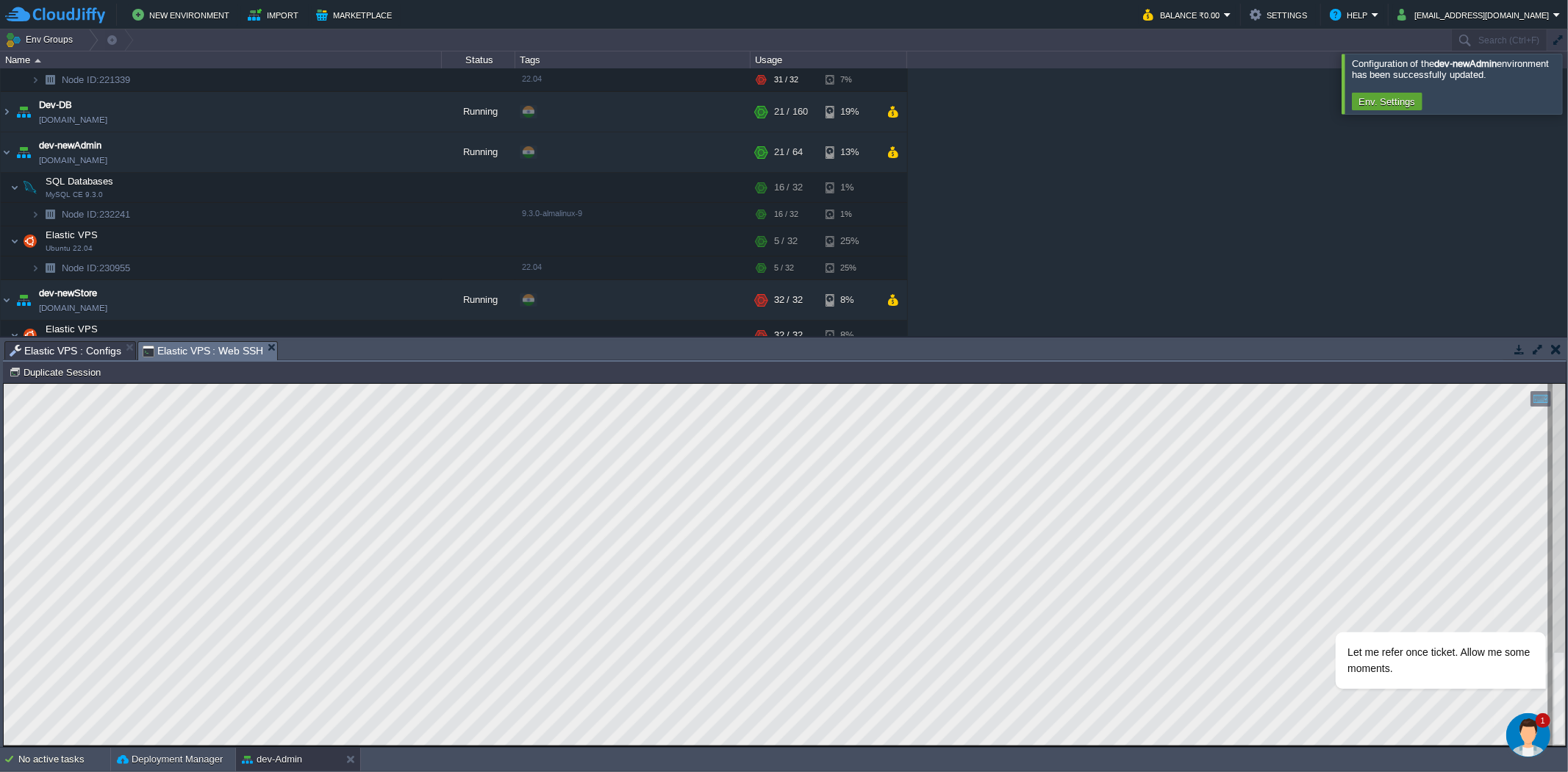
click at [1506, 713] on button "Chat widget" at bounding box center [1528, 735] width 44 height 44
click at [1506, 713] on button "Close Chat This icon closes the chat window." at bounding box center [1528, 735] width 44 height 44
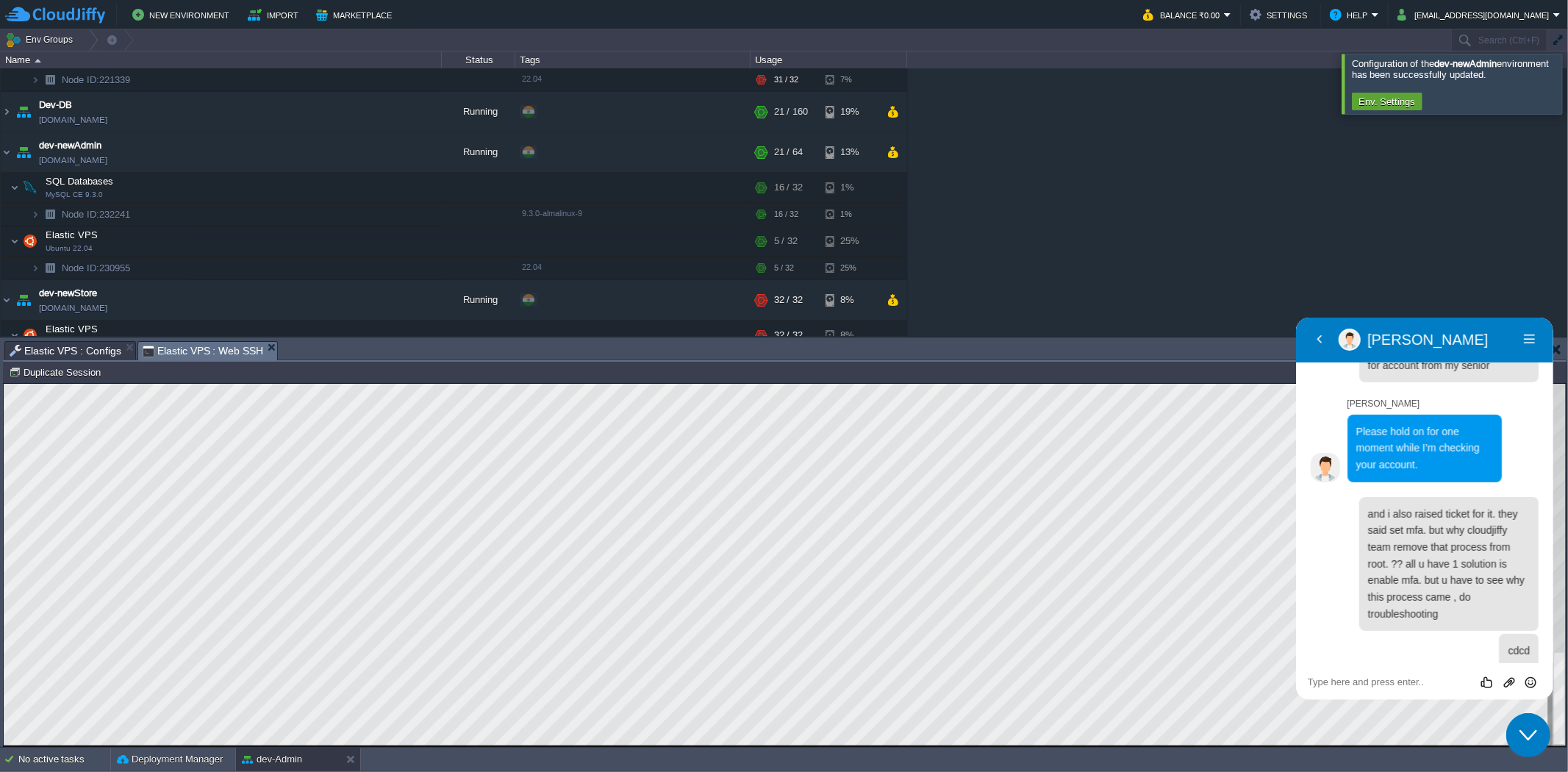
click at [1506, 713] on button "Close Chat This icon closes the chat window." at bounding box center [1528, 735] width 44 height 44
click at [1506, 713] on button "Chat widget" at bounding box center [1528, 735] width 44 height 44
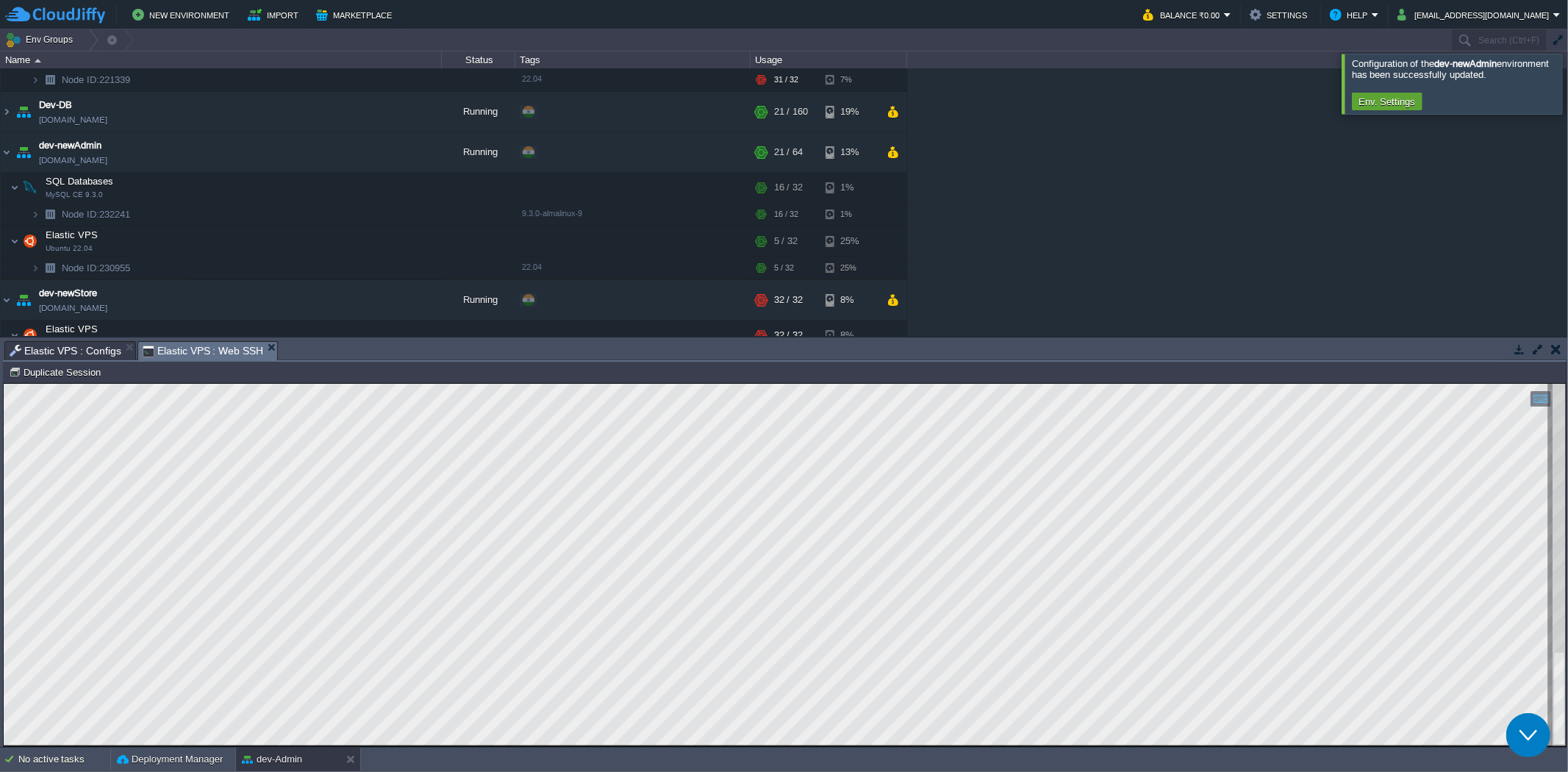
click at [1506, 713] on button "Close Chat This icon closes the chat window." at bounding box center [1528, 735] width 44 height 44
click at [84, 368] on button "Duplicate Session" at bounding box center [57, 372] width 96 height 13
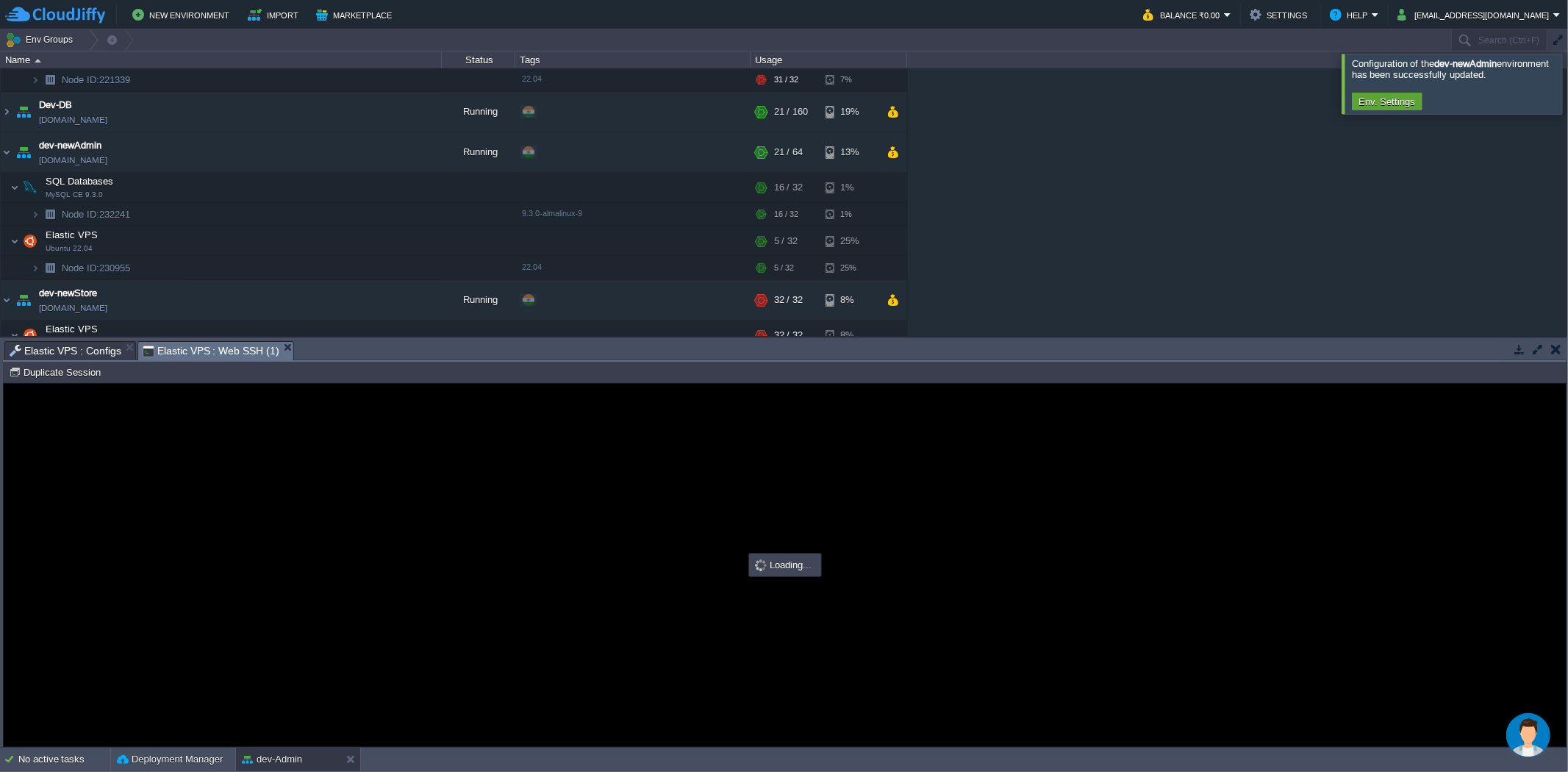
scroll to position [0, 0]
type input "#000000"
click at [77, 344] on span "Elastic VPS : Configs" at bounding box center [65, 350] width 112 height 17
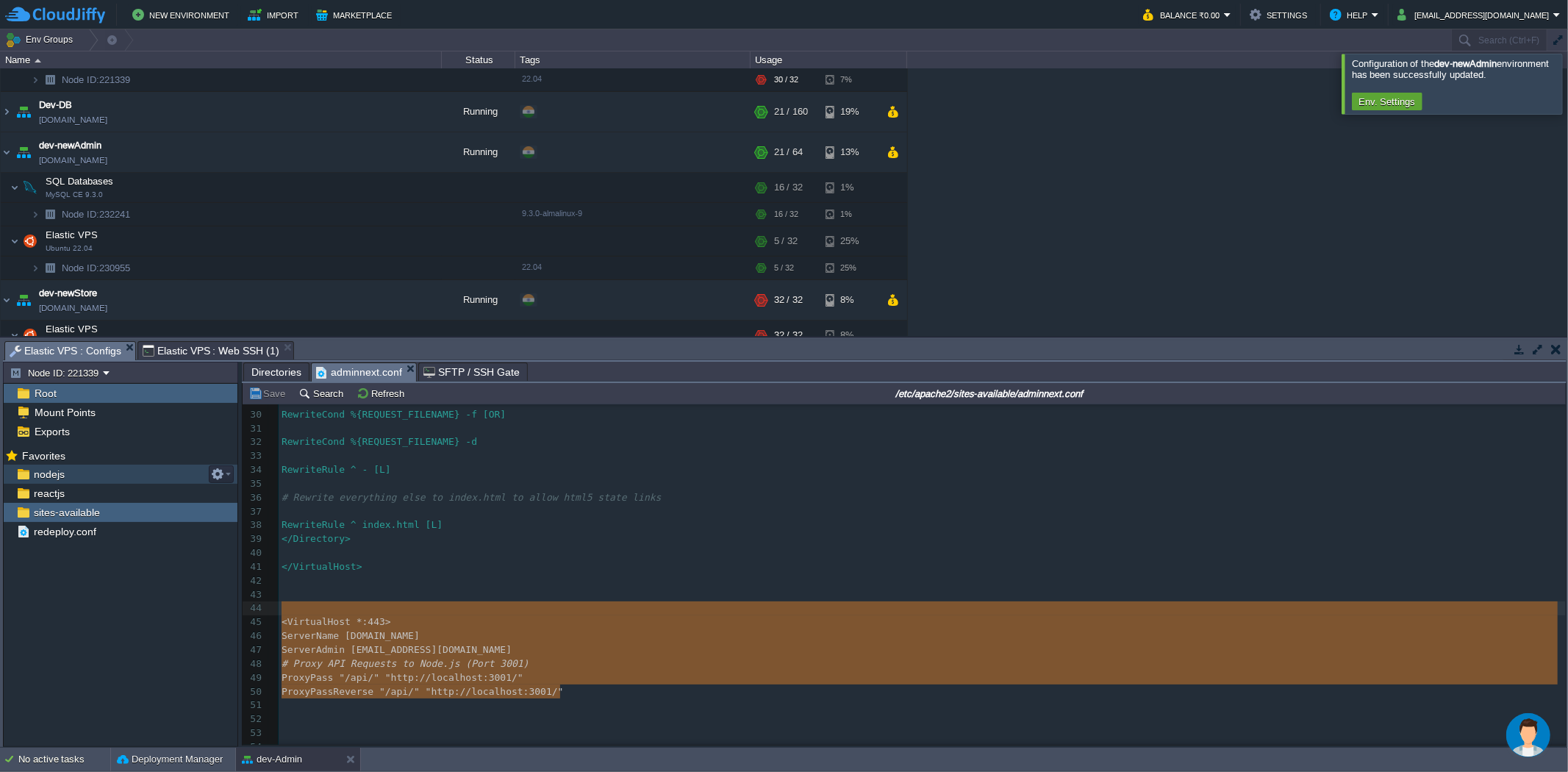
click at [111, 476] on div "nodejs" at bounding box center [121, 474] width 234 height 19
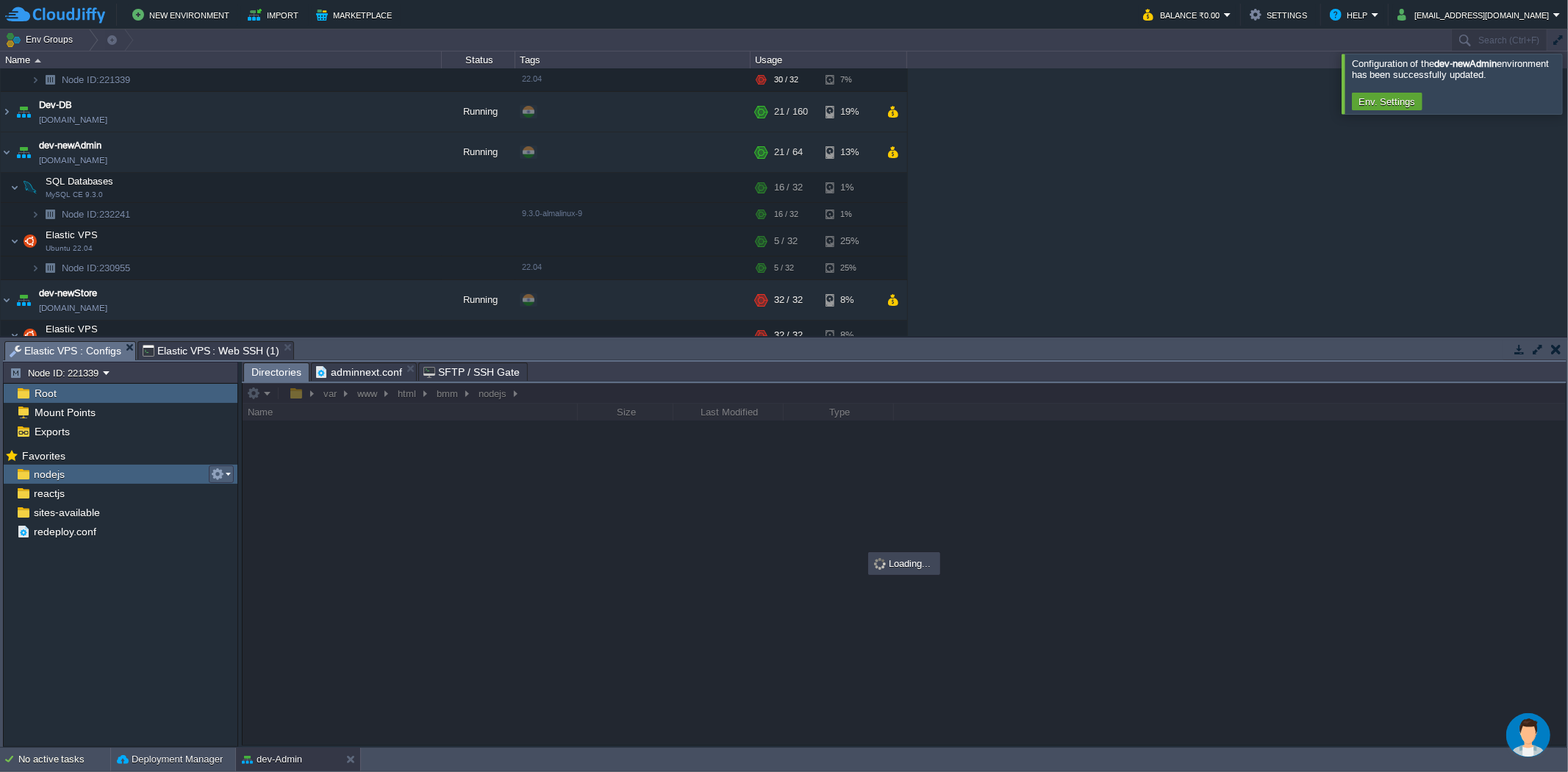
click at [222, 475] on button "button" at bounding box center [217, 474] width 13 height 13
click at [252, 489] on span "Copy Path" at bounding box center [253, 495] width 45 height 11
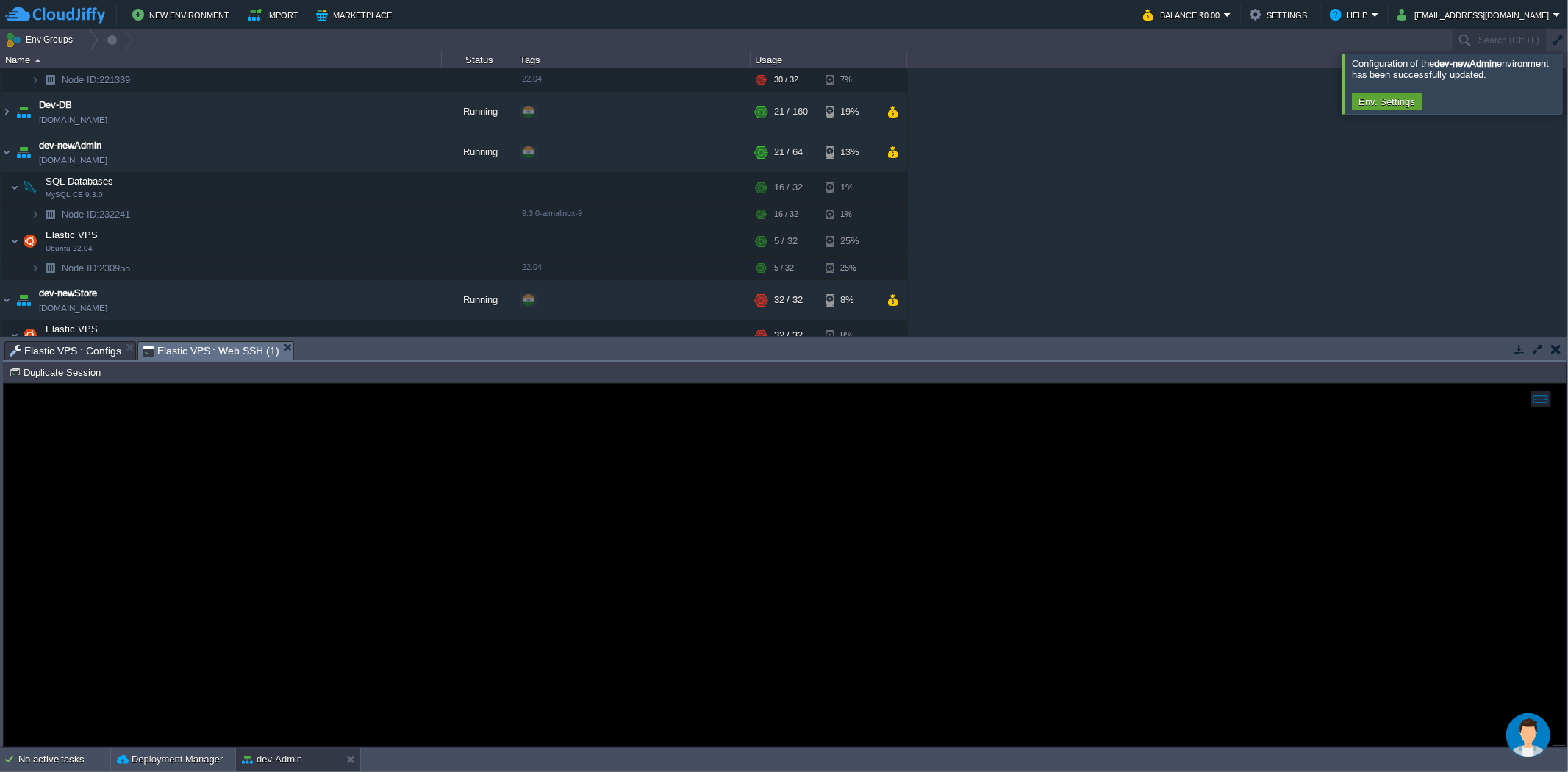
click at [222, 347] on span "Elastic VPS : Web SSH (1)" at bounding box center [211, 350] width 137 height 18
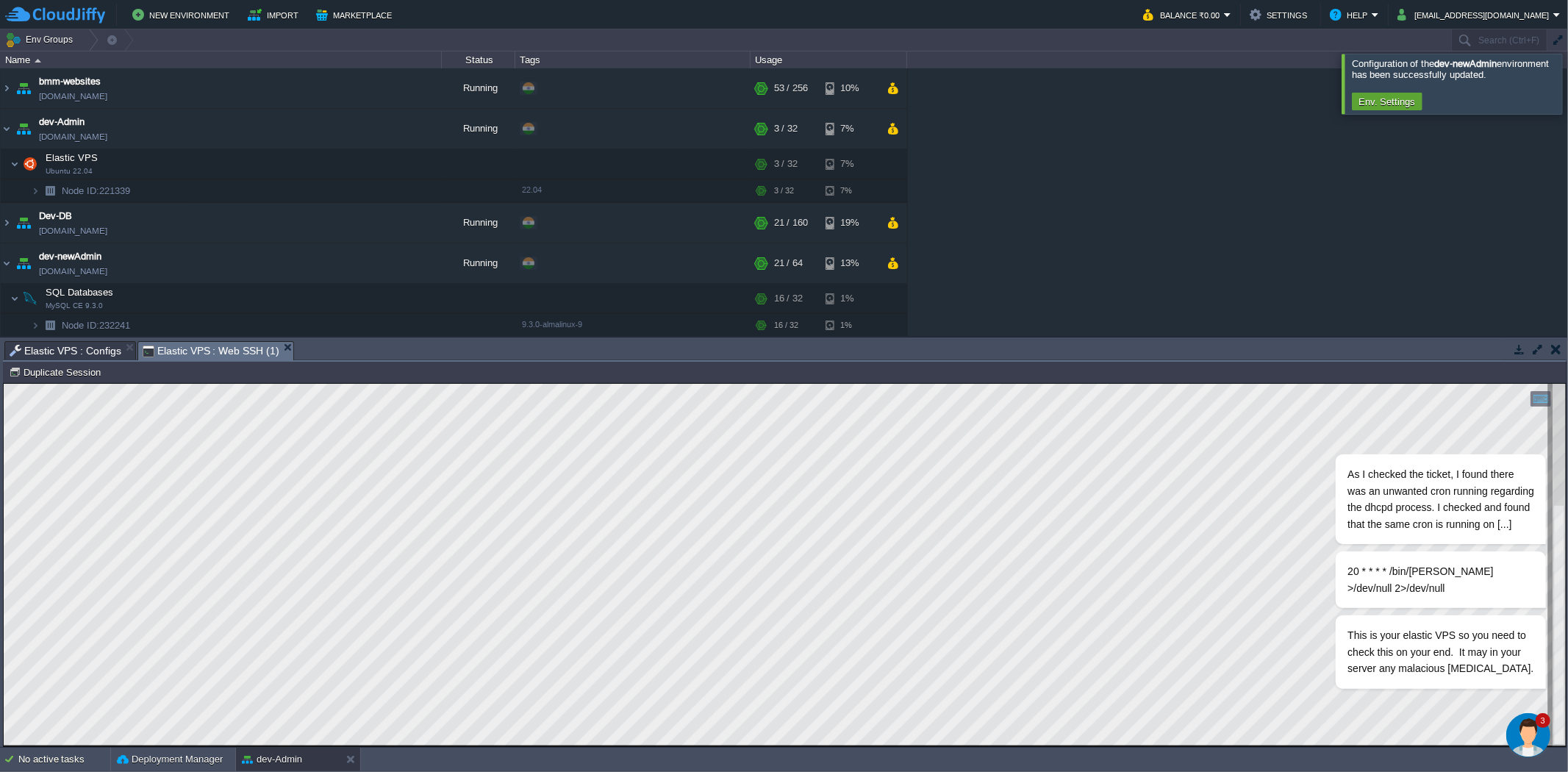
click at [1527, 740] on img "Chat widget" at bounding box center [1528, 735] width 44 height 44
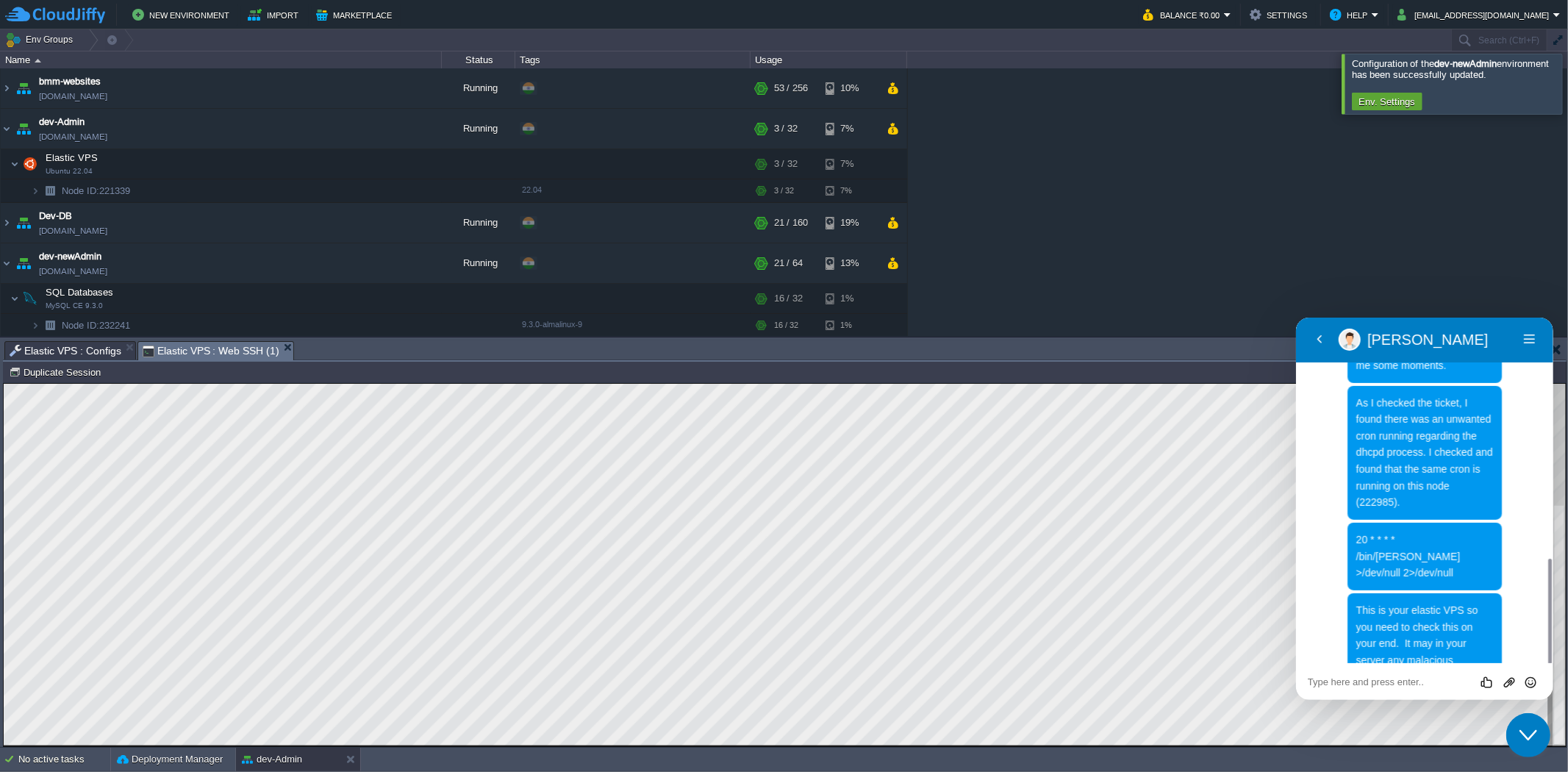
scroll to position [745, 0]
click at [1389, 684] on textarea at bounding box center [1424, 681] width 234 height 12
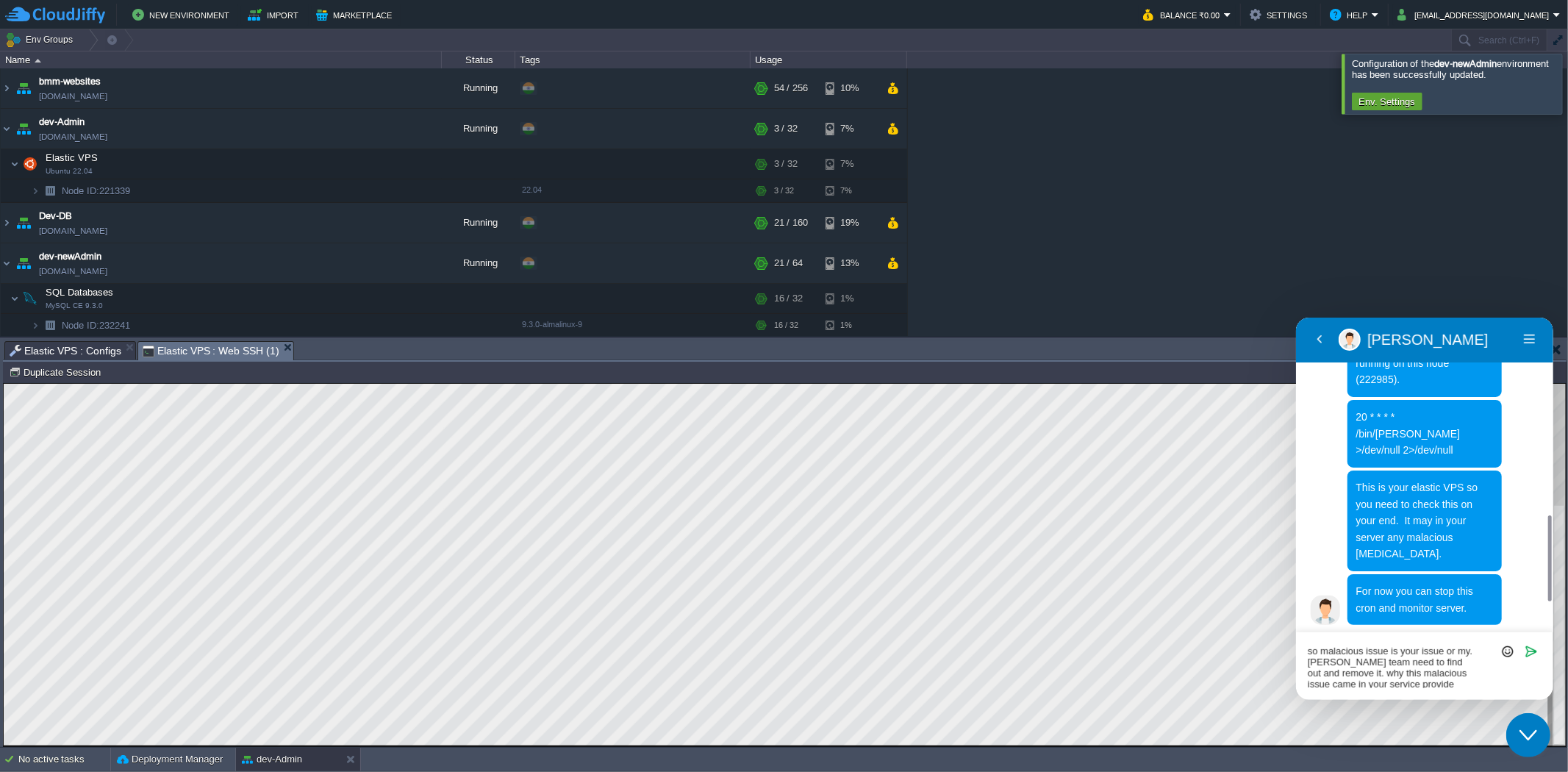
scroll to position [830, 0]
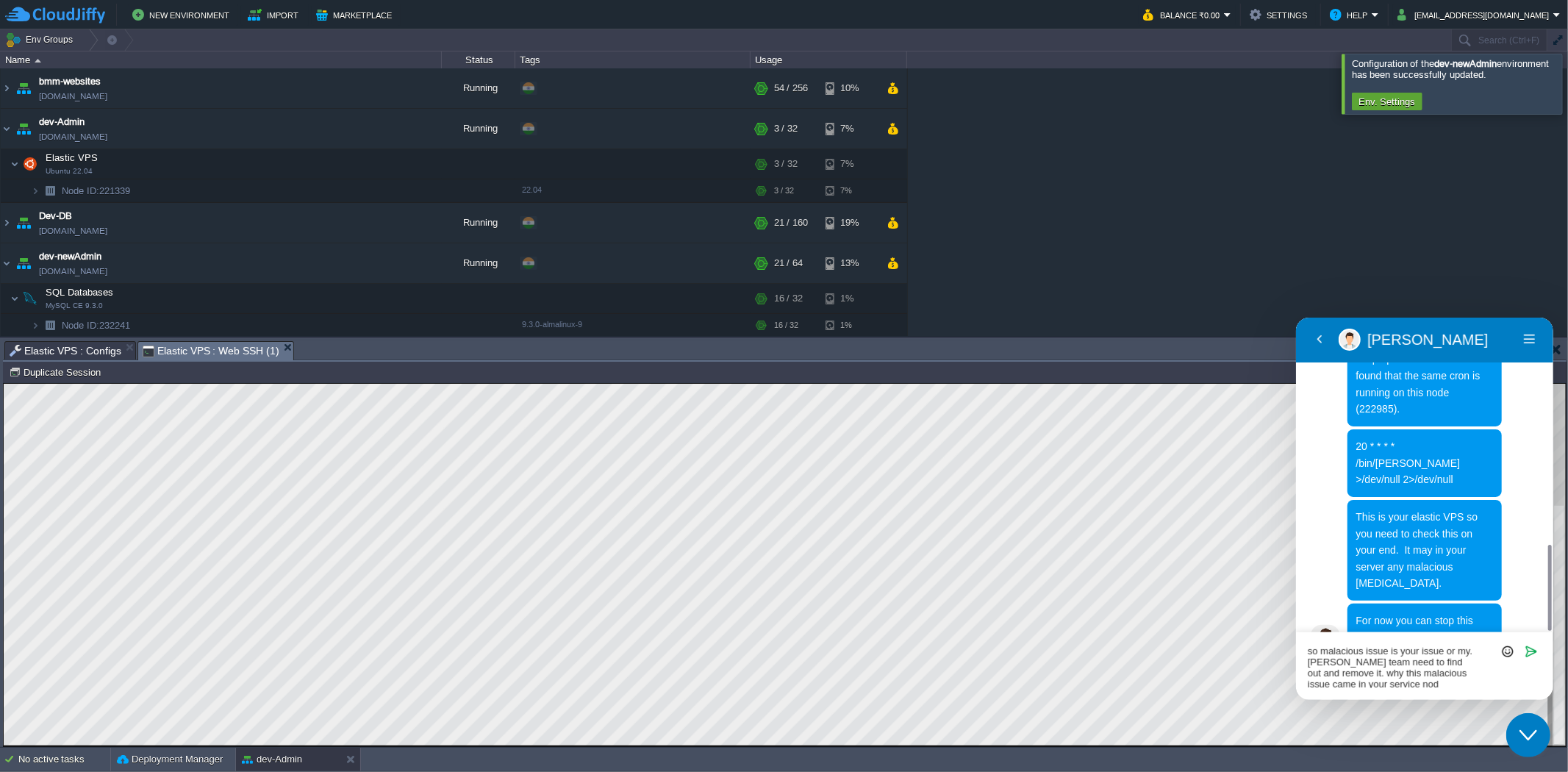
type textarea "so malacious issue is your issue or my. cloudjiffy team need to find out and re…"
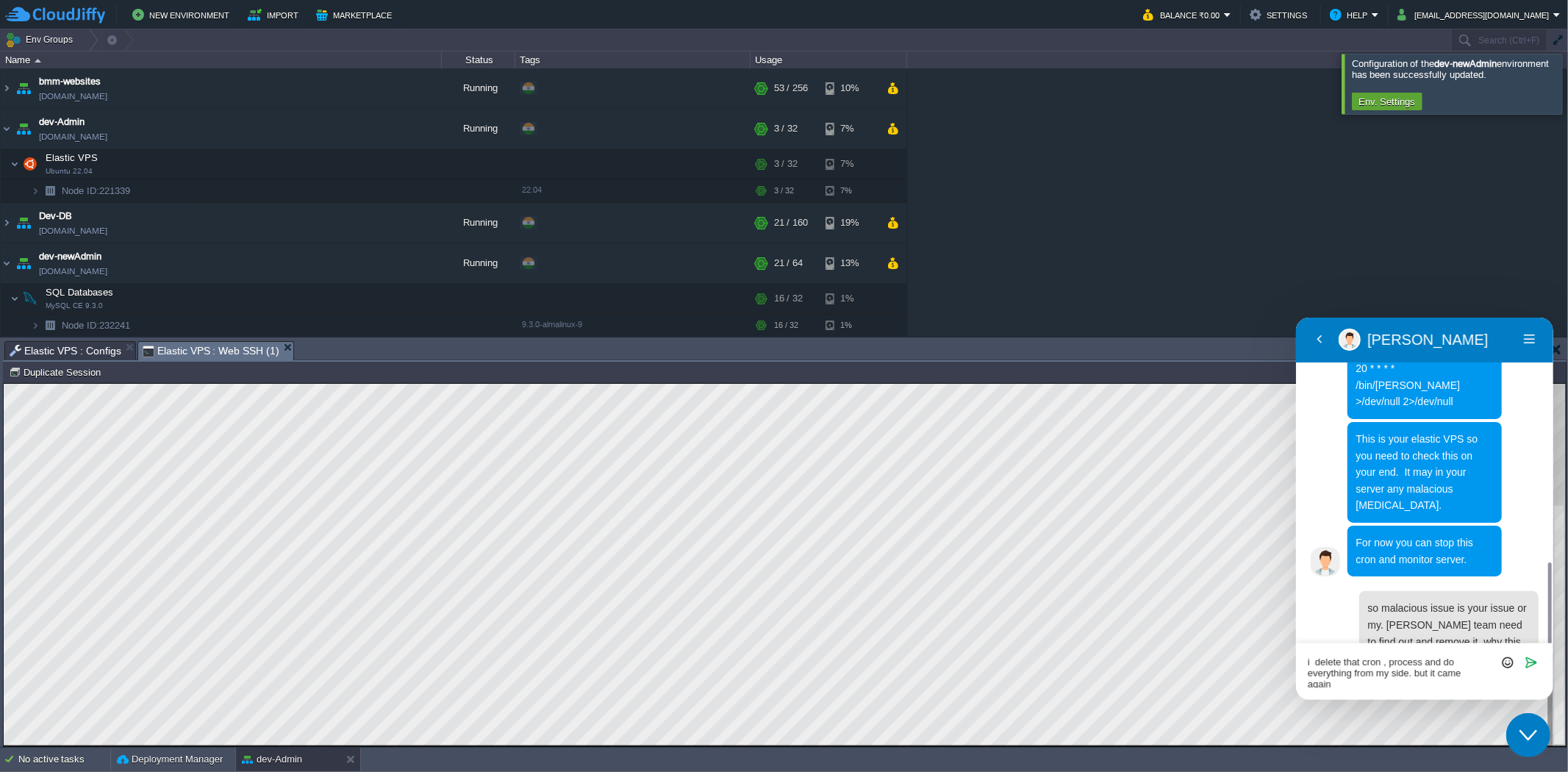
scroll to position [918, 0]
type textarea "i delete that cron , process and do everything from my side. but it came again …"
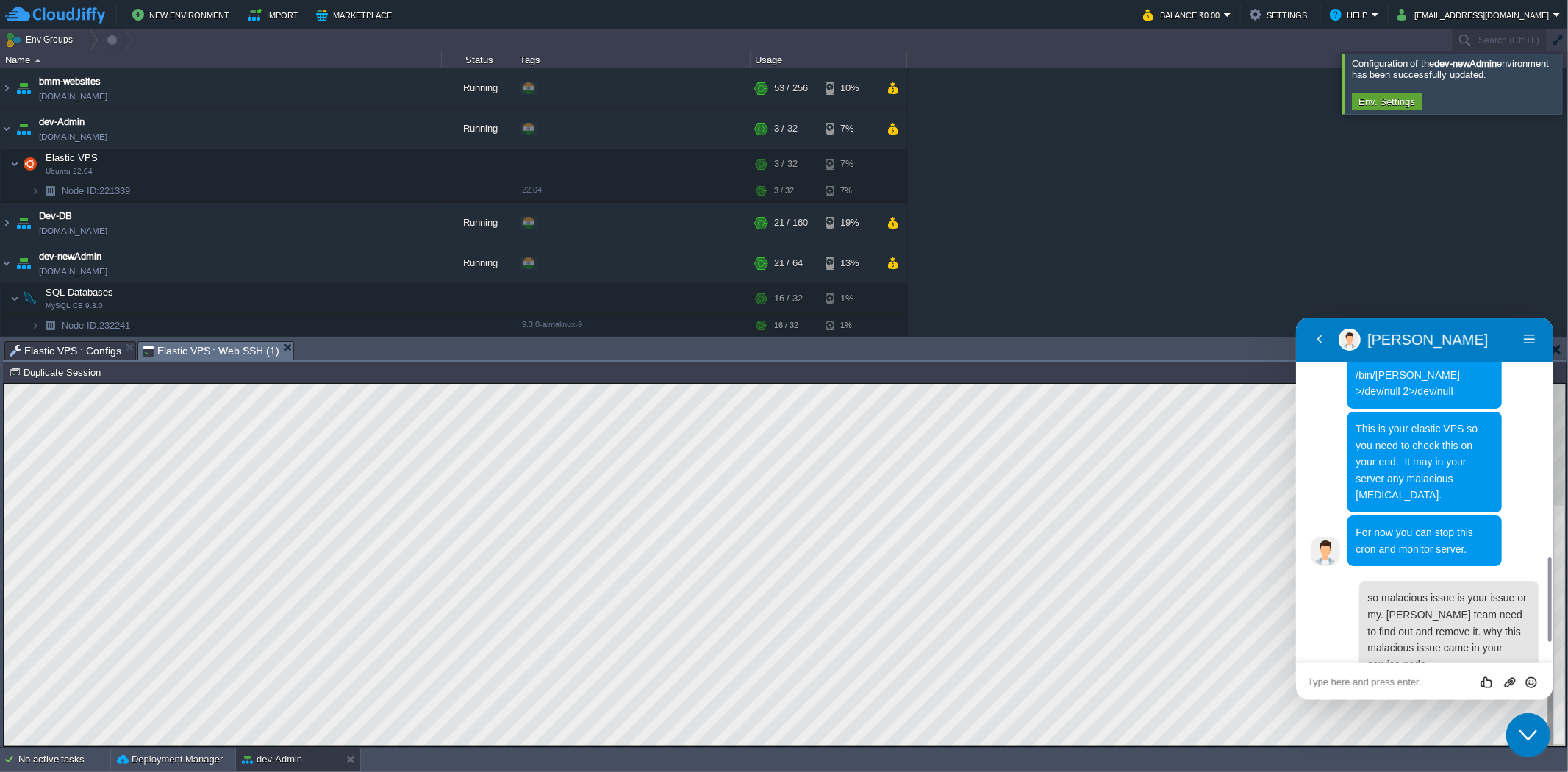
scroll to position [969, 0]
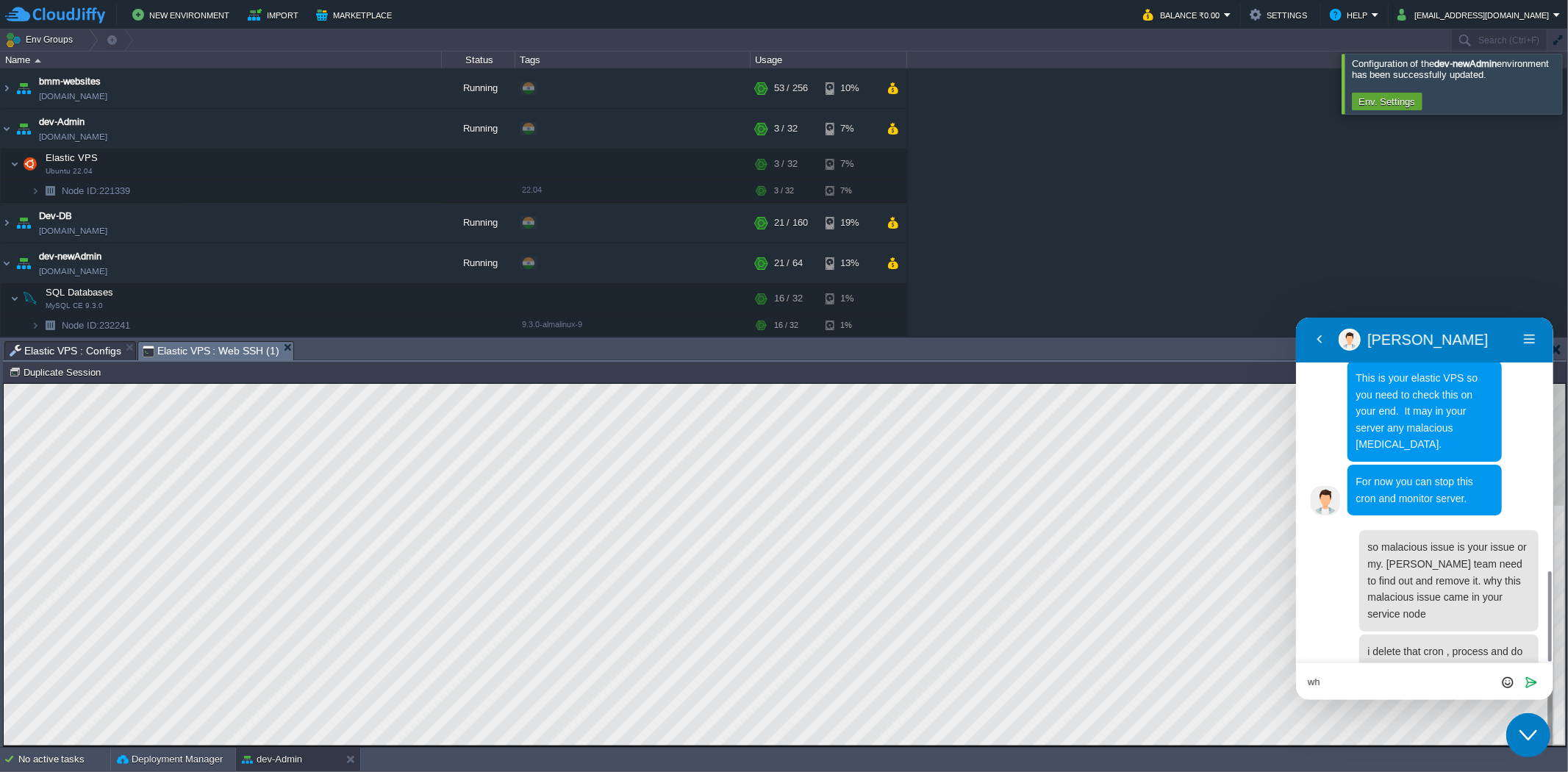
type textarea "w"
click at [1407, 678] on textarea at bounding box center [1424, 681] width 234 height 12
type textarea "what are steps to delete cron and dhpcd process"
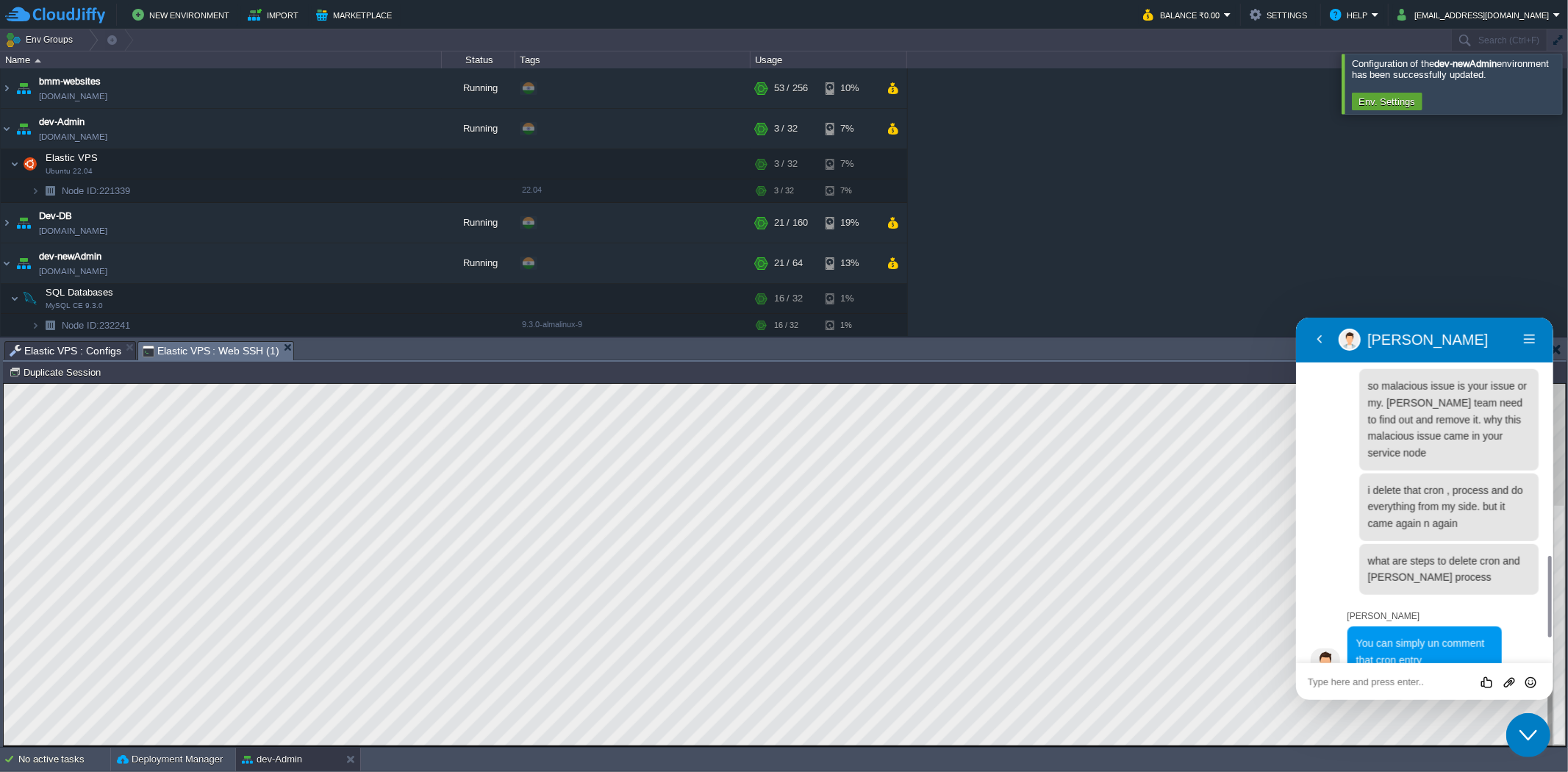
scroll to position [1105, 0]
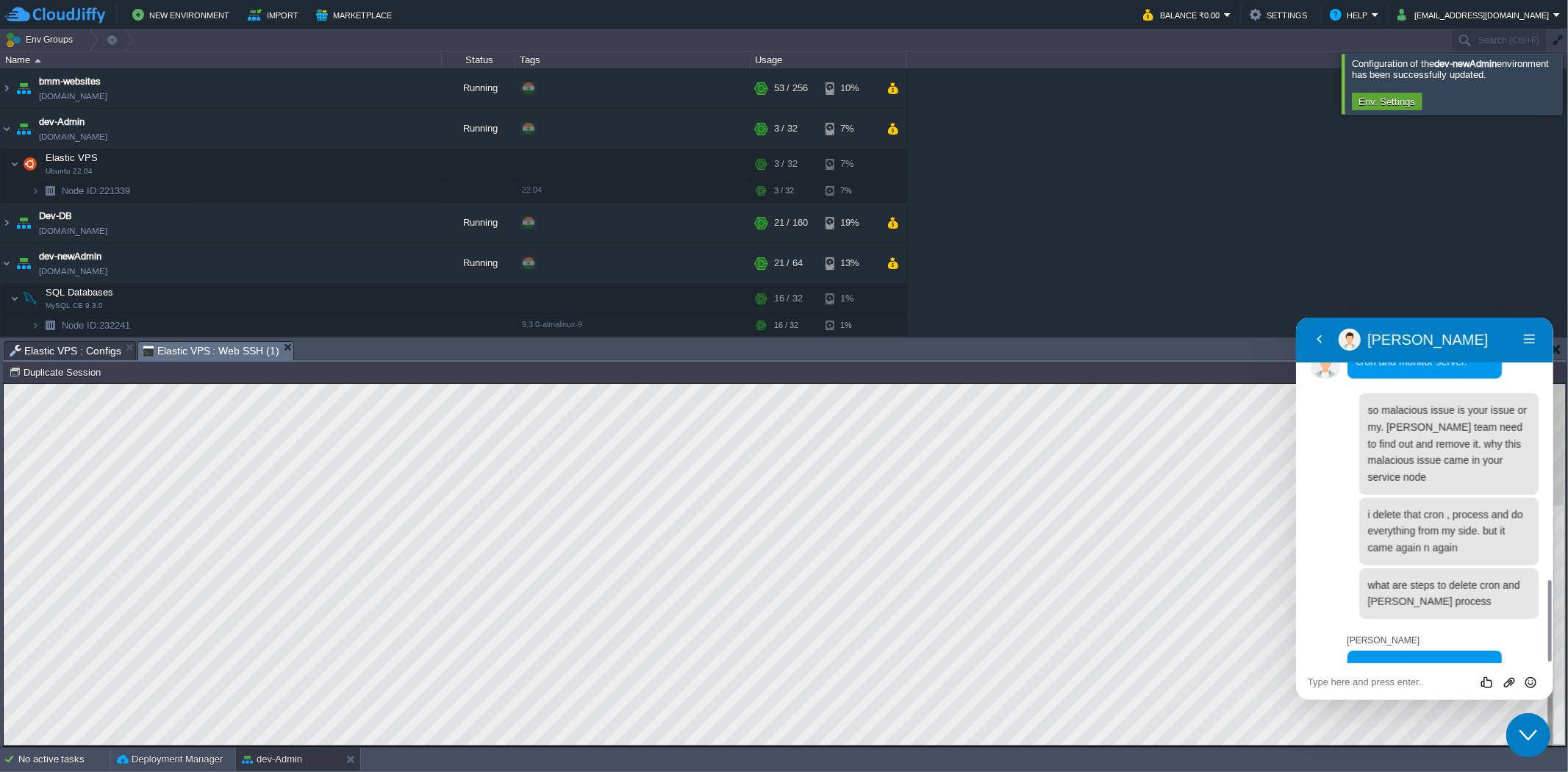
click at [1394, 688] on div "Rate this chat Upload File Insert emoji" at bounding box center [1424, 680] width 257 height 37
click at [1386, 680] on textarea at bounding box center [1424, 681] width 234 height 12
type textarea "steps"
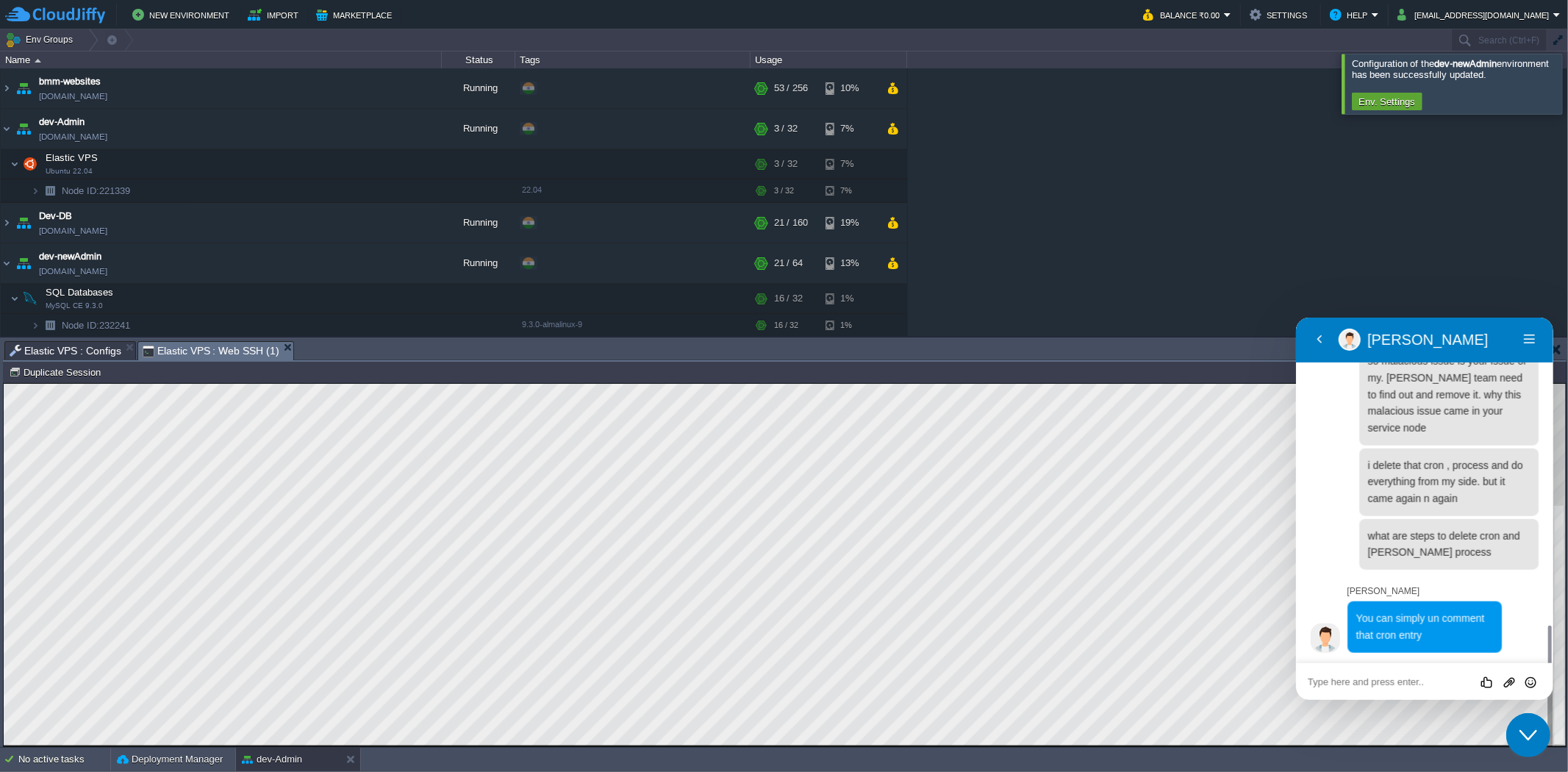
scroll to position [1195, 0]
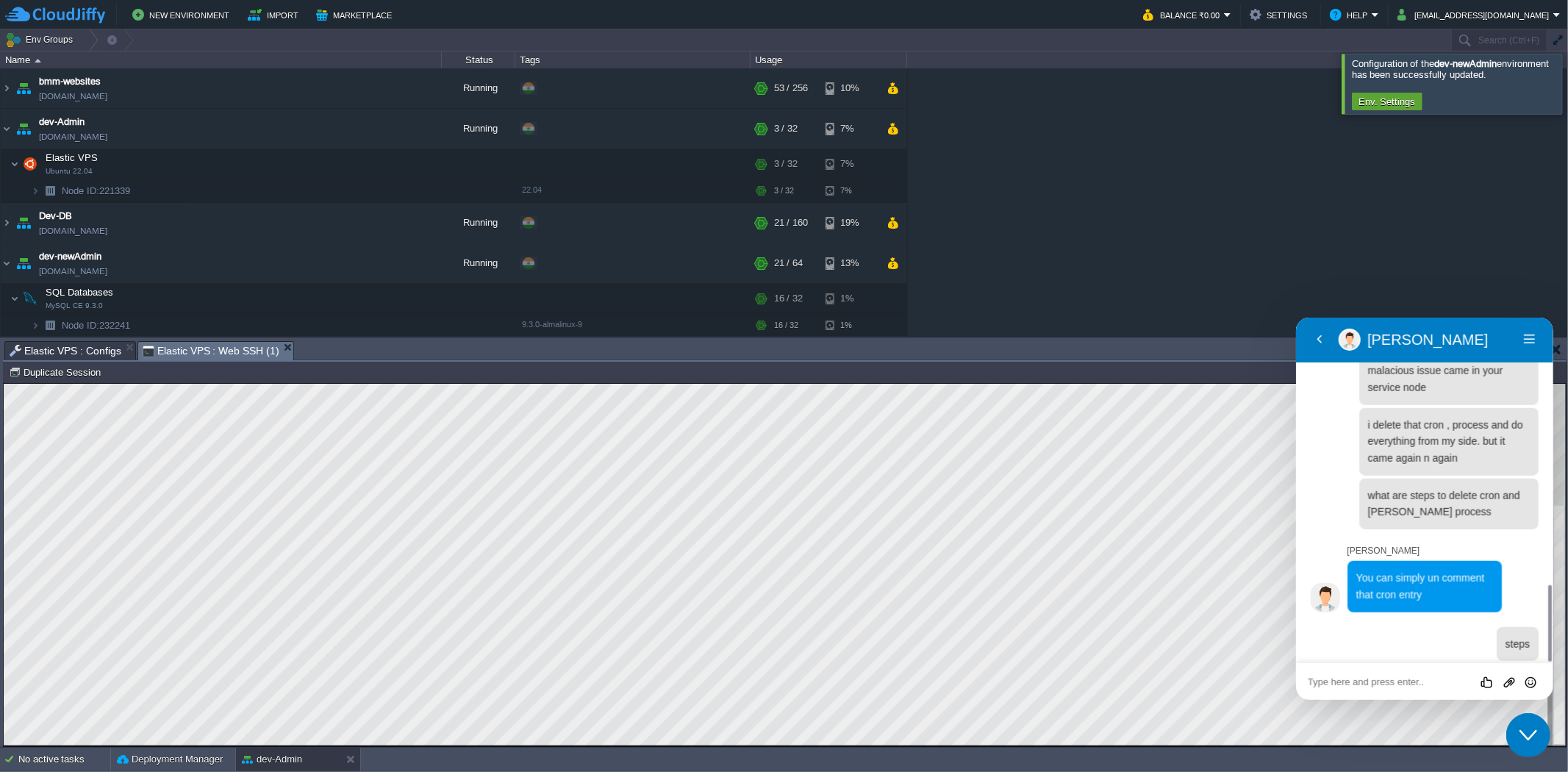
click at [1386, 680] on textarea at bounding box center [1424, 681] width 234 height 12
type textarea "command"
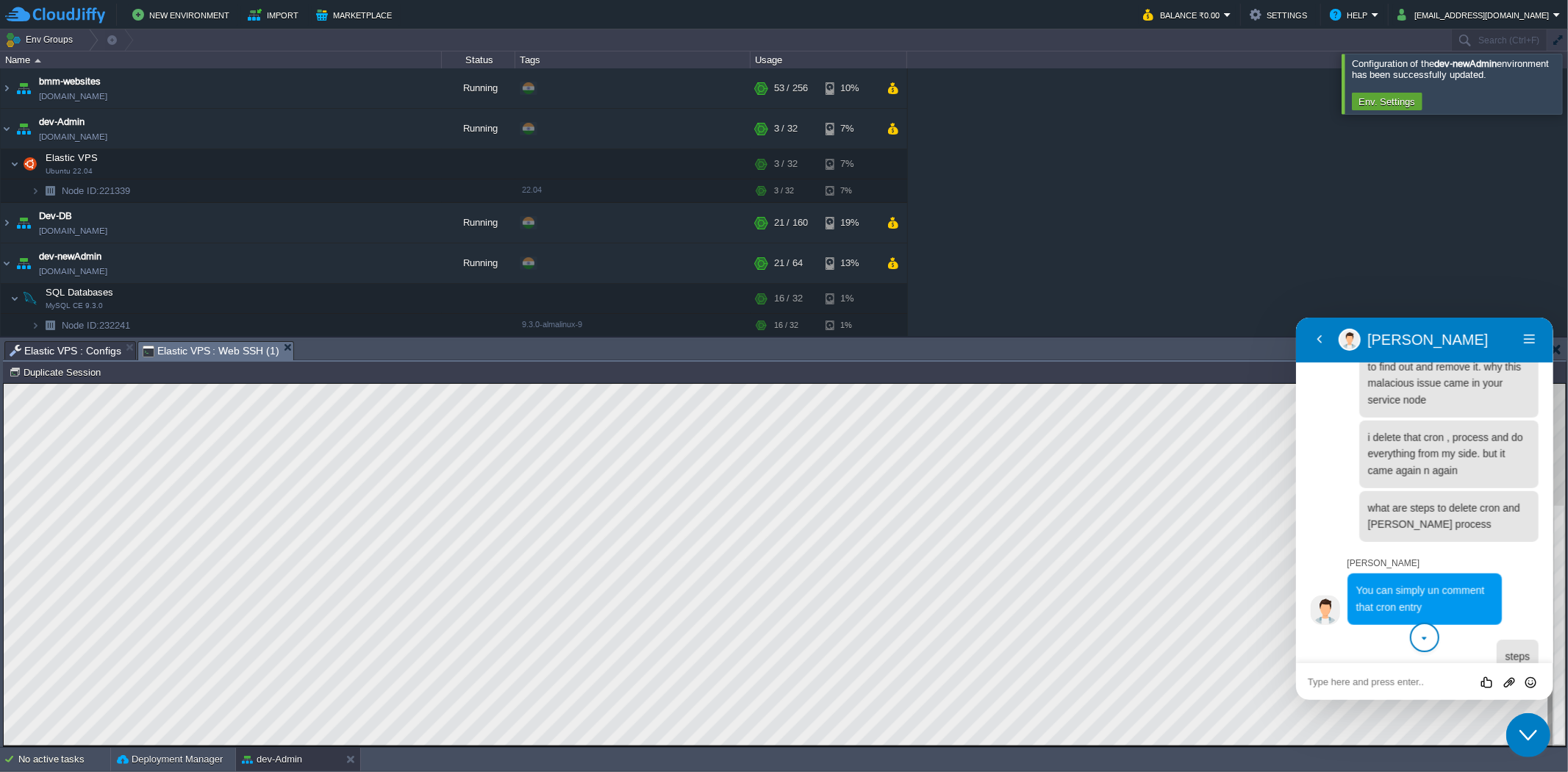
scroll to position [1257, 0]
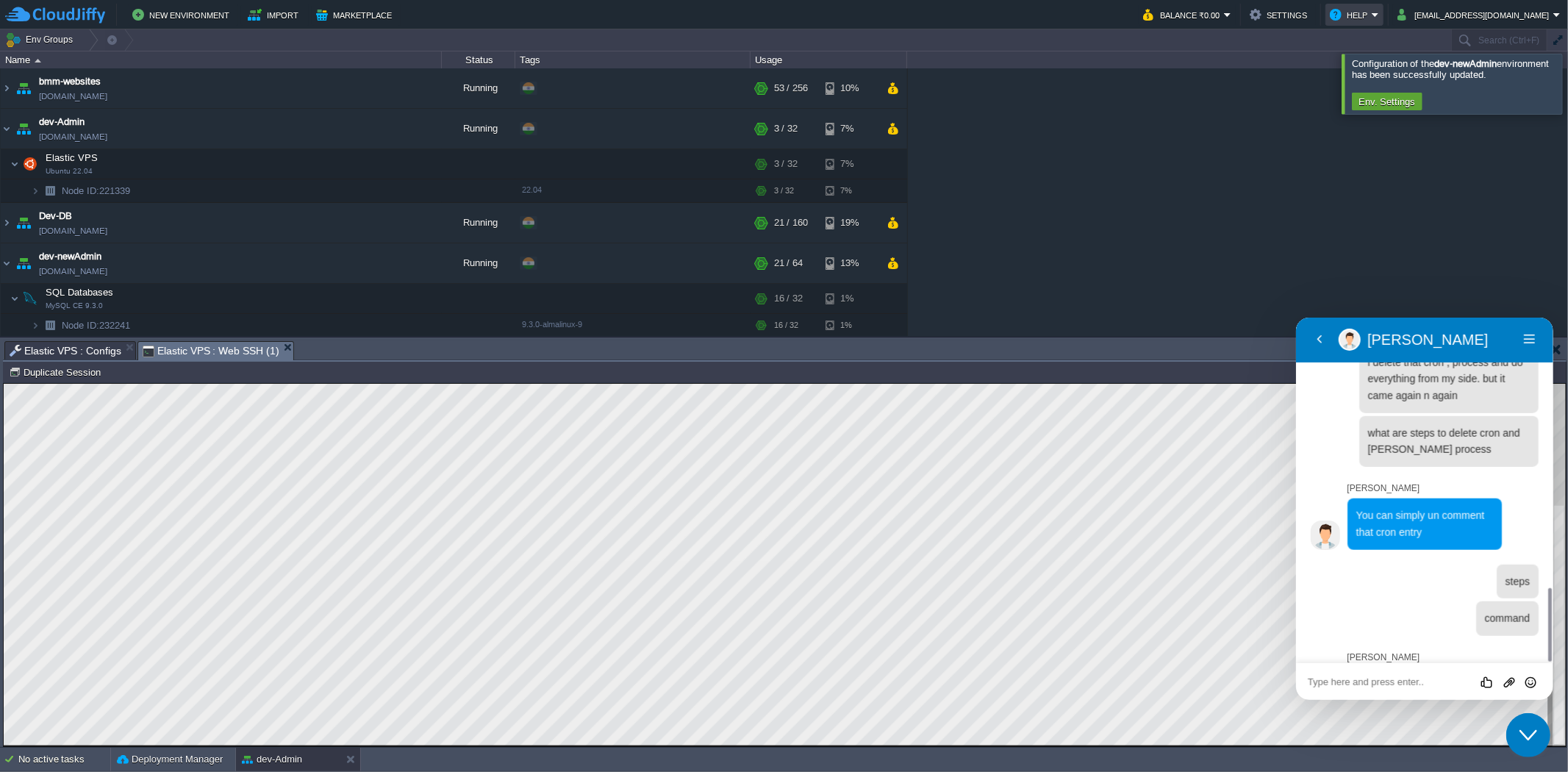
click at [1372, 17] on button "Help" at bounding box center [1350, 14] width 42 height 17
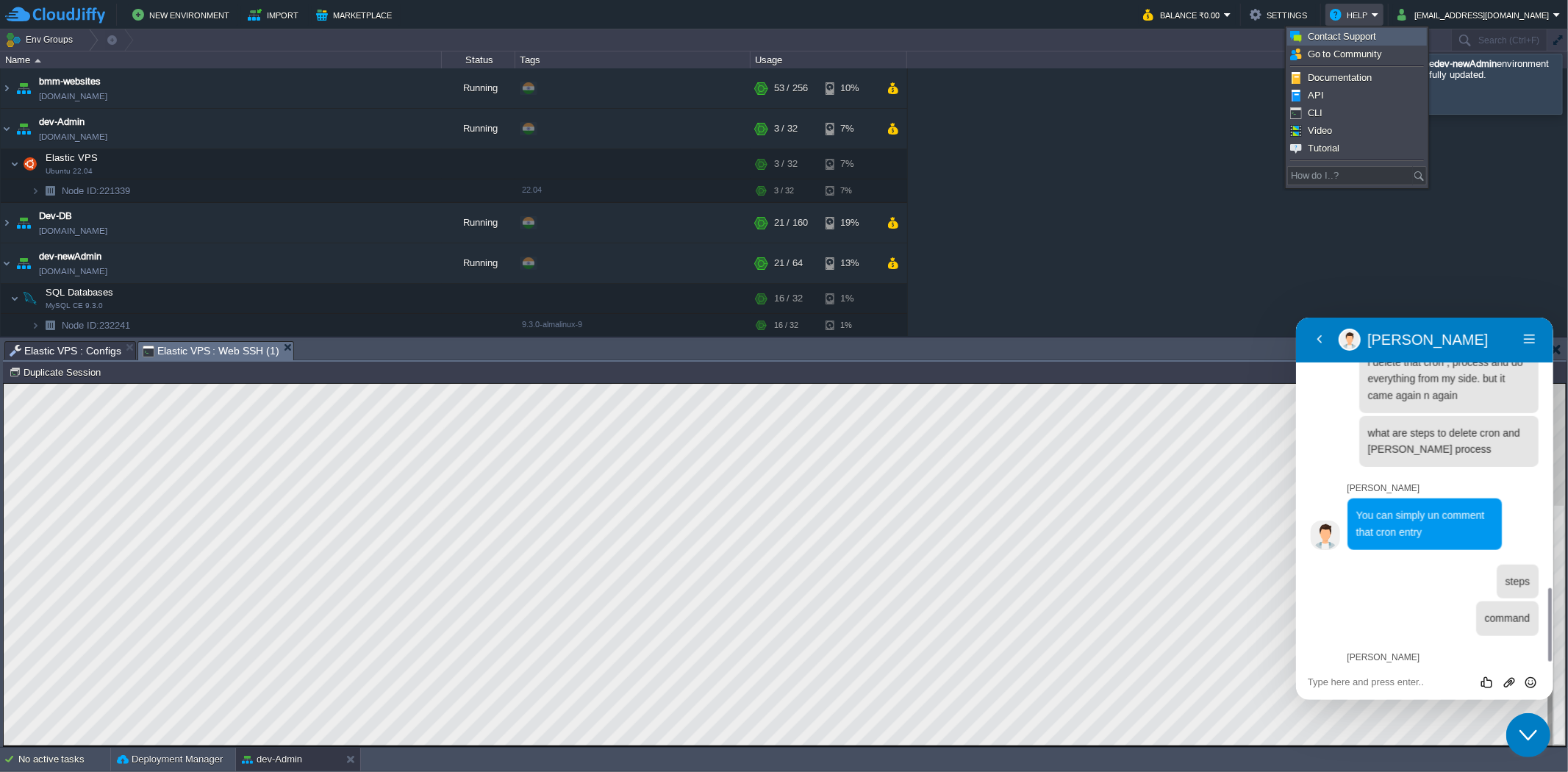
click at [1378, 35] on link "Contact Support" at bounding box center [1357, 36] width 138 height 16
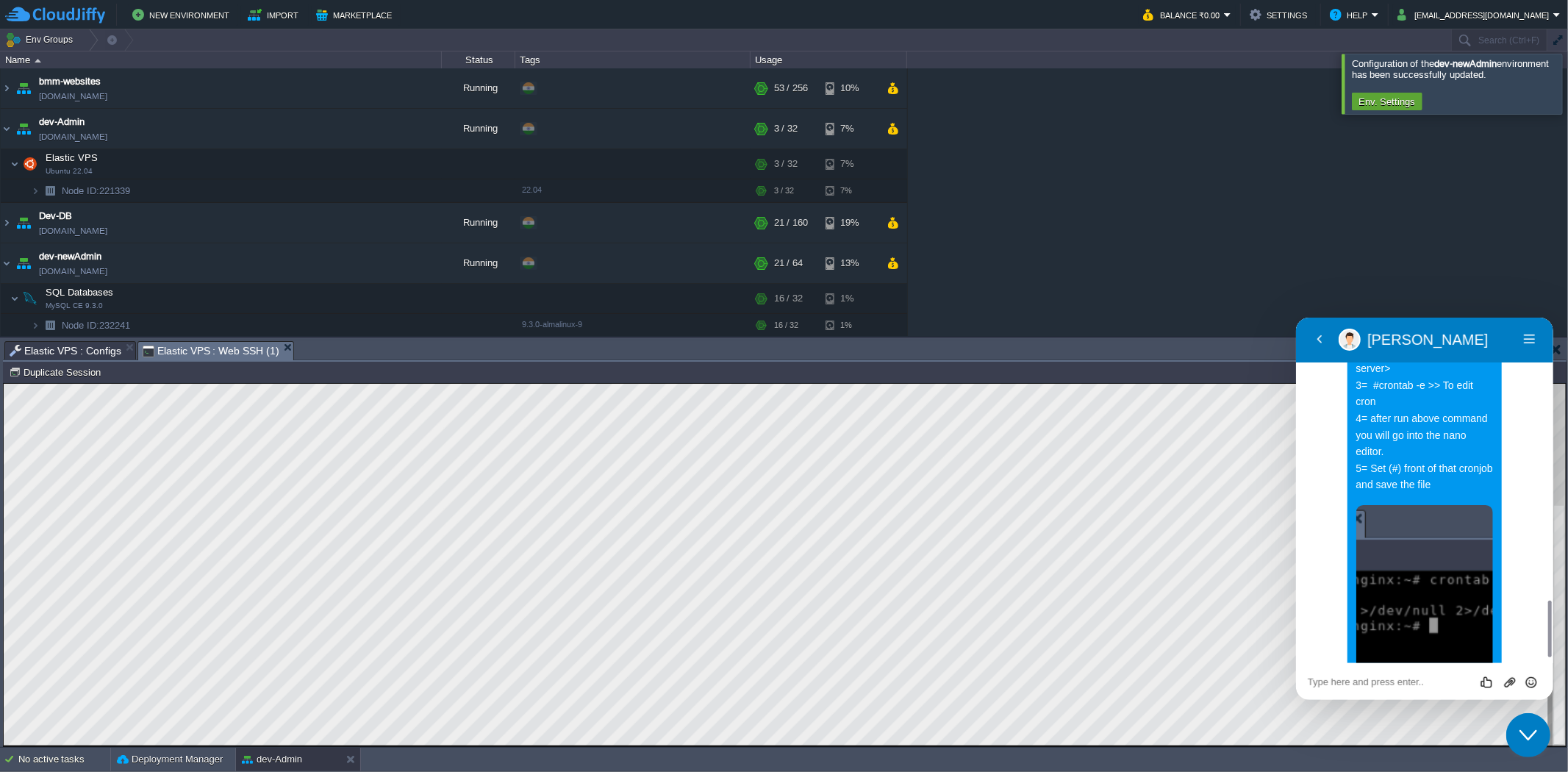
scroll to position [1740, 0]
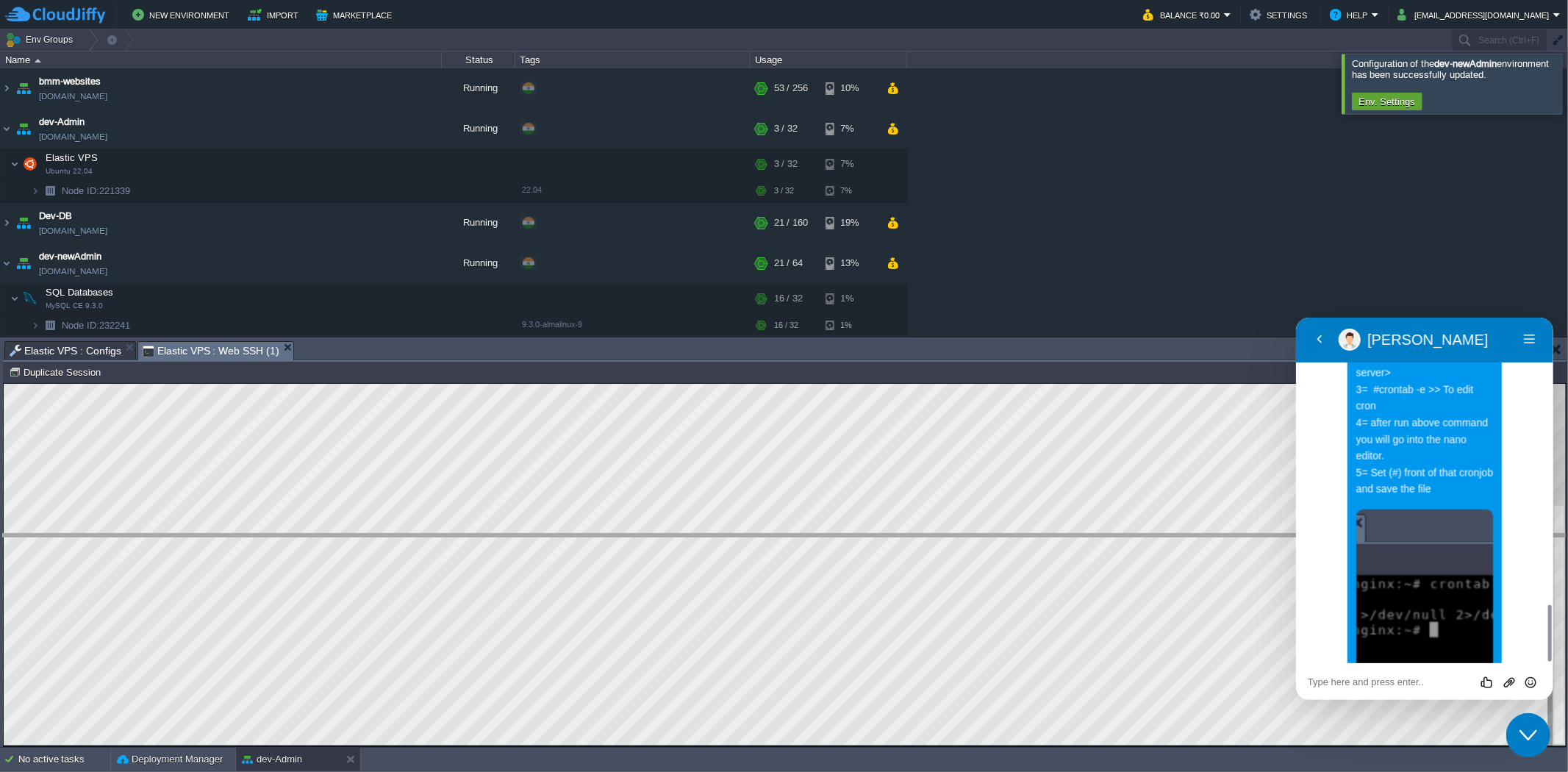
drag, startPoint x: 629, startPoint y: 359, endPoint x: 619, endPoint y: 553, distance: 194.3
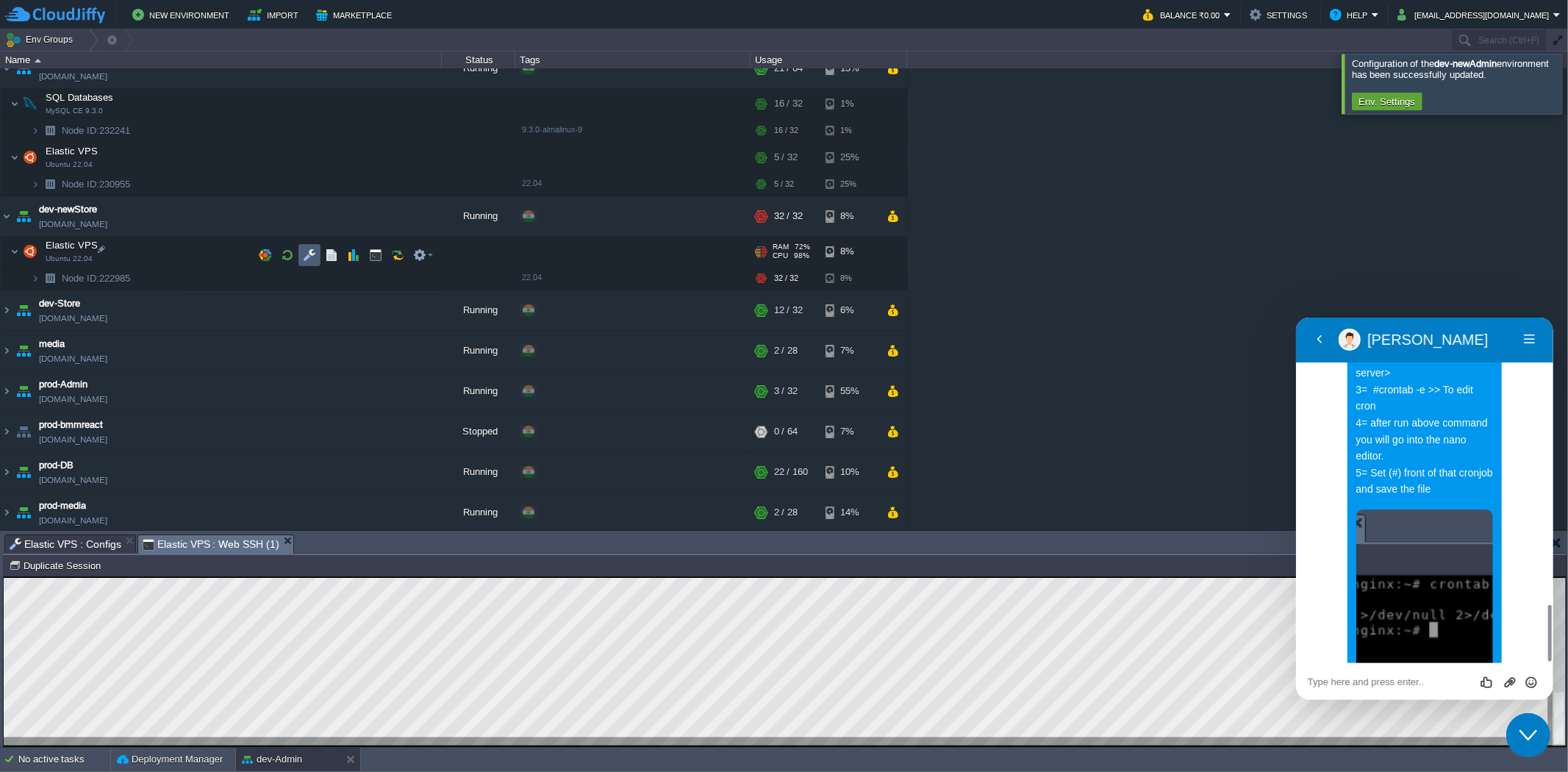
scroll to position [192, 0]
click at [305, 264] on td at bounding box center [309, 255] width 22 height 22
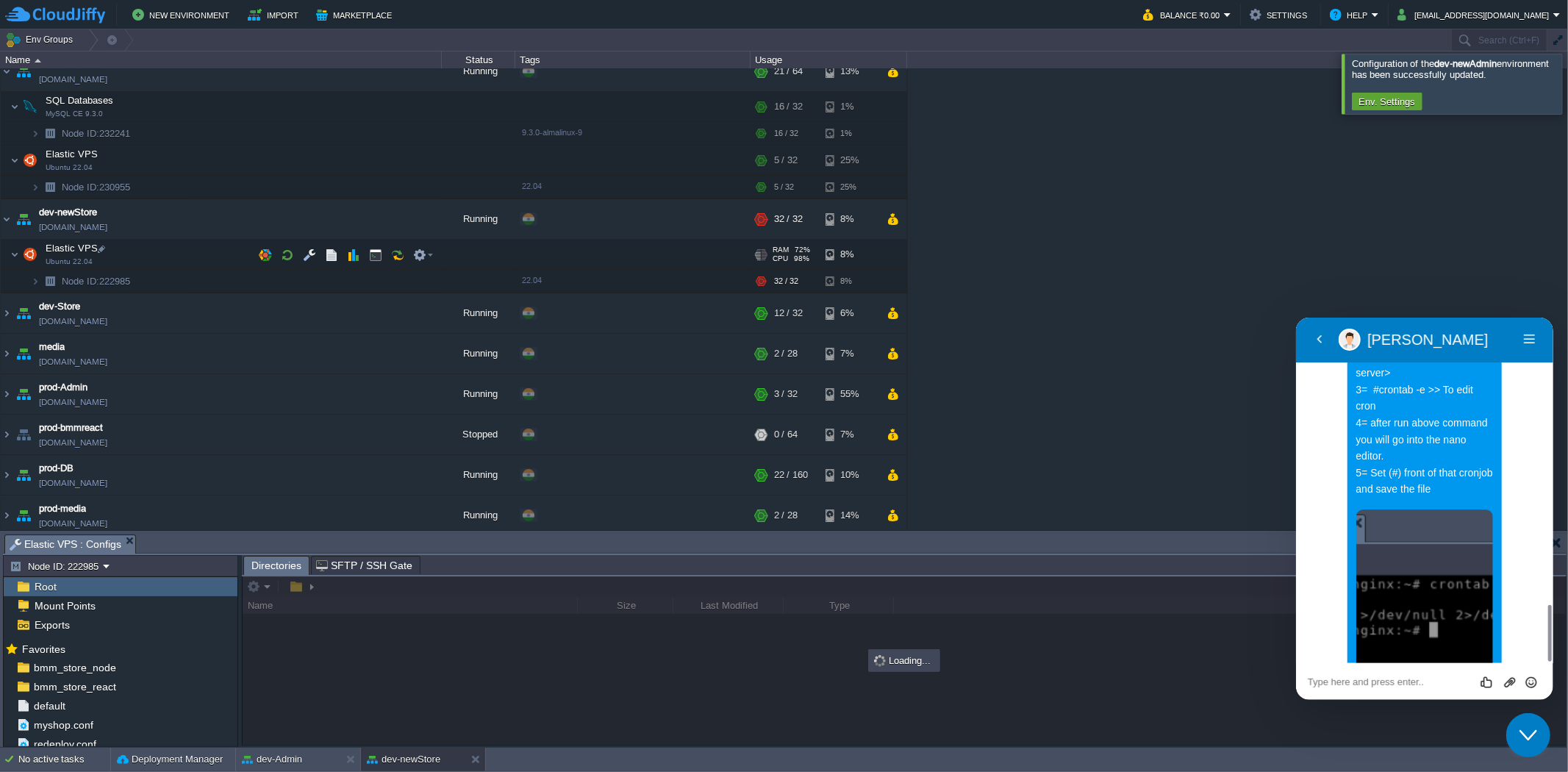
click at [365, 268] on td "Elastic VPS Ubuntu 22.04" at bounding box center [221, 255] width 441 height 30
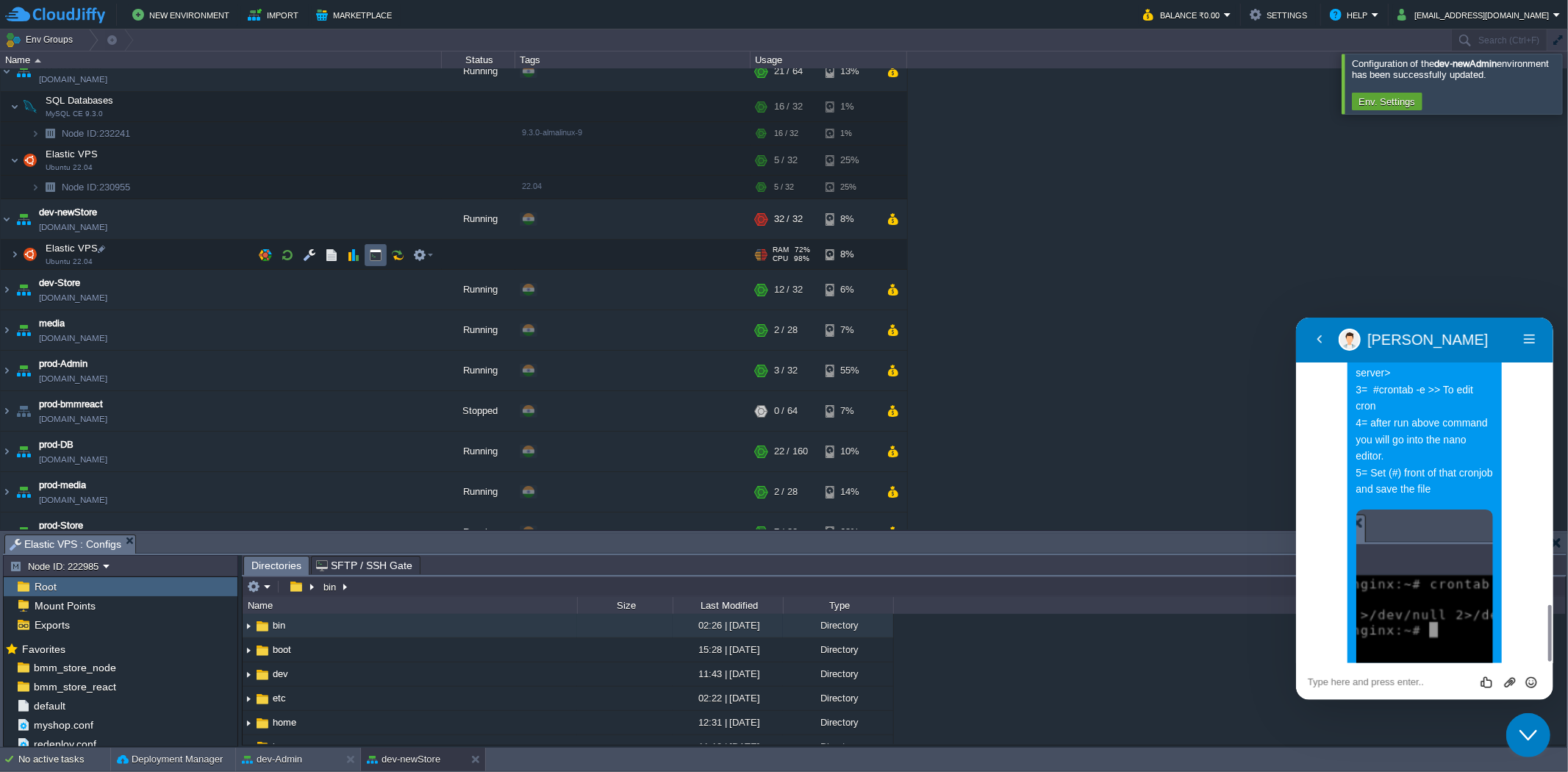
click at [369, 264] on td at bounding box center [376, 255] width 22 height 22
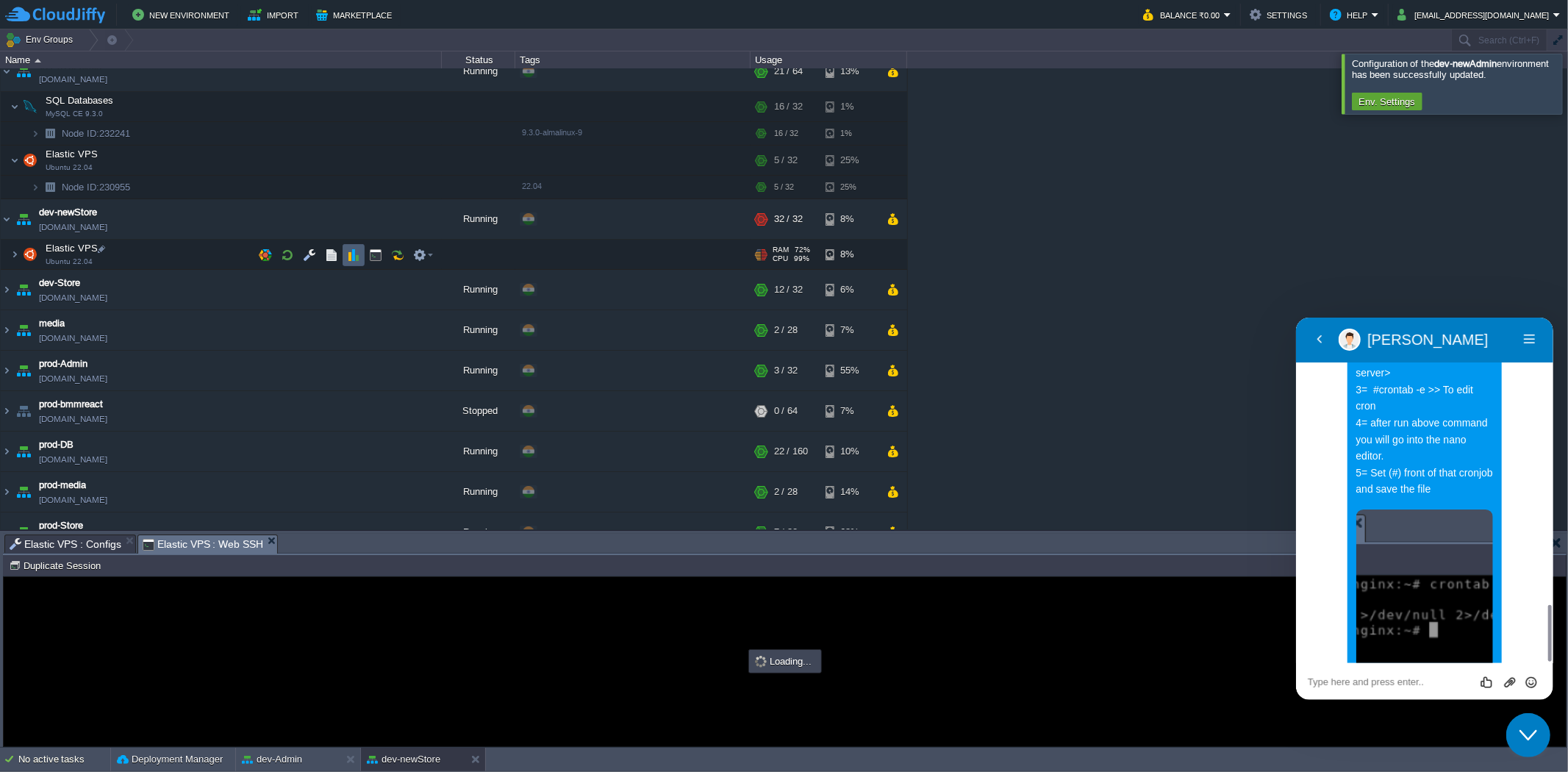
scroll to position [0, 0]
type input "#000000"
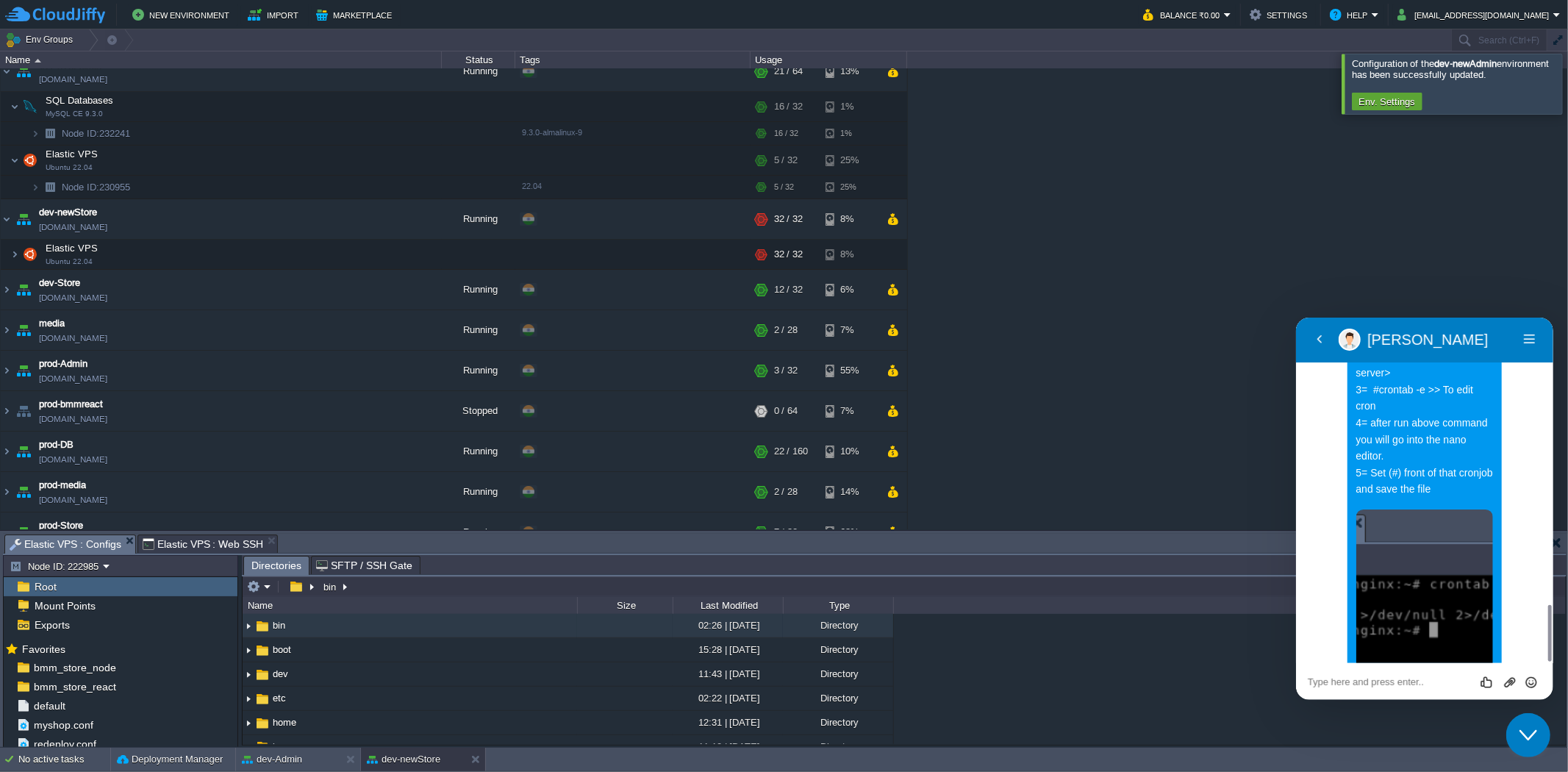
click at [104, 542] on span "Elastic VPS : Configs" at bounding box center [65, 544] width 112 height 18
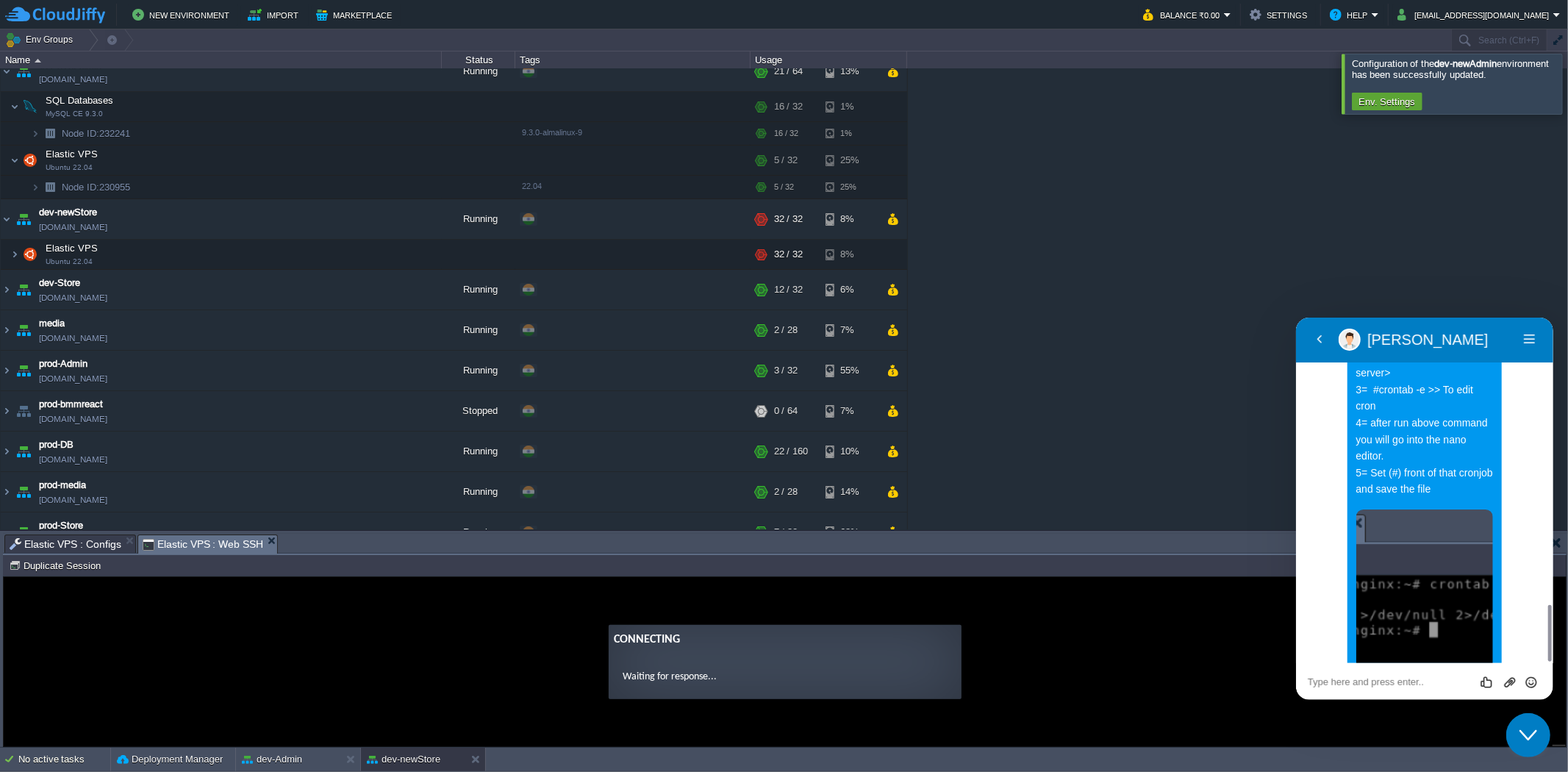
click at [185, 541] on span "Elastic VPS : Web SSH" at bounding box center [204, 544] width 122 height 18
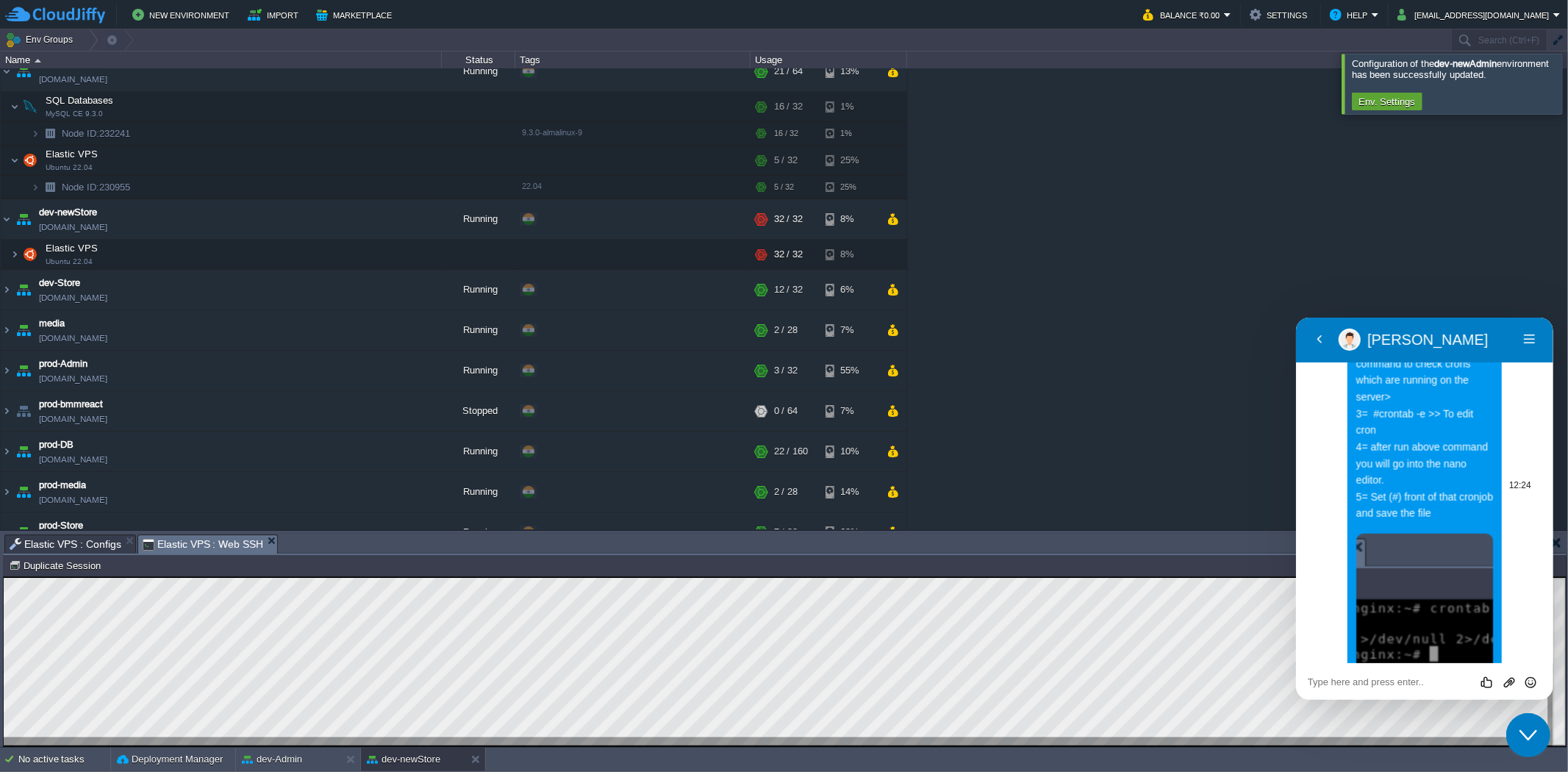
scroll to position [1781, 0]
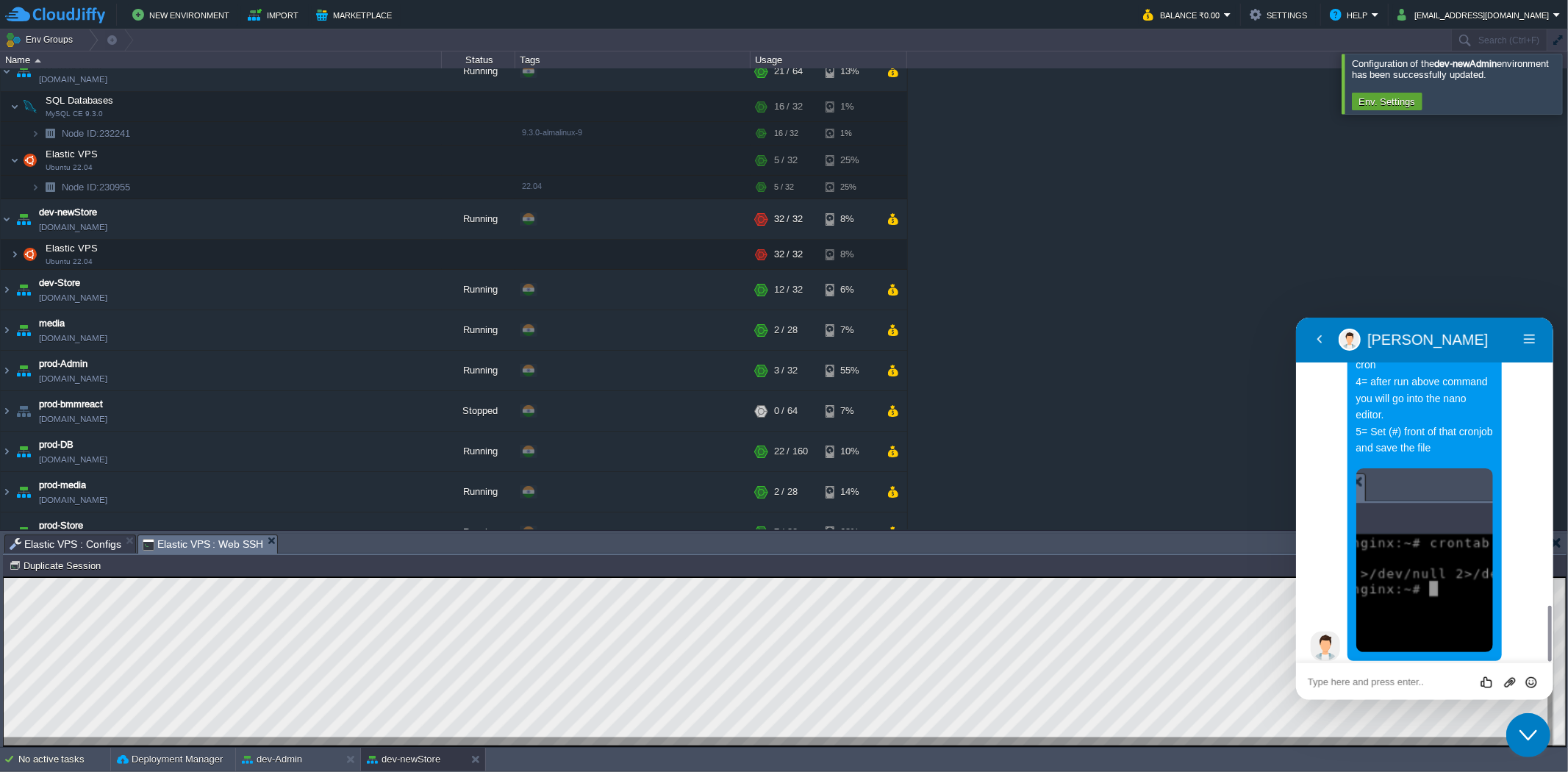
click at [1388, 684] on textarea at bounding box center [1424, 681] width 234 height 12
type textarea "u already did that, then how to dkill process"
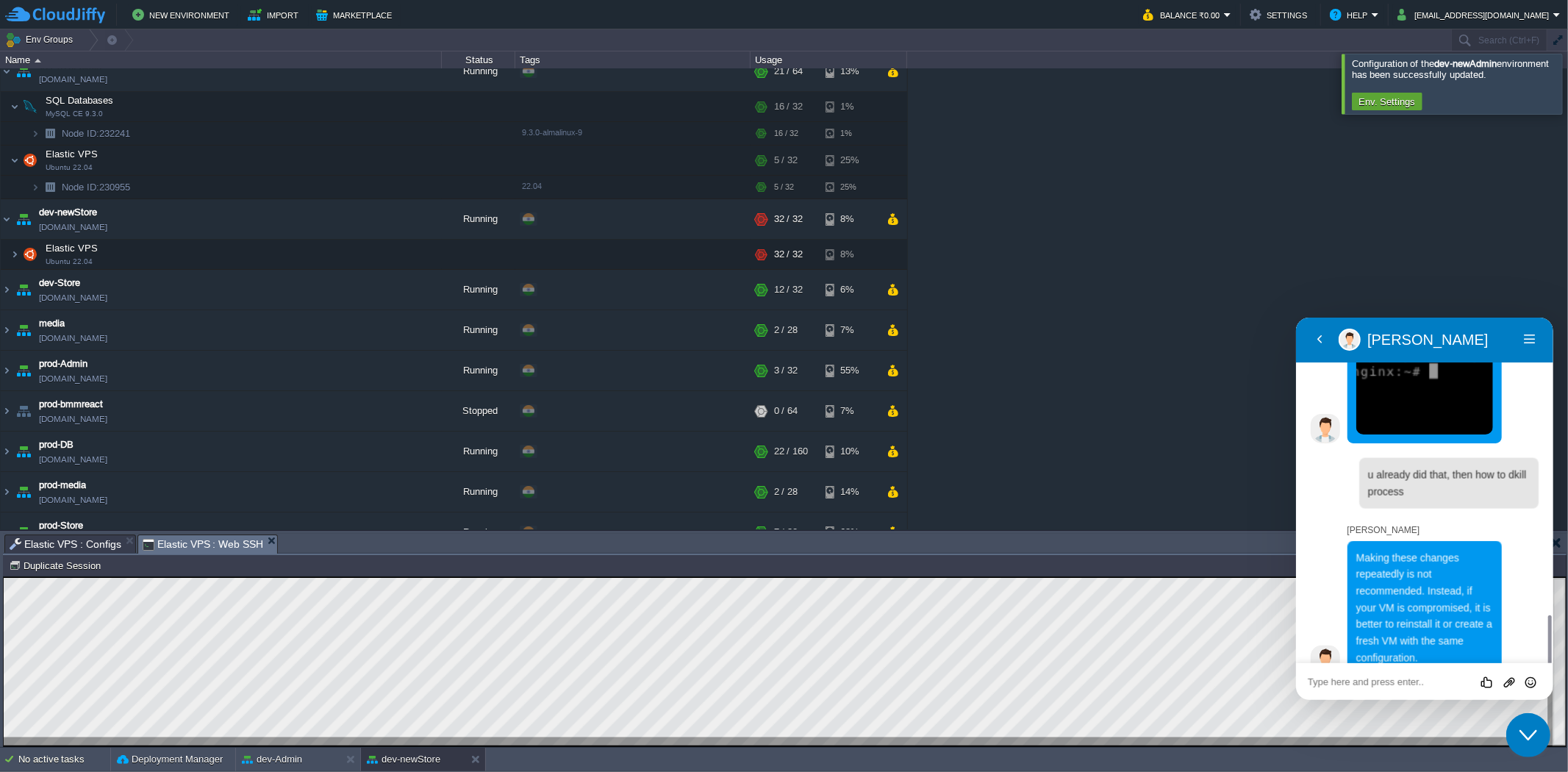
scroll to position [1973, 0]
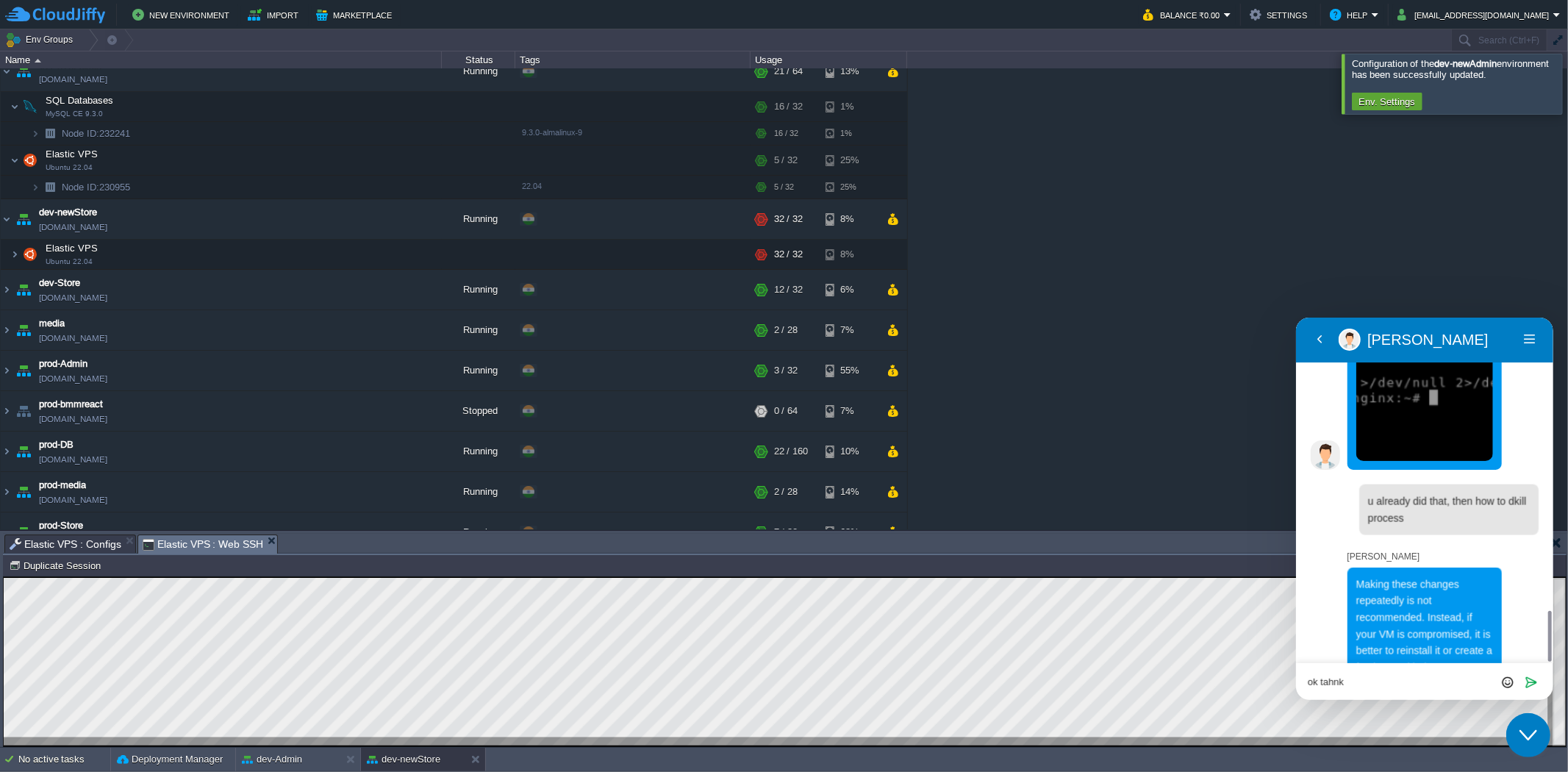
type textarea "ok tahnks"
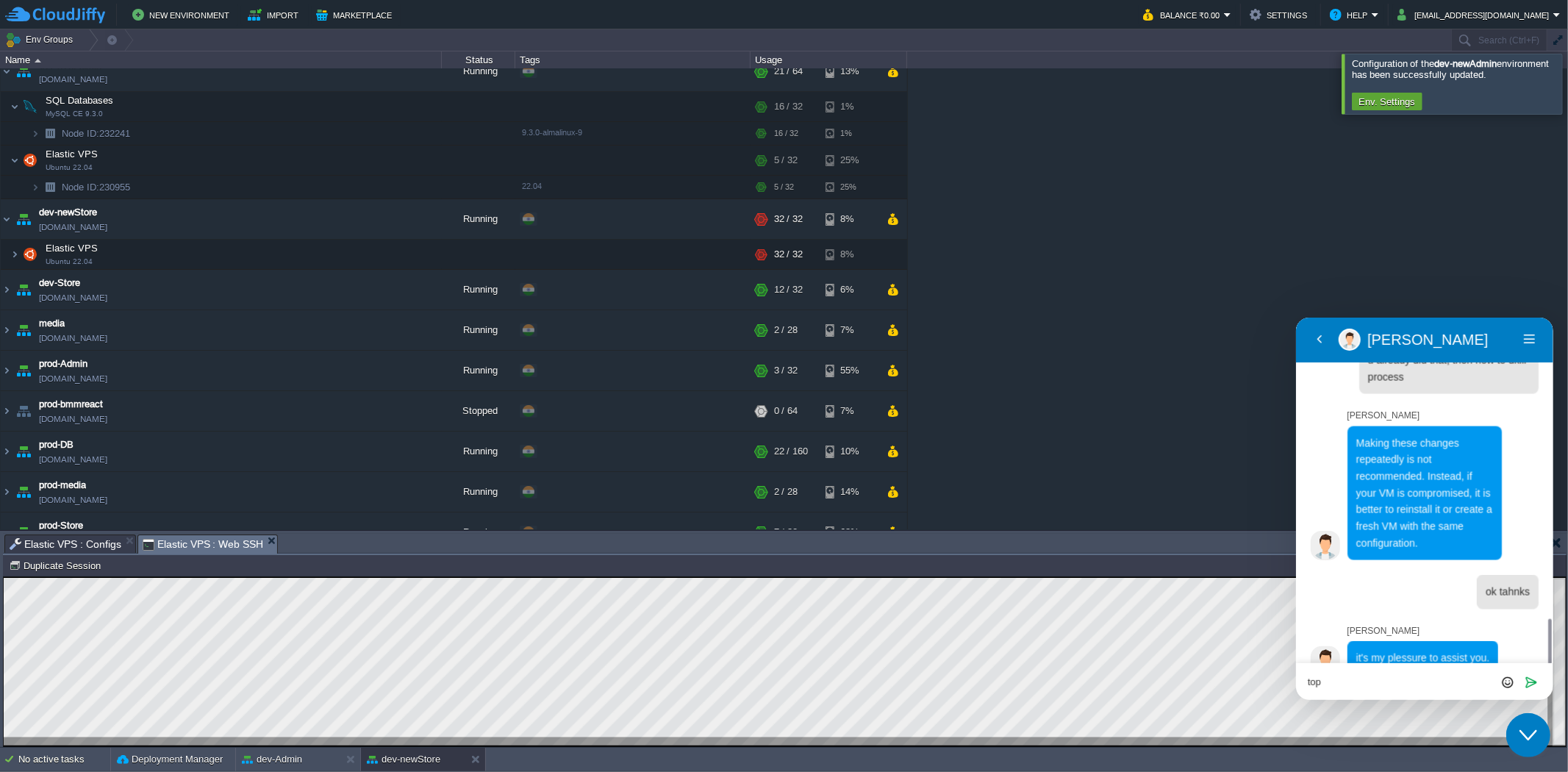
scroll to position [2087, 0]
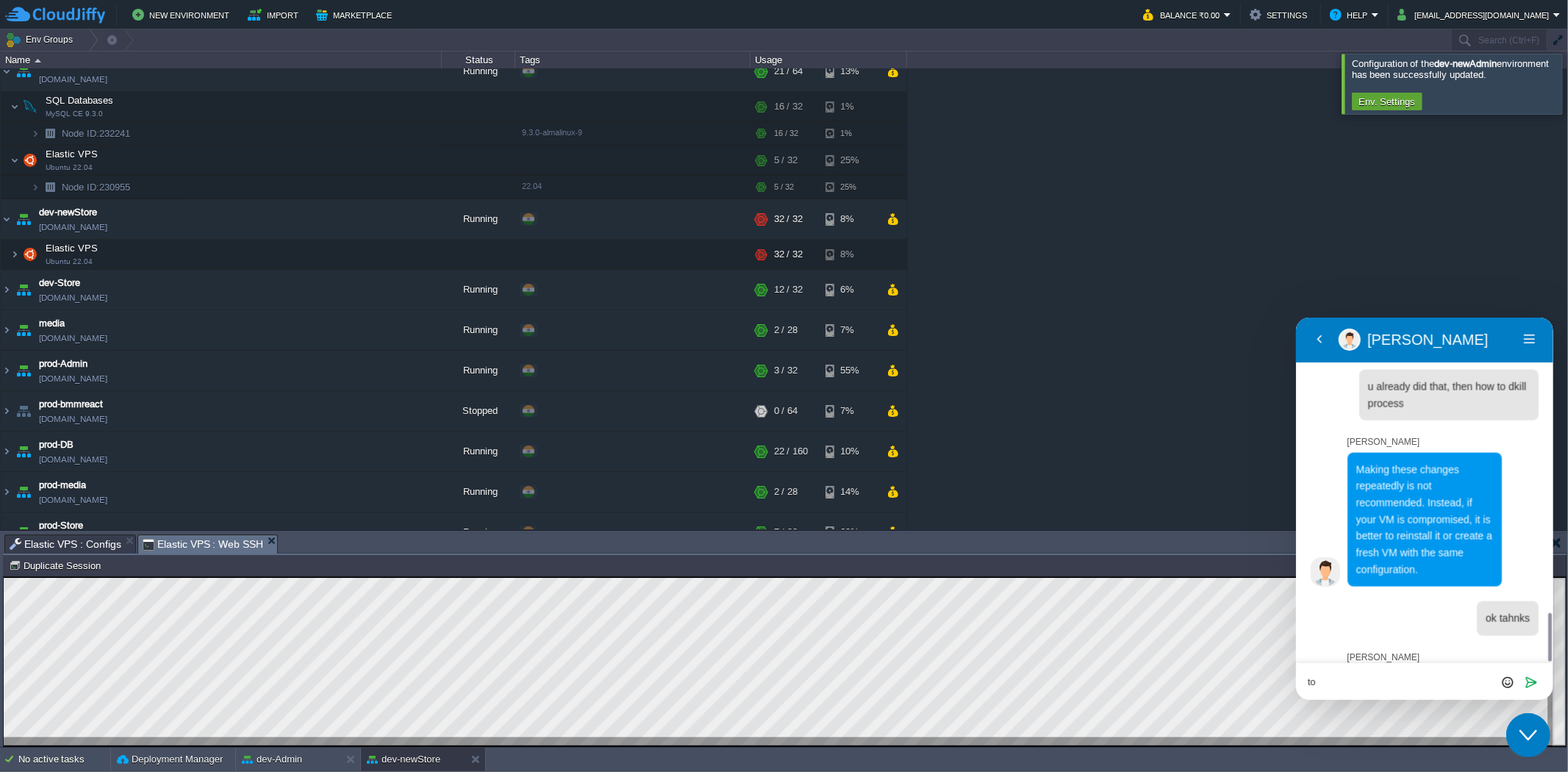
type textarea "t"
click at [298, 740] on div at bounding box center [785, 661] width 1562 height 168
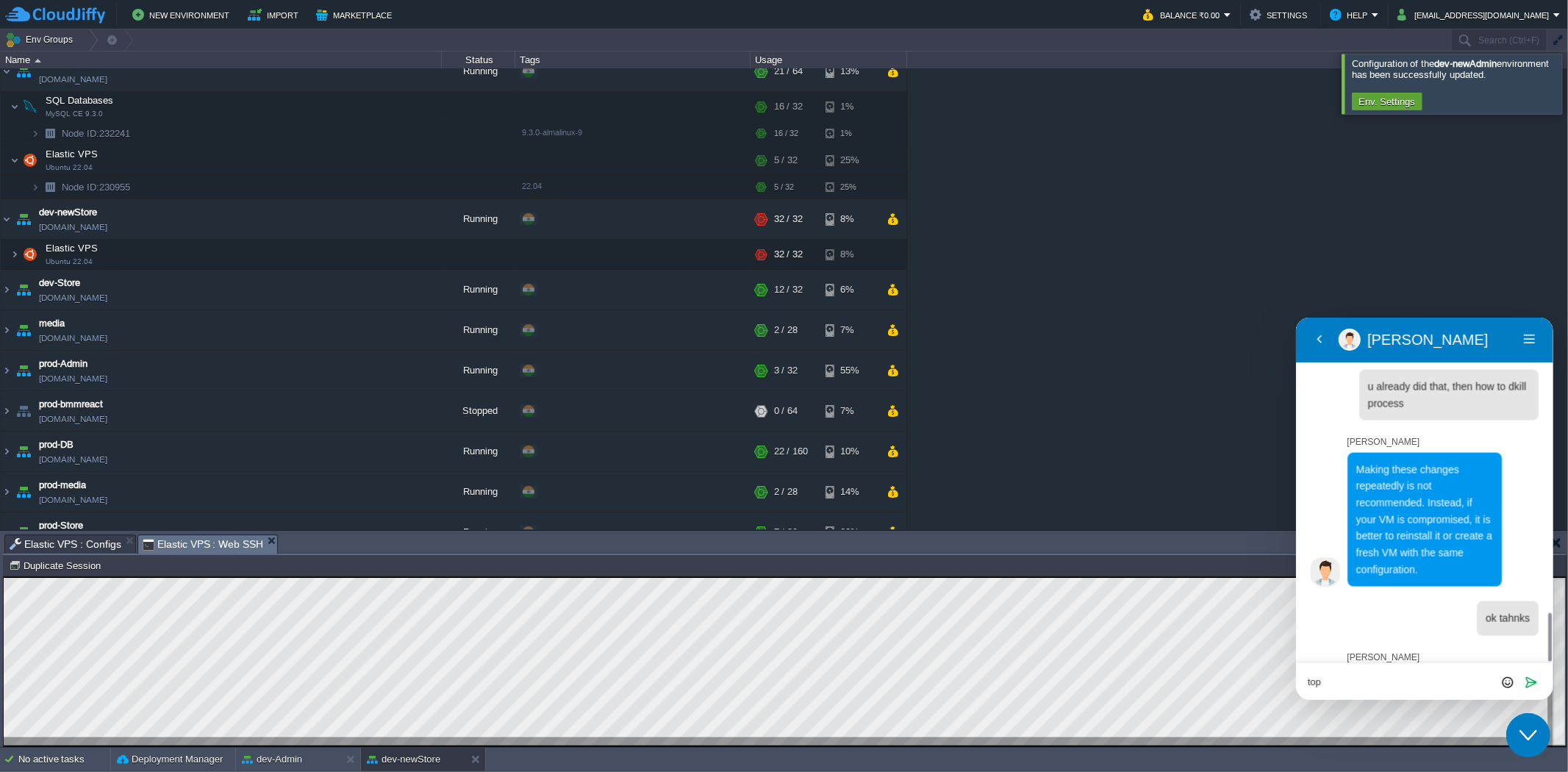
click at [298, 740] on div at bounding box center [785, 661] width 1562 height 168
type textarea "t"
click at [1327, 335] on button "Back" at bounding box center [1319, 339] width 24 height 22
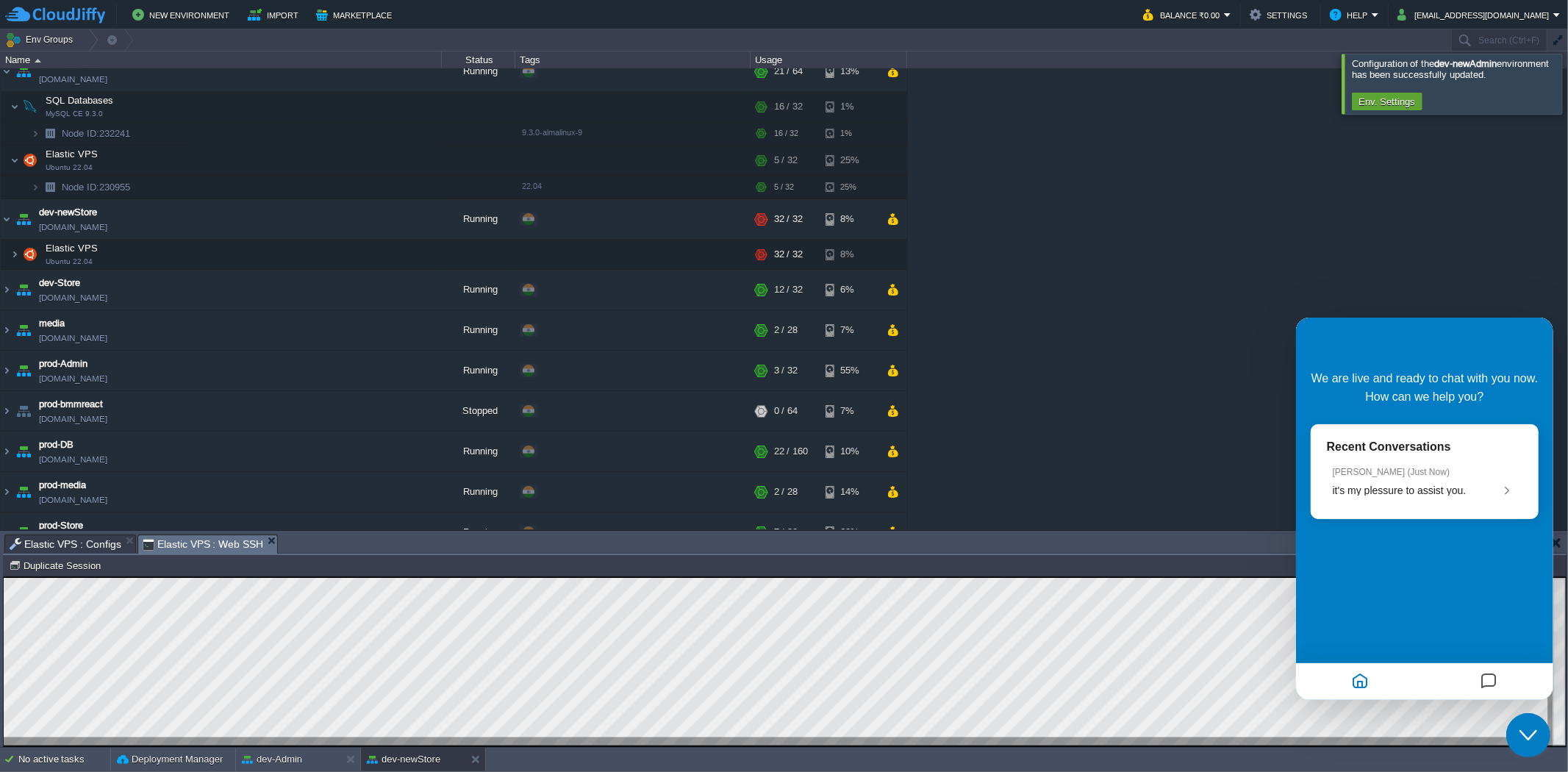
click at [1506, 737] on div "Close Chat This icon closes the chat window." at bounding box center [1528, 735] width 44 height 17
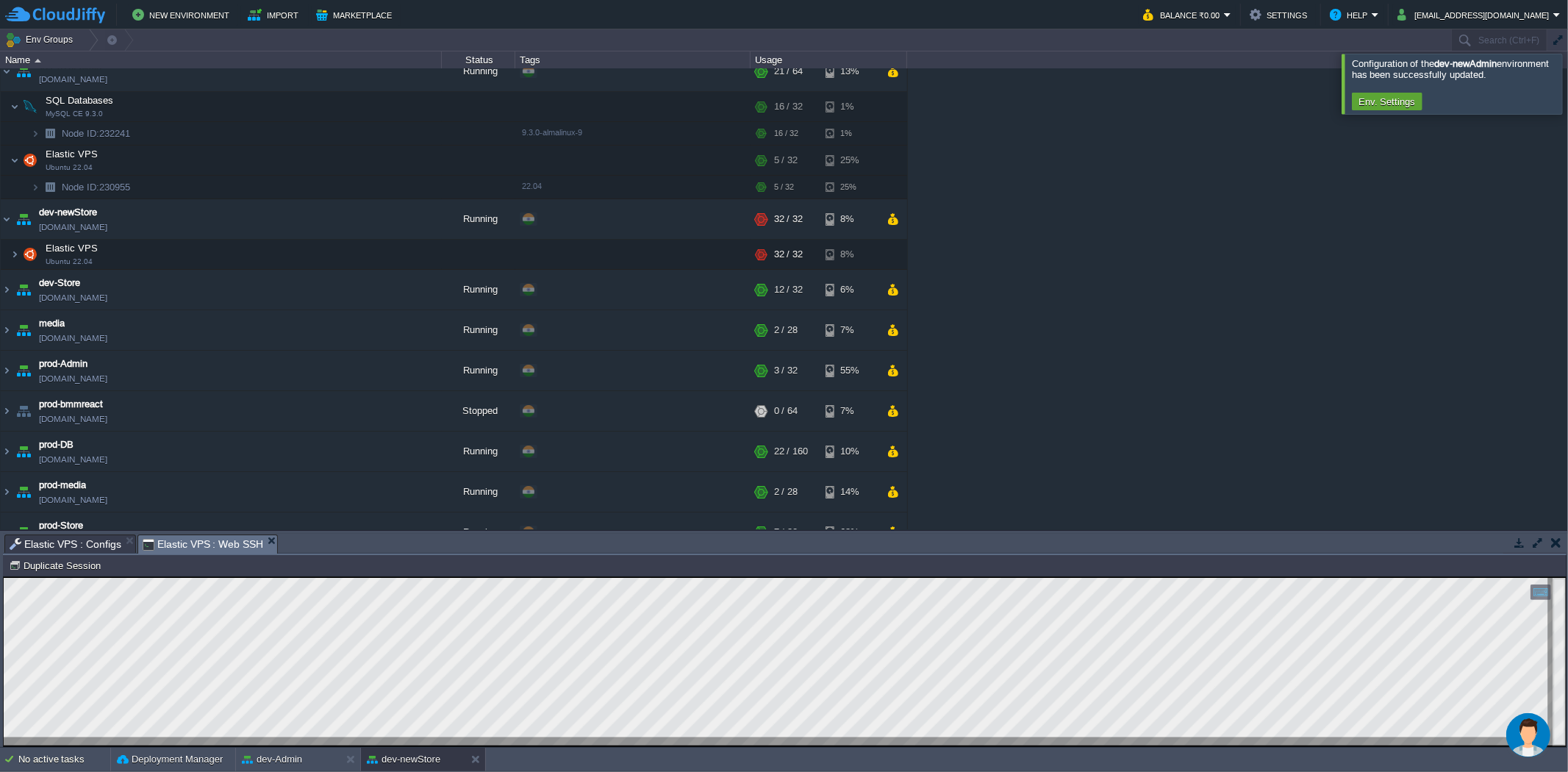
click at [1506, 713] on button "Chat widget" at bounding box center [1528, 735] width 44 height 44
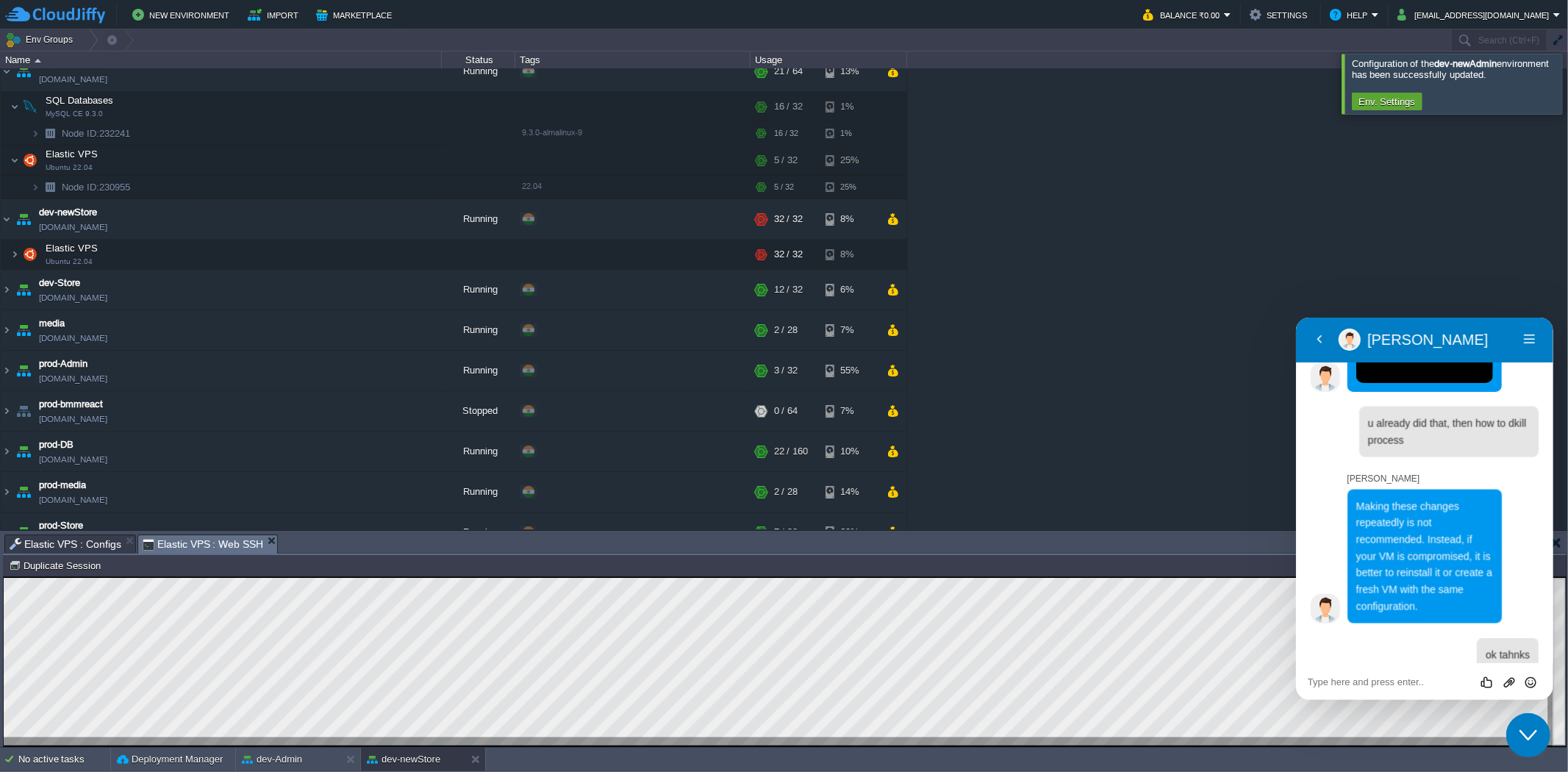
click at [1506, 713] on button "Close Chat This icon closes the chat window." at bounding box center [1528, 735] width 44 height 44
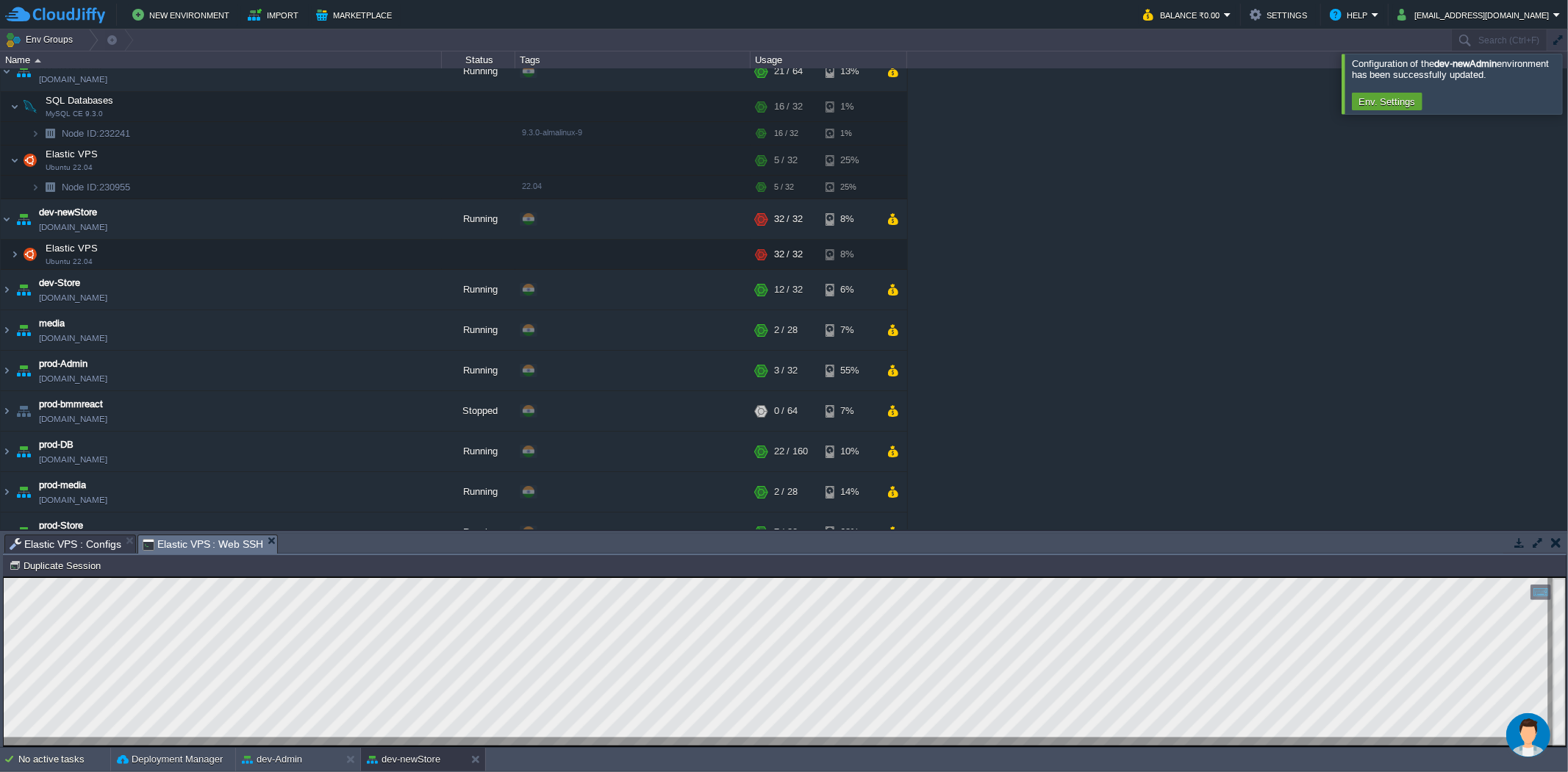
click at [1506, 713] on button "Chat widget" at bounding box center [1528, 735] width 44 height 44
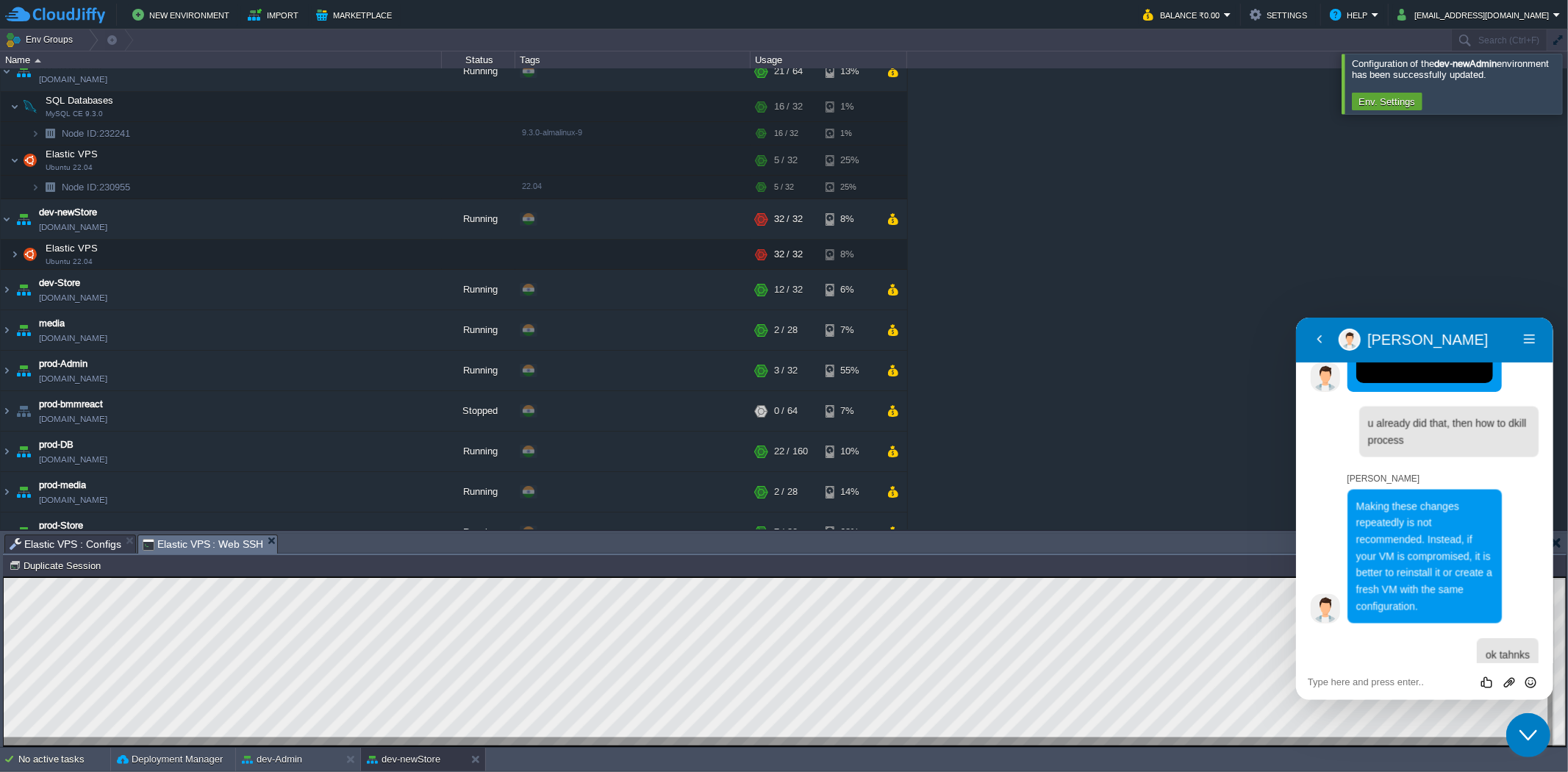
click at [1506, 713] on button "Close Chat This icon closes the chat window." at bounding box center [1528, 735] width 44 height 44
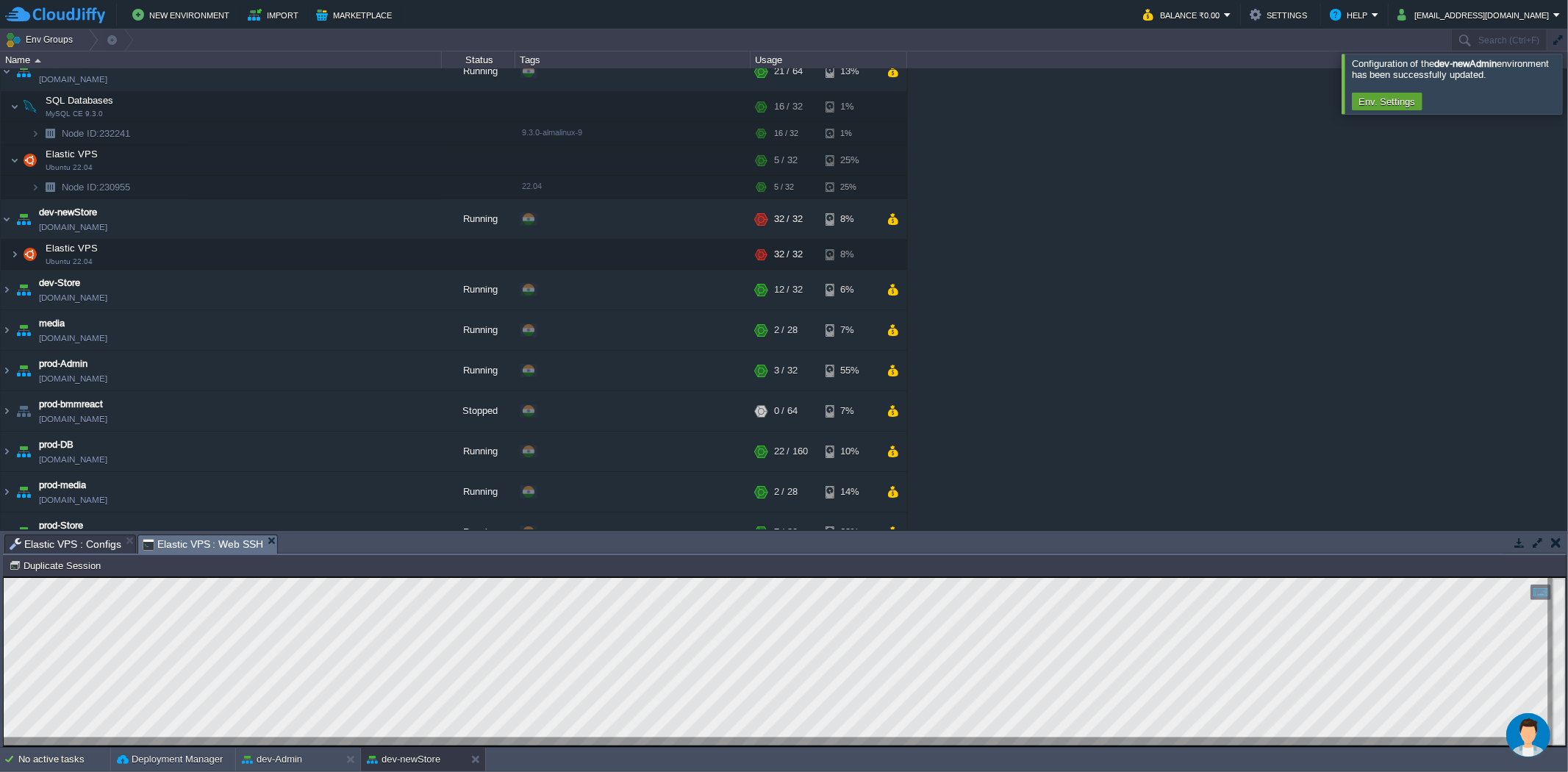
click at [1244, 430] on div "bmm-websites env-0439095.cloudjiffy.net Running + Add to Env Group RAM 21% CPU …" at bounding box center [784, 299] width 1568 height 461
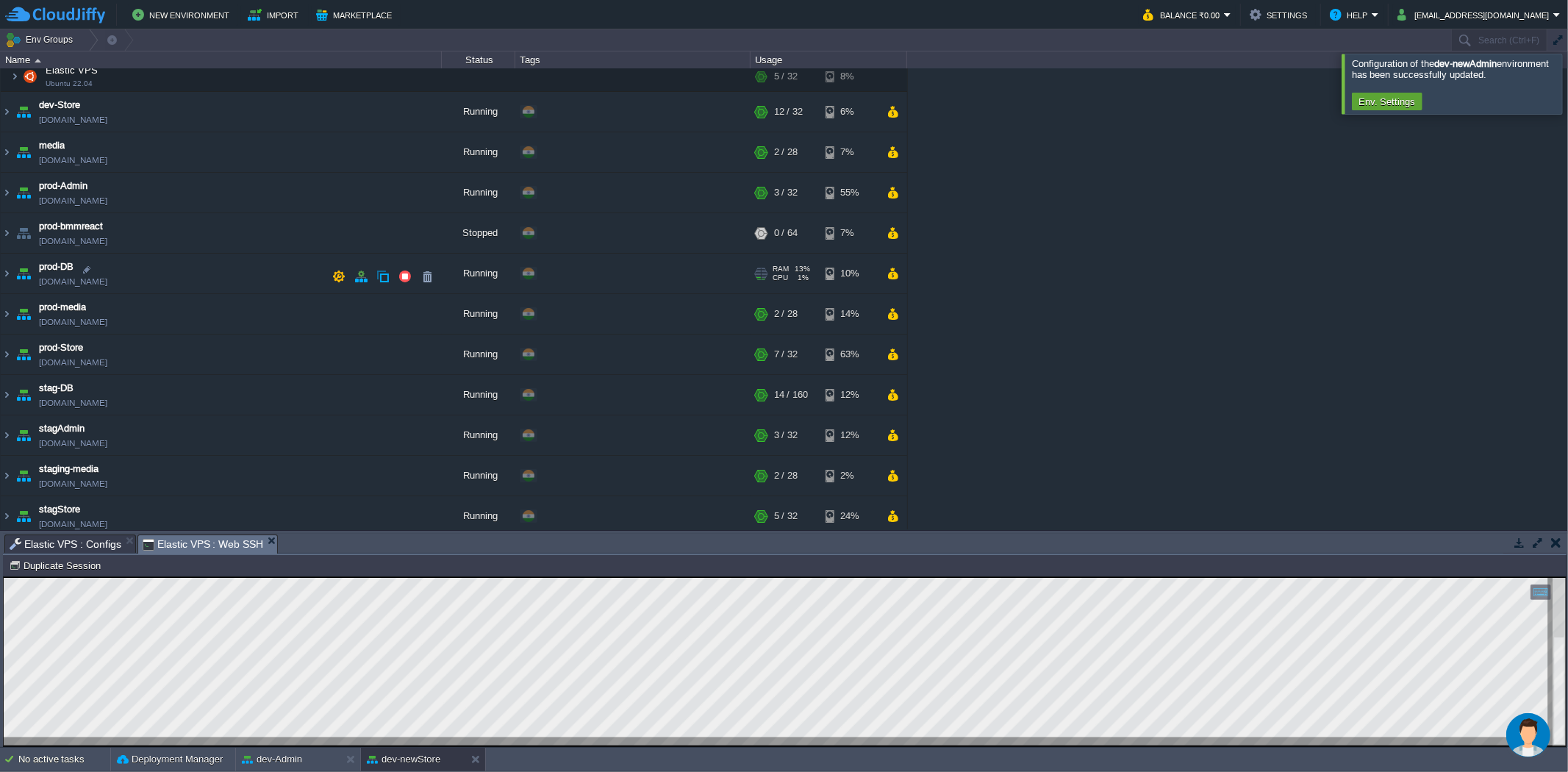
scroll to position [379, 0]
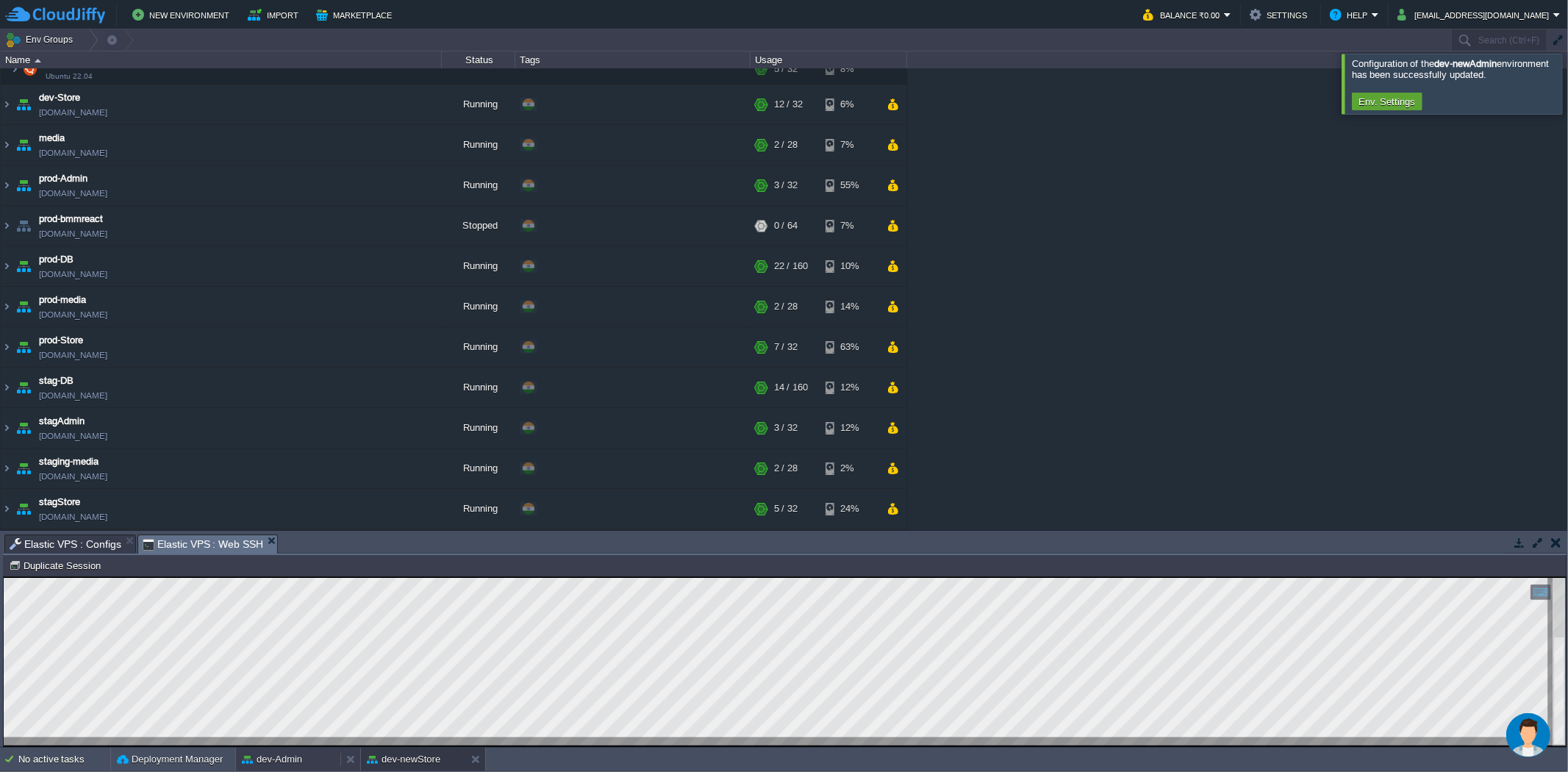
click at [285, 755] on button "dev-Admin" at bounding box center [272, 759] width 60 height 15
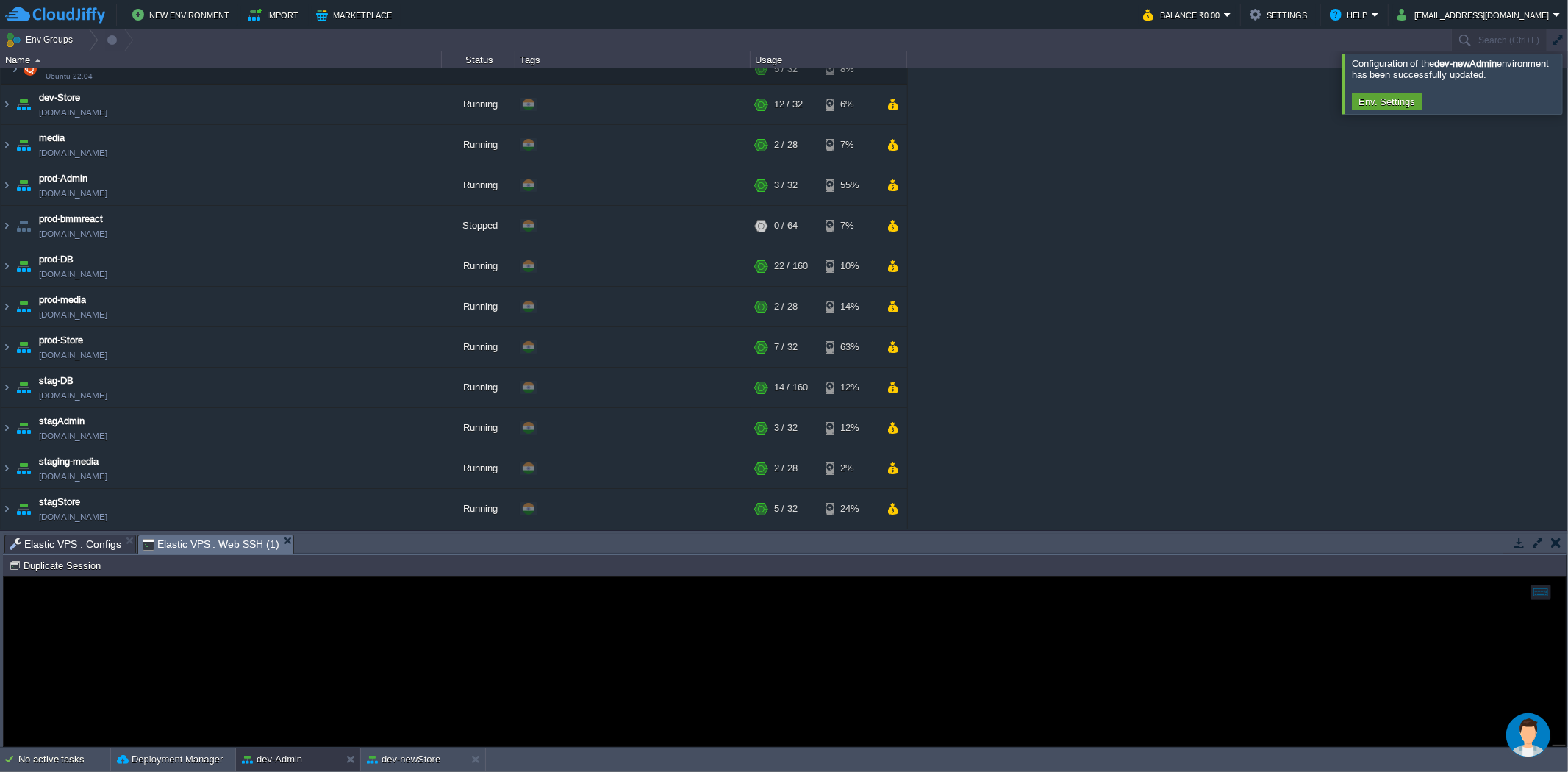
click at [46, 542] on span "Elastic VPS : Configs" at bounding box center [65, 544] width 112 height 17
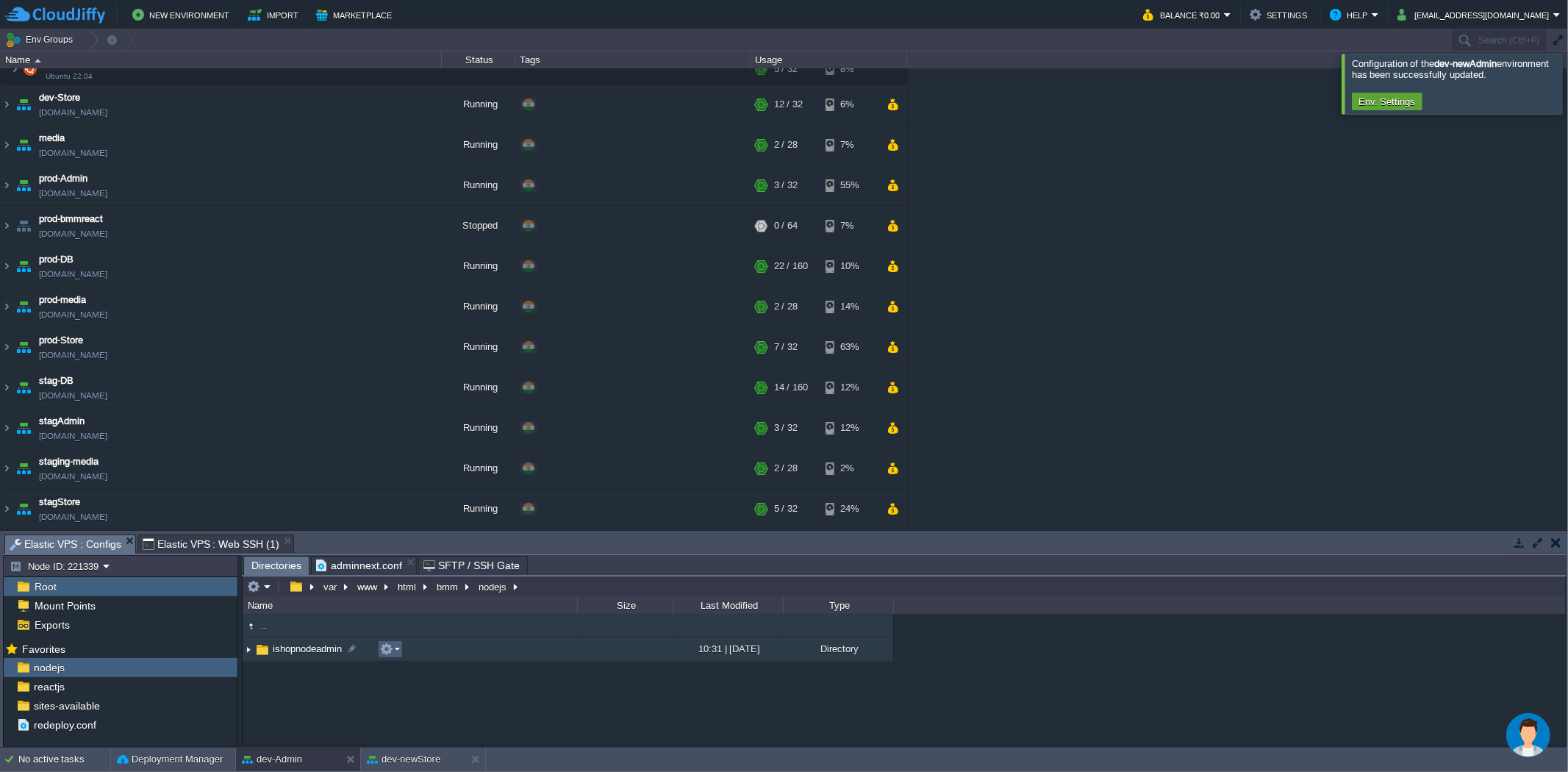
click at [392, 648] on button "button" at bounding box center [387, 649] width 13 height 13
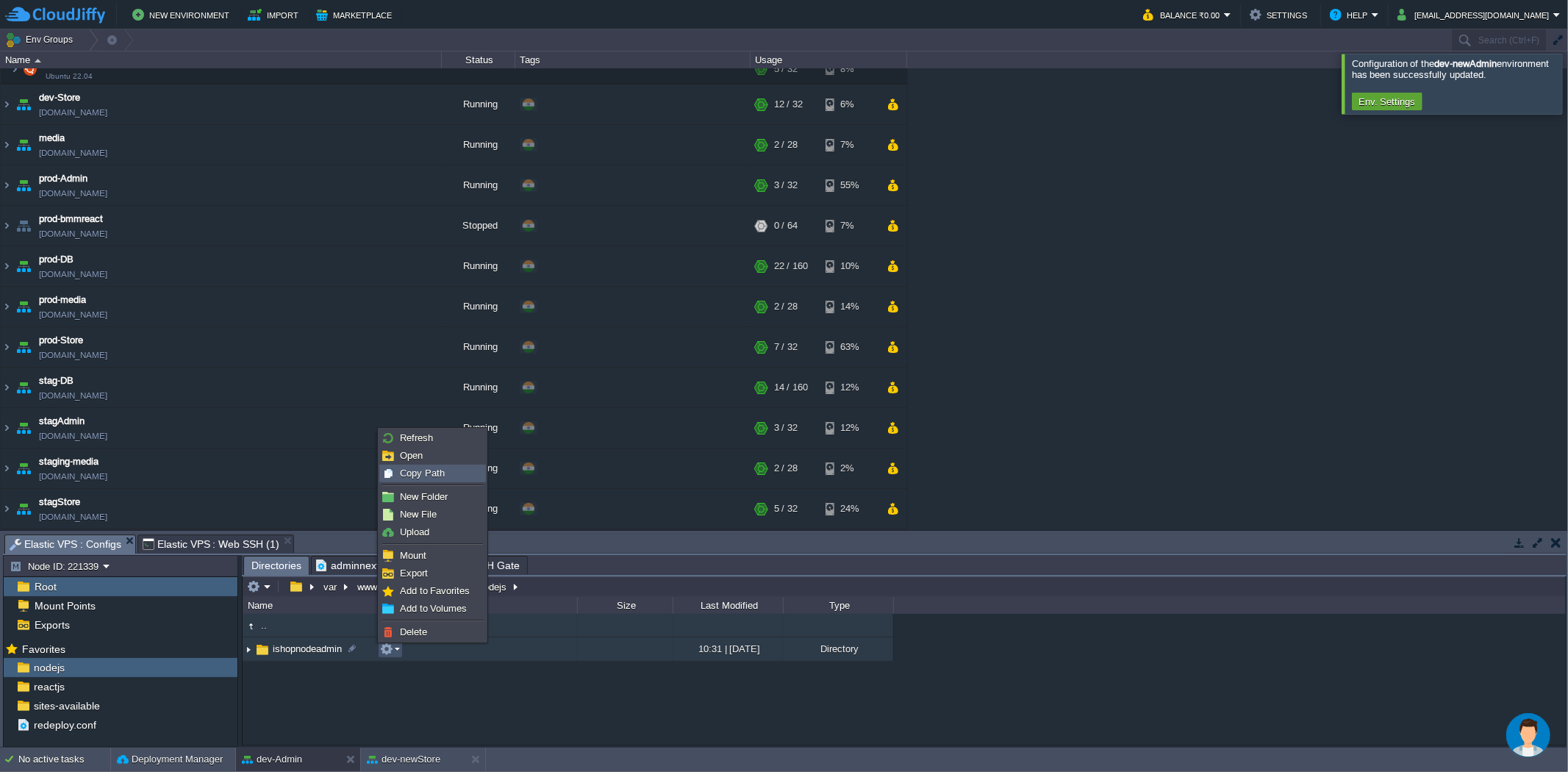
click at [414, 469] on span "Copy Path" at bounding box center [422, 474] width 45 height 11
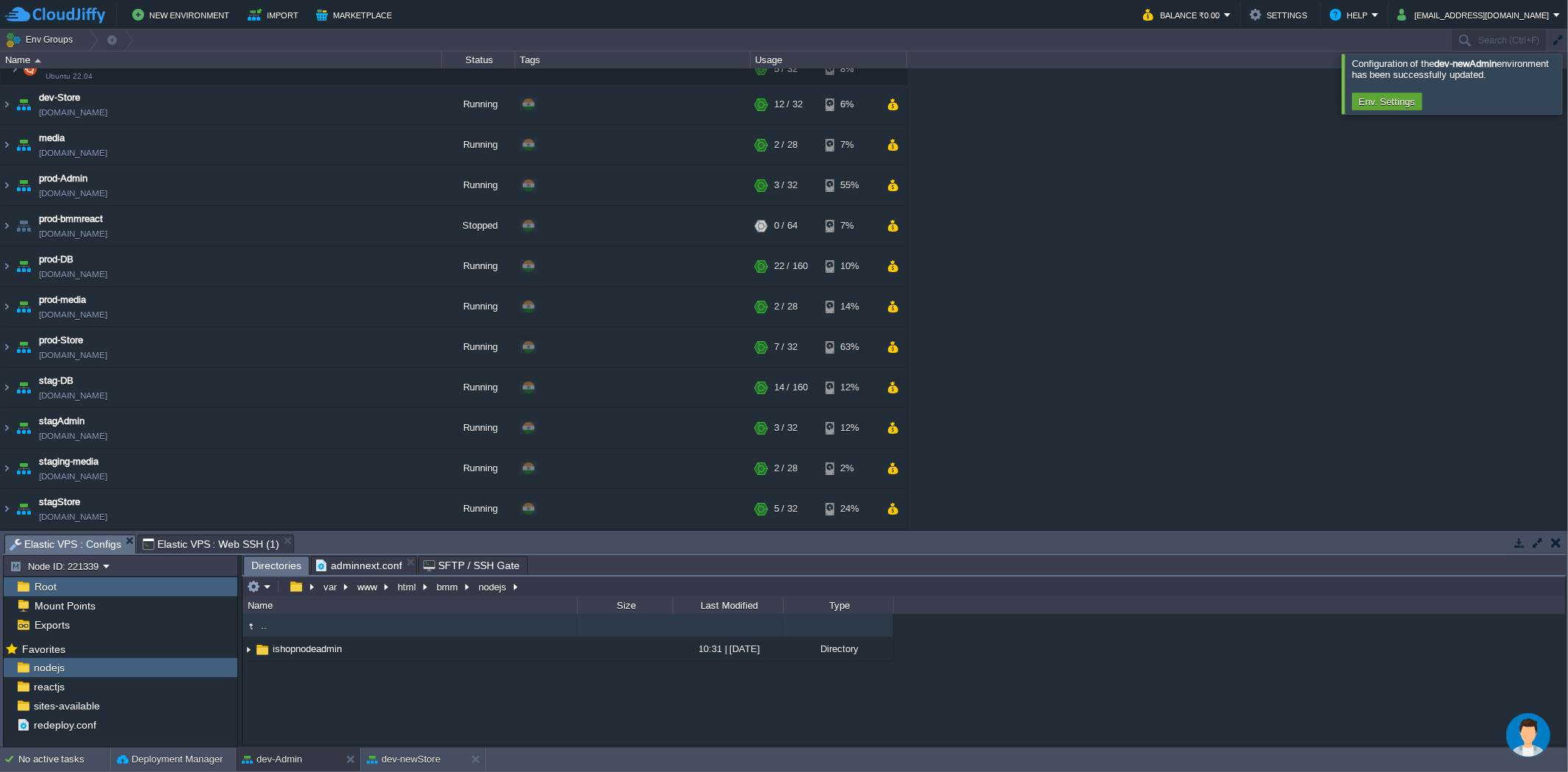
click at [203, 540] on span "Elastic VPS : Web SSH (1)" at bounding box center [211, 544] width 137 height 17
click at [69, 534] on div "Elastic VPS : Configs" at bounding box center [70, 544] width 132 height 19
click at [114, 690] on div "reactjs" at bounding box center [121, 687] width 234 height 19
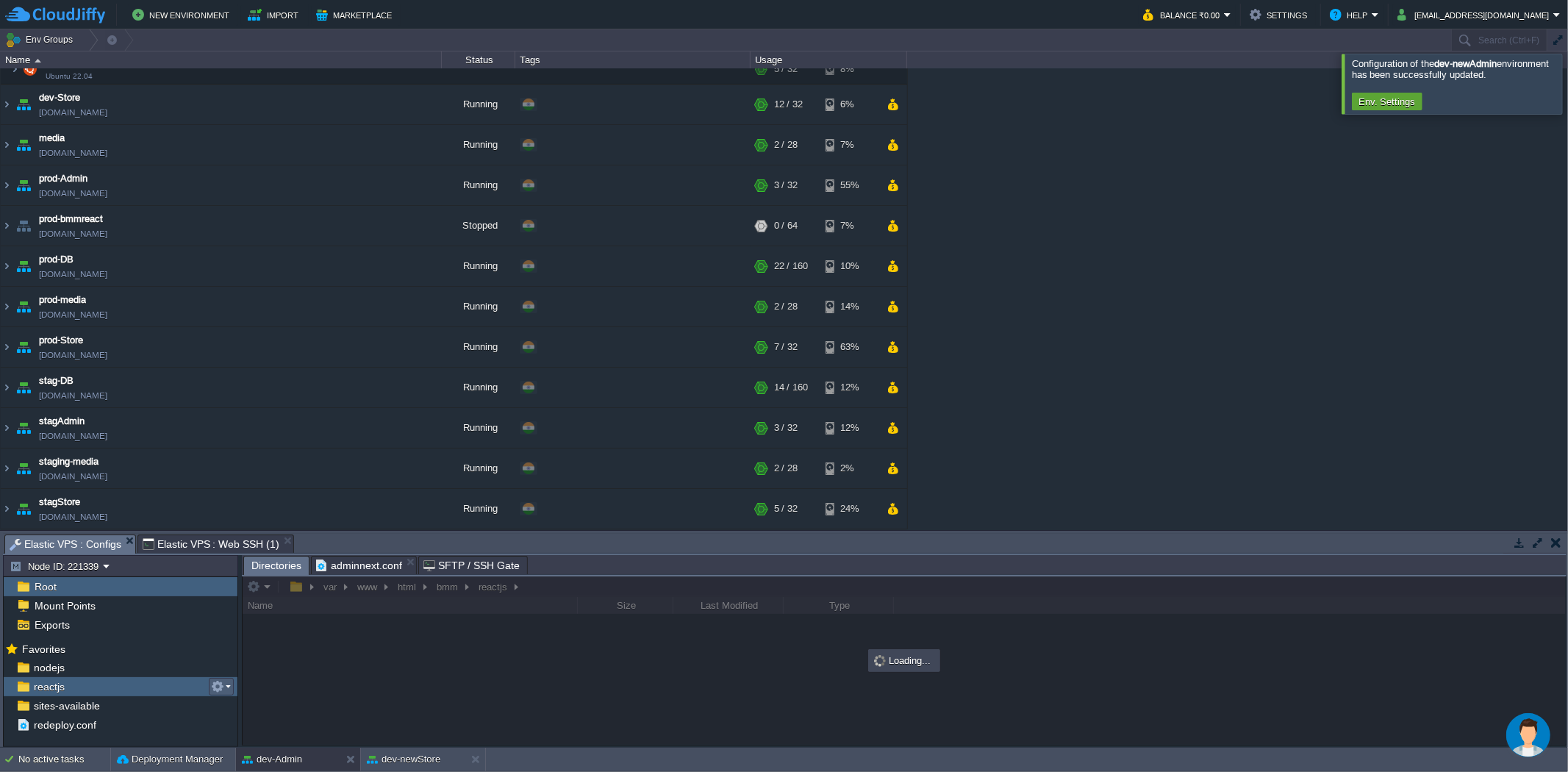
click at [223, 687] on button "button" at bounding box center [217, 687] width 13 height 13
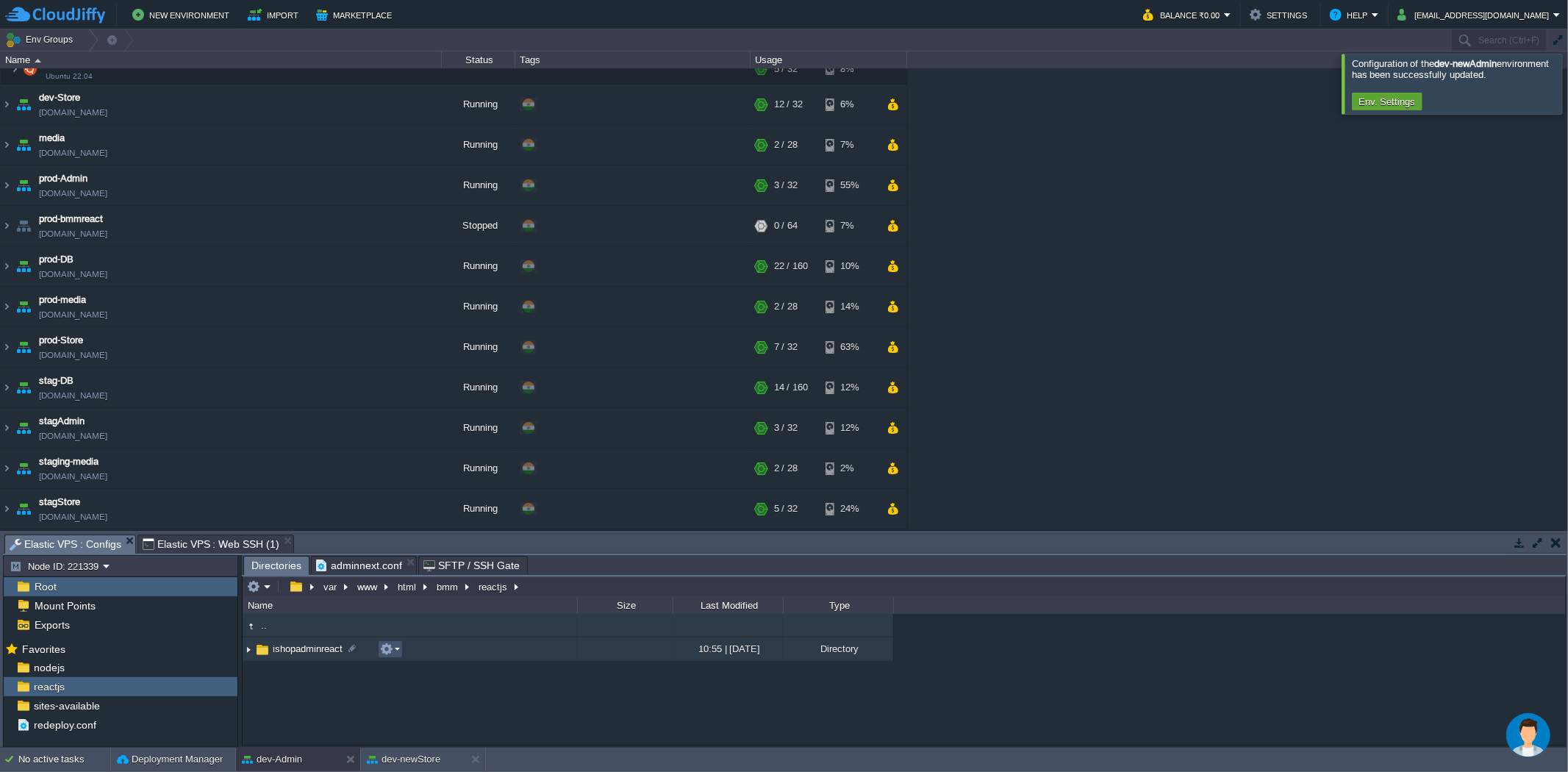
click at [384, 650] on button "button" at bounding box center [387, 649] width 13 height 13
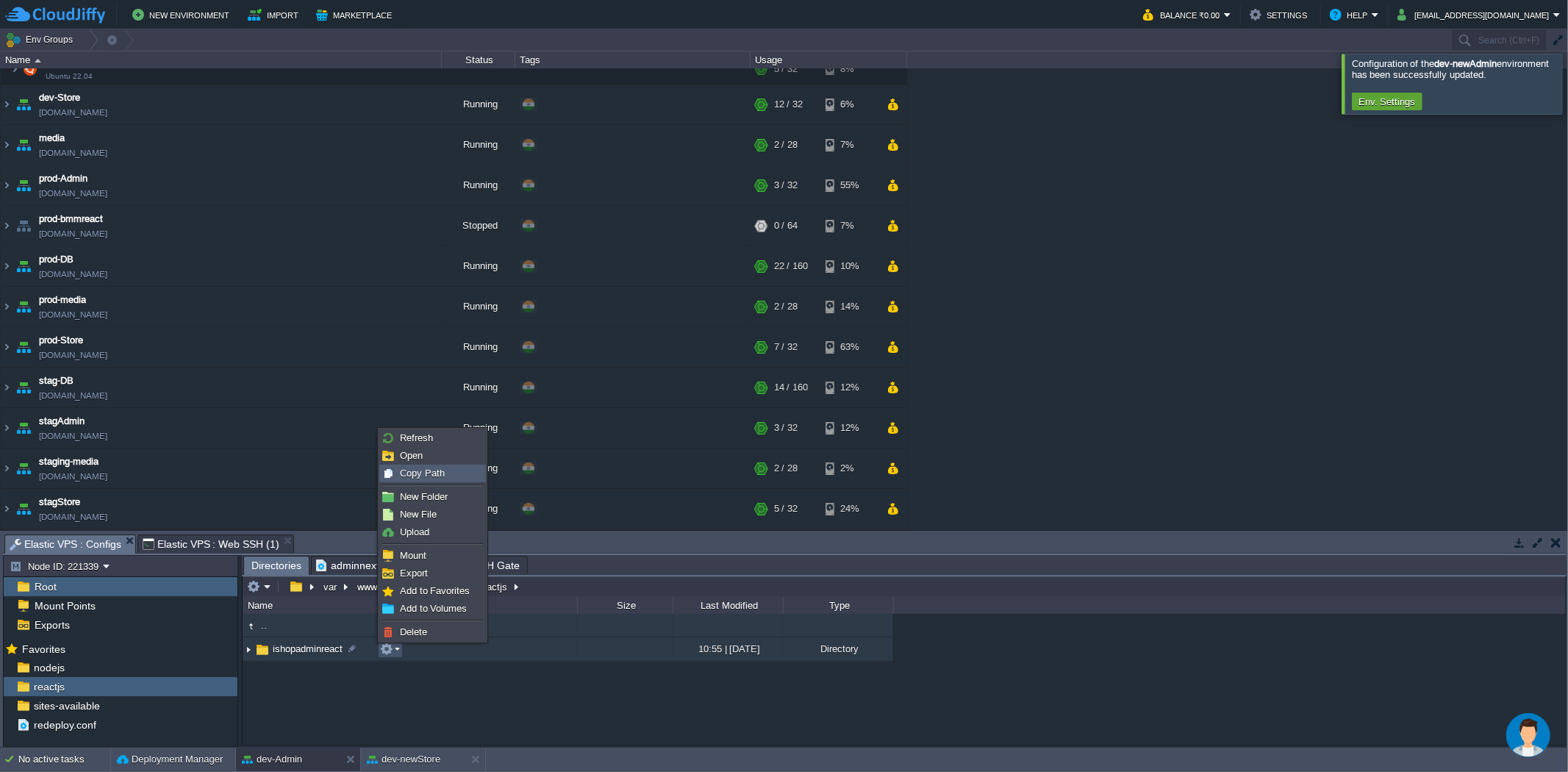
click at [429, 473] on span "Copy Path" at bounding box center [422, 474] width 45 height 11
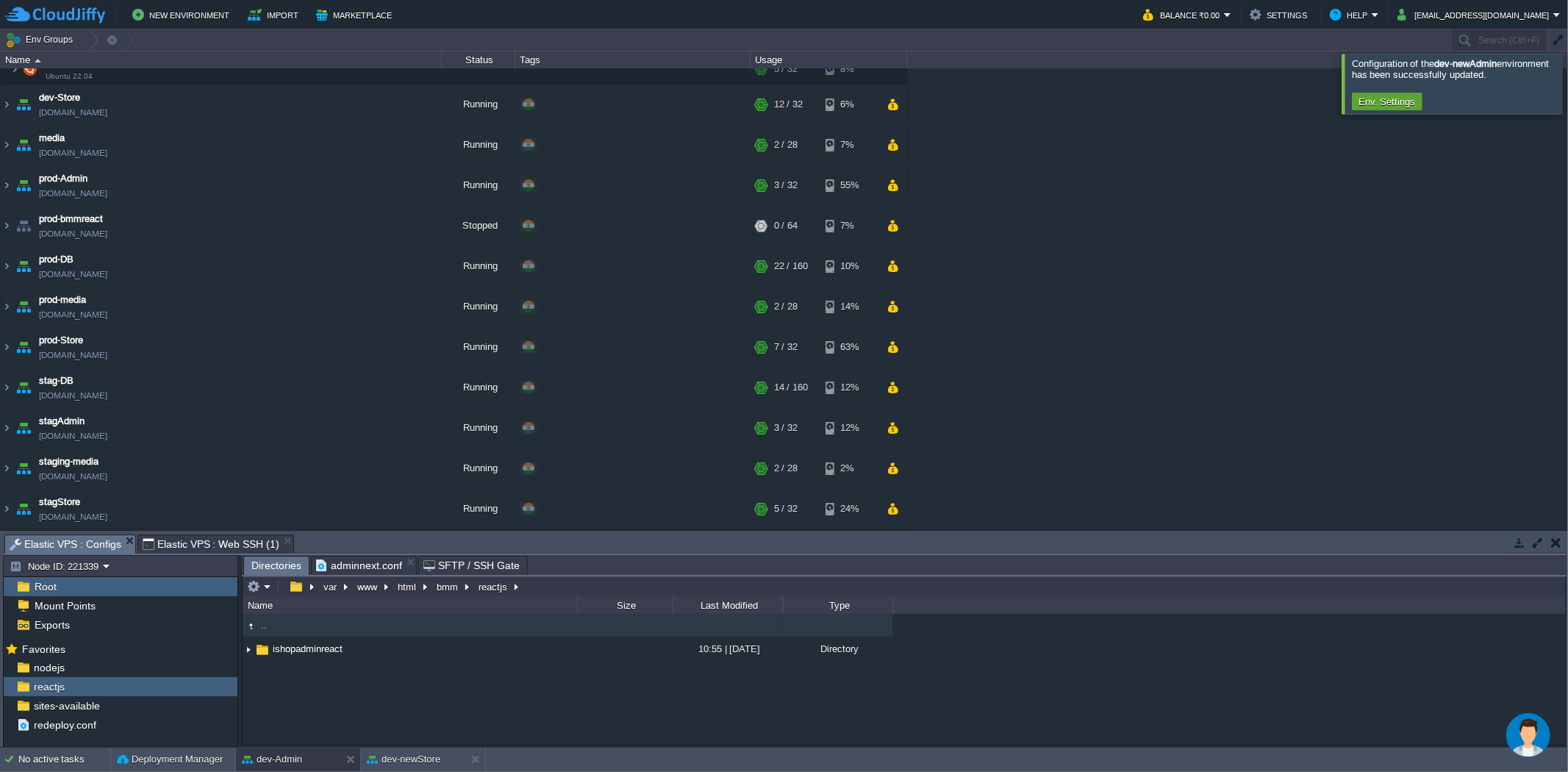
click at [217, 541] on span "Elastic VPS : Web SSH (1)" at bounding box center [211, 544] width 137 height 17
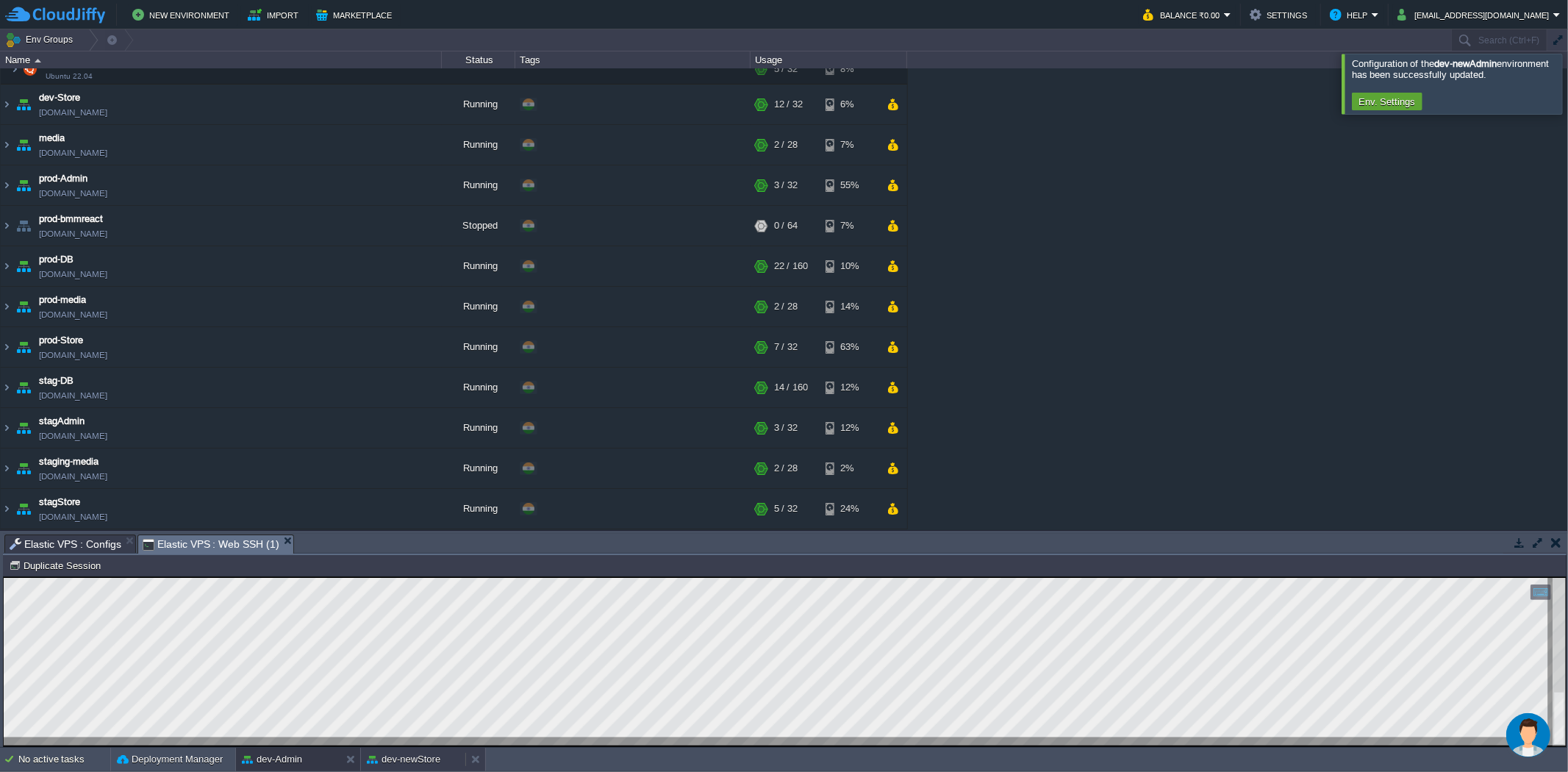
click at [409, 759] on button "dev-newStore" at bounding box center [403, 759] width 73 height 15
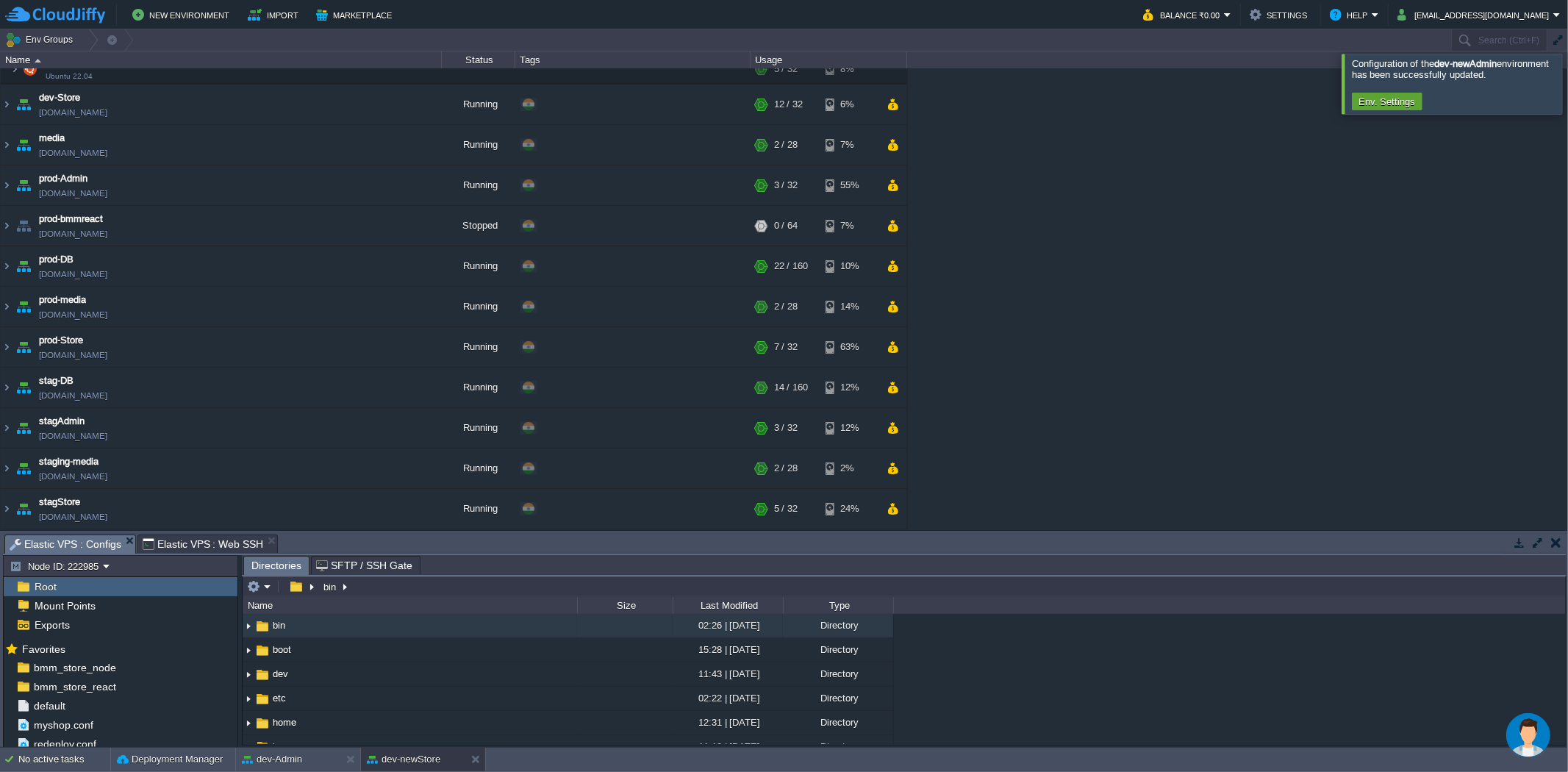
click at [94, 548] on span "Elastic VPS : Configs" at bounding box center [65, 544] width 112 height 18
click at [206, 684] on button "button" at bounding box center [212, 687] width 13 height 13
click at [241, 706] on span "Copy Path" at bounding box center [248, 708] width 45 height 11
type textarea "/var/www/html/bmm/react/_work/bmm_store_react/bmm_store_react"
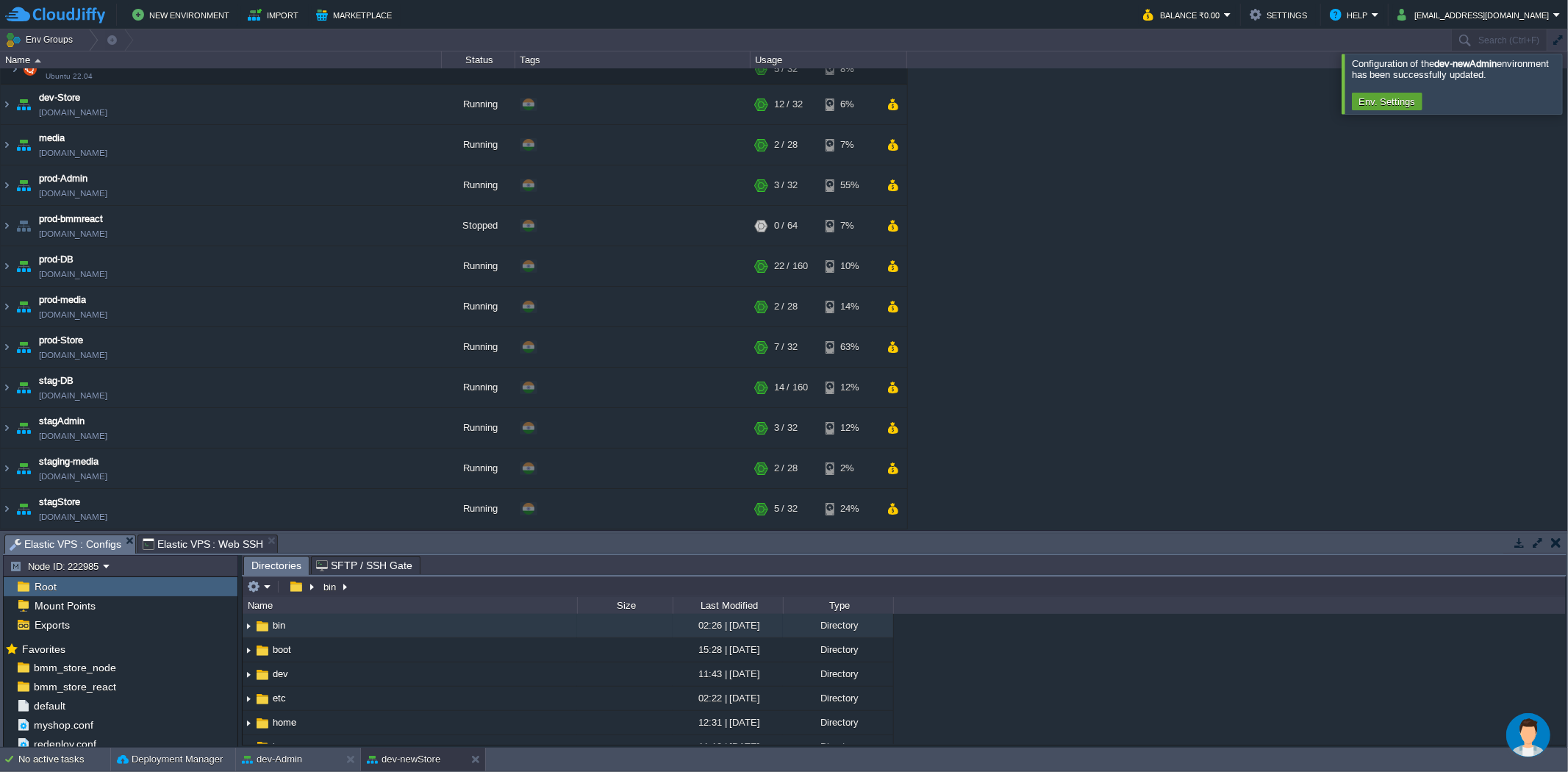
click at [215, 542] on span "Elastic VPS : Web SSH" at bounding box center [204, 544] width 122 height 17
